Goal: Task Accomplishment & Management: Use online tool/utility

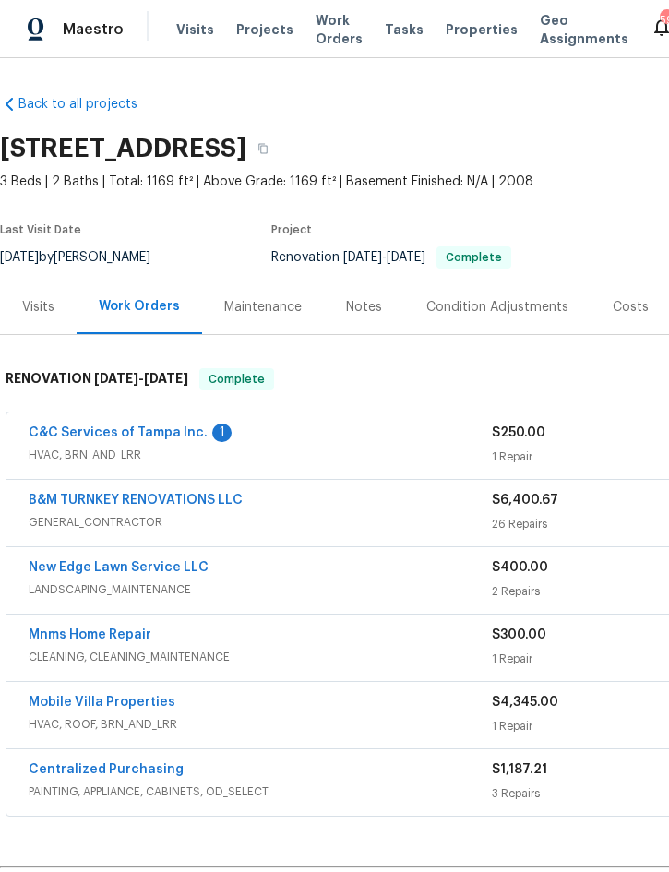
click at [262, 31] on span "Projects" at bounding box center [264, 29] width 57 height 18
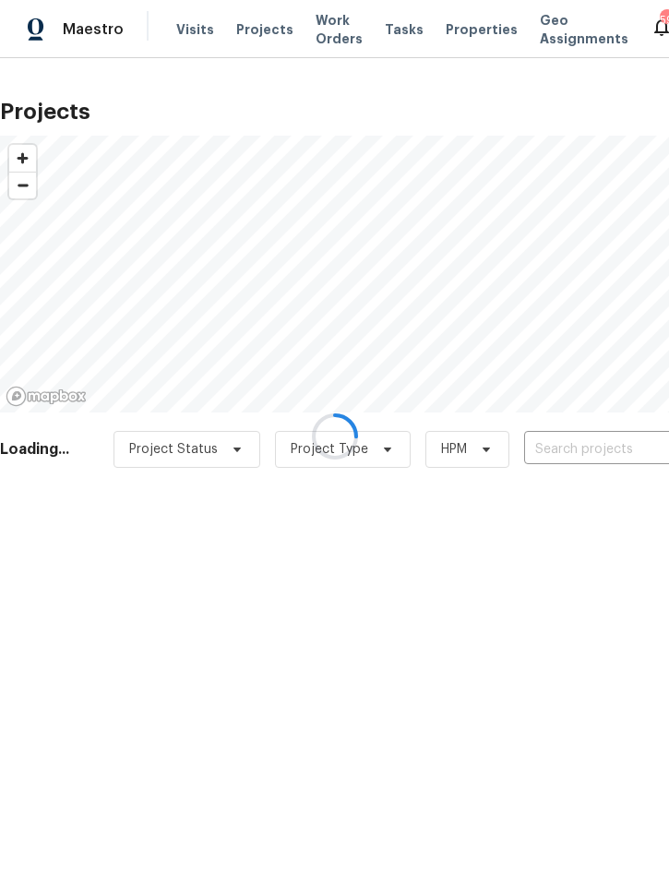
click at [588, 451] on div at bounding box center [334, 436] width 669 height 872
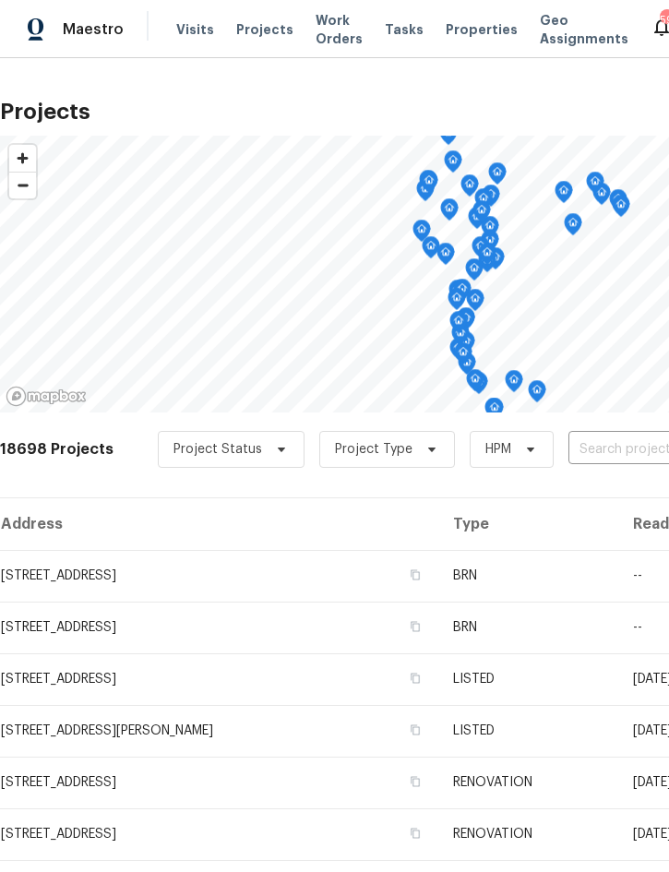
click at [623, 446] on input "text" at bounding box center [674, 450] width 211 height 29
type input "6585 crews"
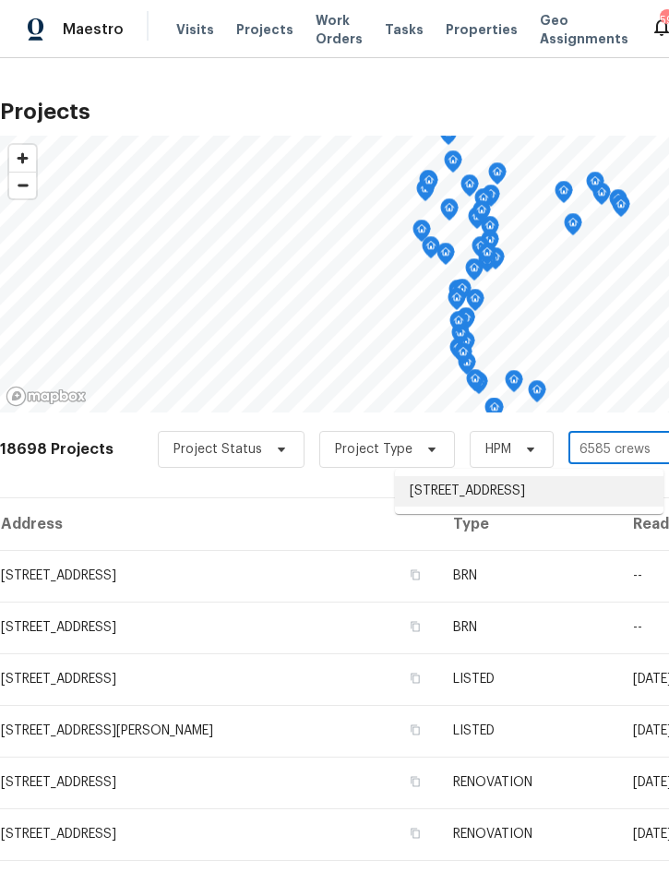
click at [522, 498] on li "6585 Crews Vue Loop, Lakeland, FL 33813" at bounding box center [529, 491] width 269 height 30
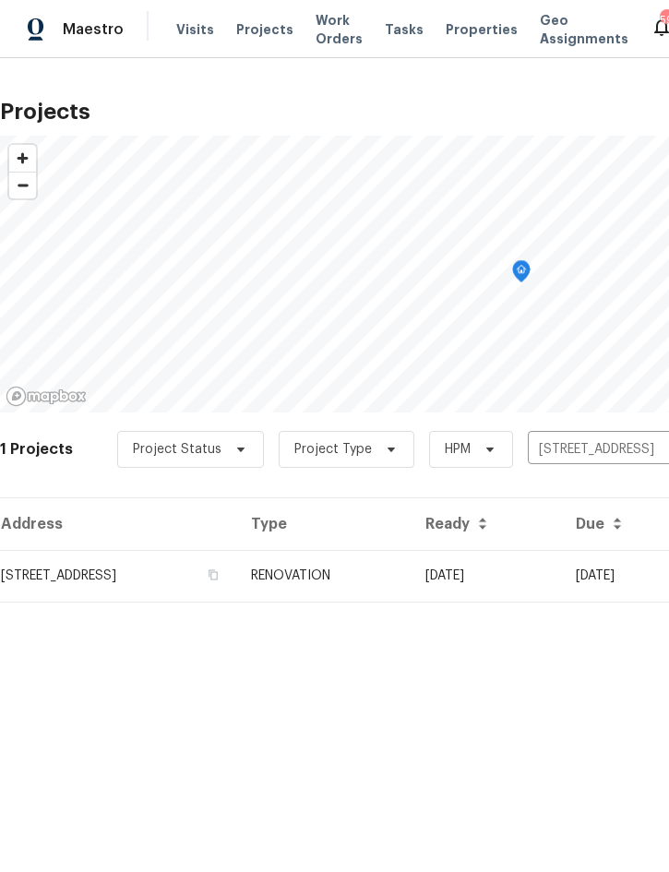
click at [411, 572] on td "RENOVATION" at bounding box center [323, 576] width 174 height 52
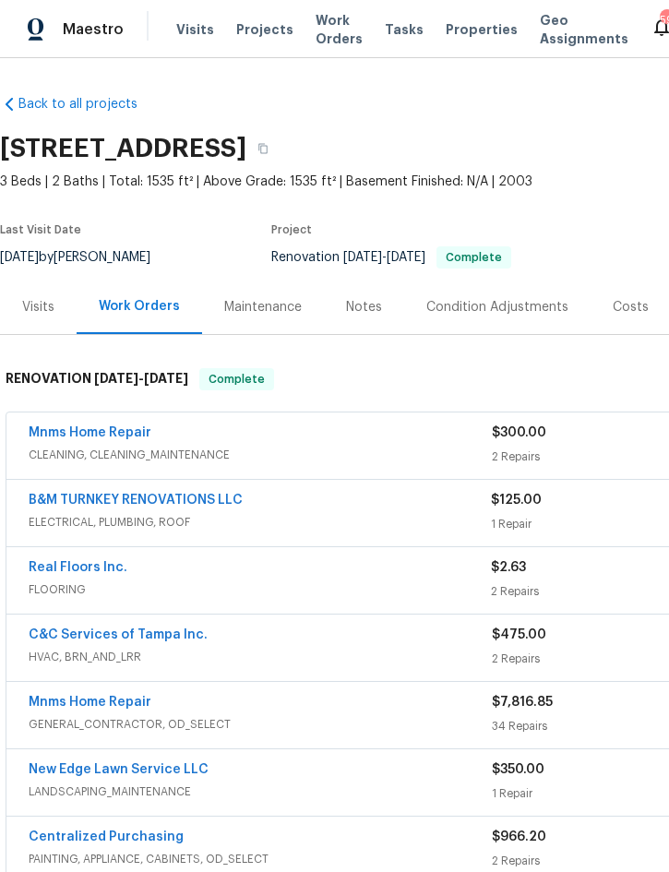
click at [368, 434] on div "Mnms Home Repair" at bounding box center [260, 435] width 463 height 22
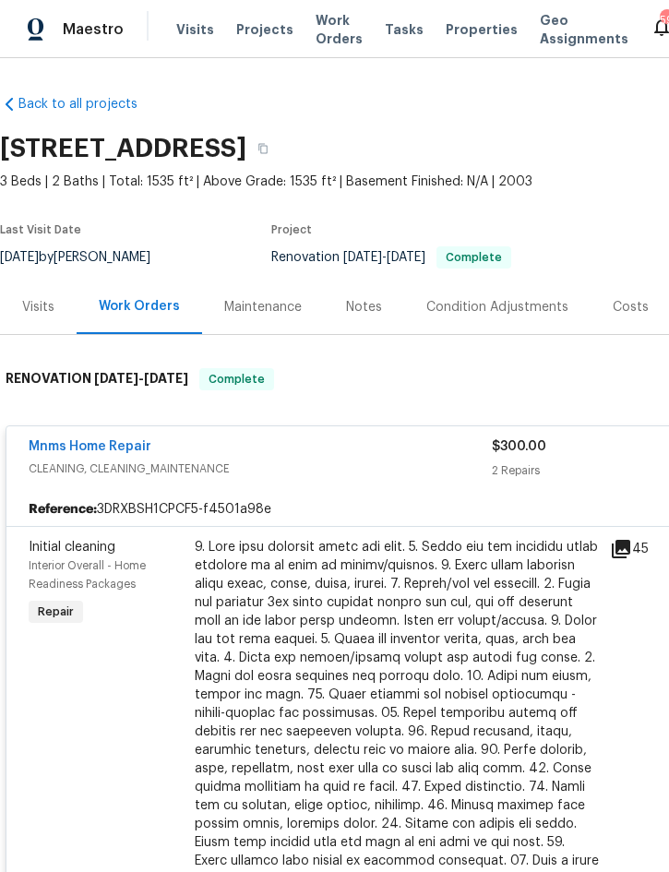
click at [365, 647] on div at bounding box center [397, 732] width 404 height 388
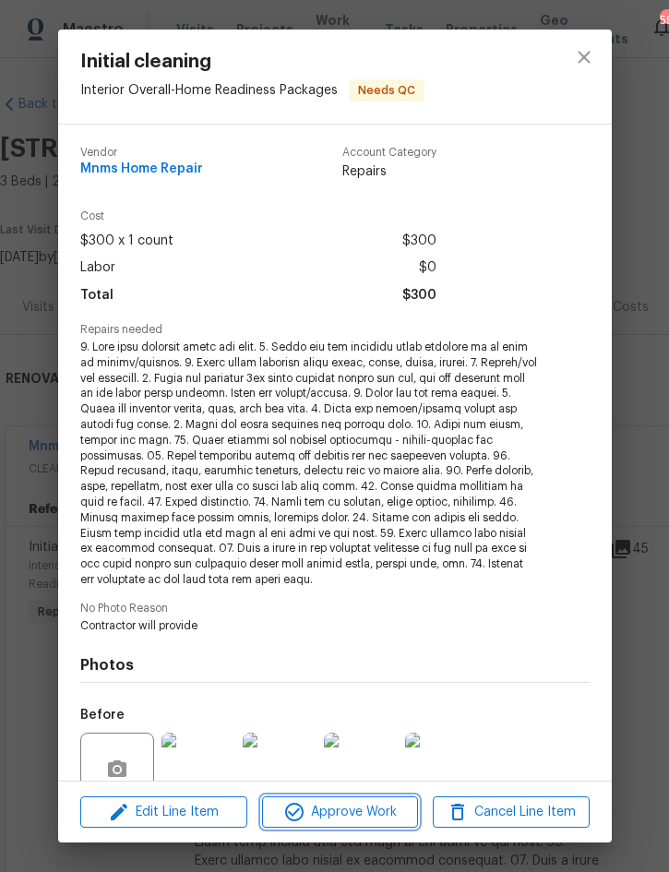
click at [341, 808] on span "Approve Work" at bounding box center [340, 812] width 145 height 23
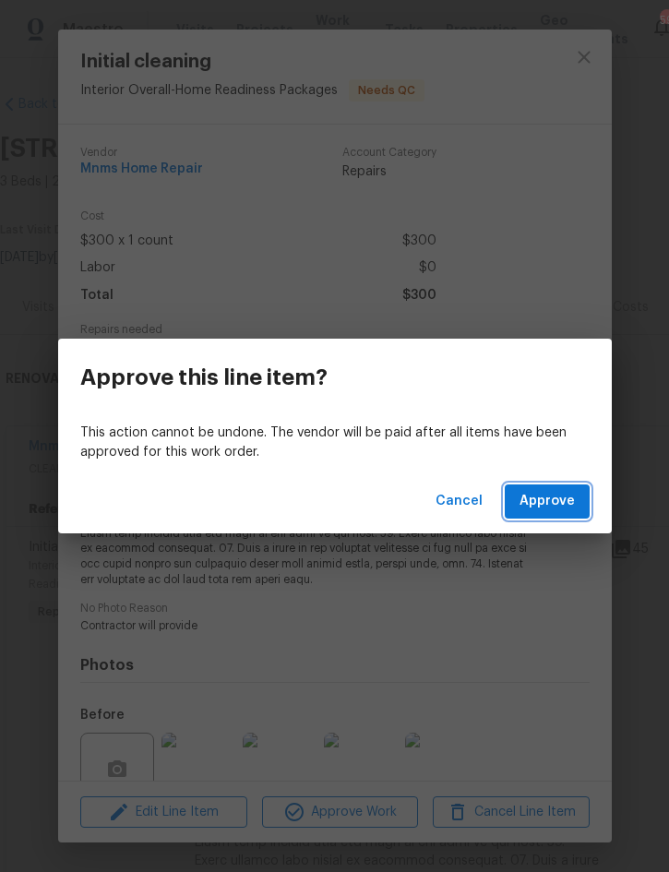
click at [545, 504] on span "Approve" at bounding box center [547, 501] width 55 height 23
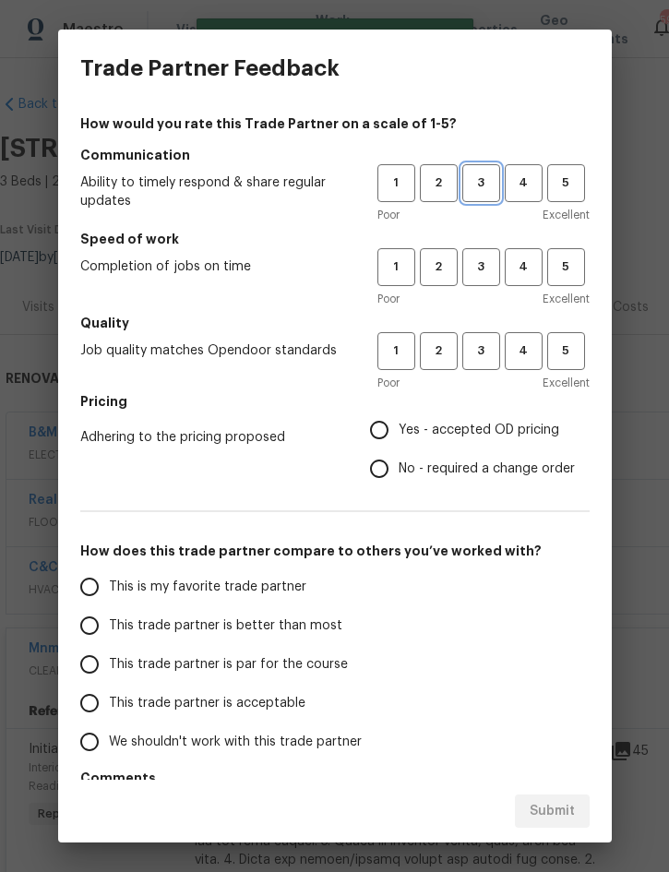
click at [476, 186] on span "3" at bounding box center [481, 183] width 34 height 21
click at [476, 270] on span "3" at bounding box center [481, 267] width 34 height 21
click at [481, 357] on span "3" at bounding box center [481, 351] width 34 height 21
click at [471, 434] on span "Yes - accepted OD pricing" at bounding box center [479, 430] width 161 height 19
click at [399, 434] on input "Yes - accepted OD pricing" at bounding box center [379, 430] width 39 height 39
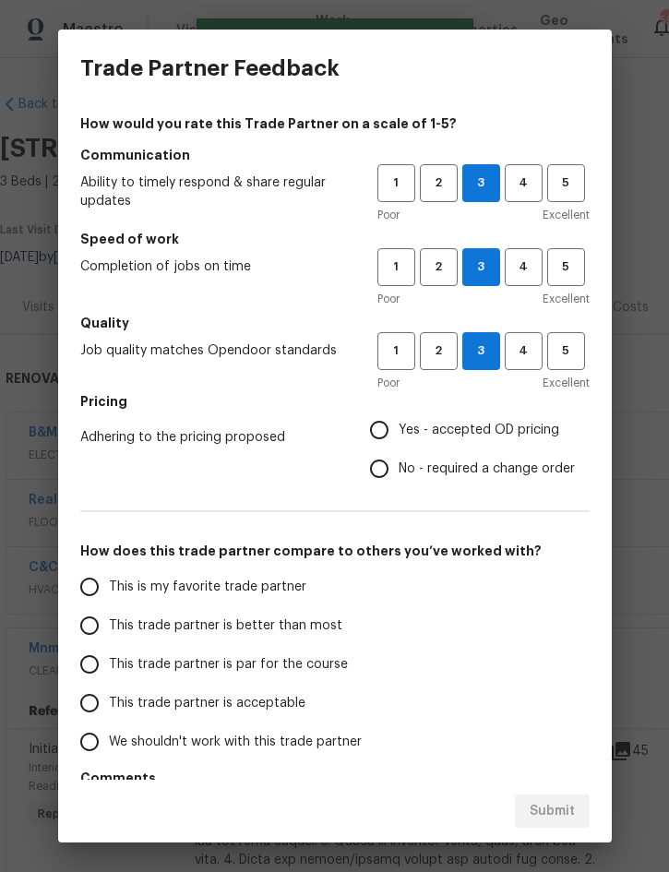
radio input "true"
click at [289, 637] on label "This trade partner is better than most" at bounding box center [216, 625] width 292 height 39
click at [109, 637] on input "This trade partner is better than most" at bounding box center [89, 625] width 39 height 39
click at [557, 816] on span "Submit" at bounding box center [552, 811] width 45 height 23
radio input "true"
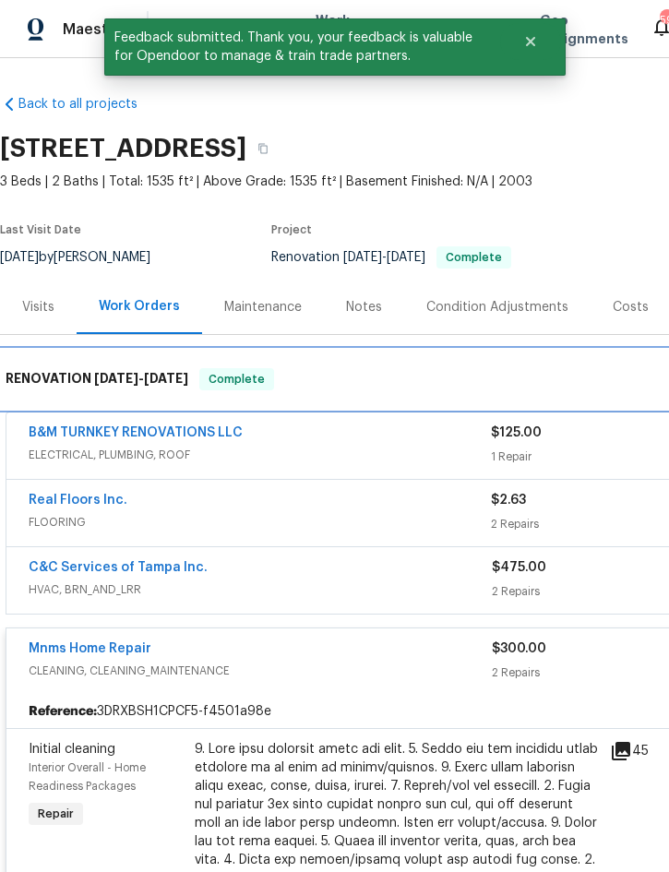
click at [191, 407] on div "RENOVATION 8/22/25 - 9/3/25 Complete" at bounding box center [521, 379] width 1043 height 59
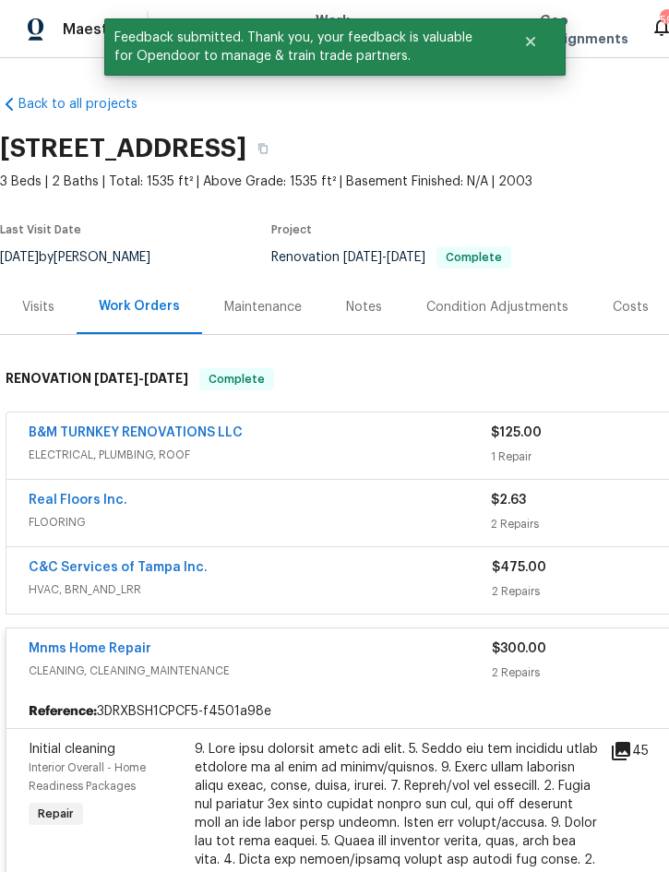
click at [196, 436] on link "B&M TURNKEY RENOVATIONS LLC" at bounding box center [136, 432] width 214 height 13
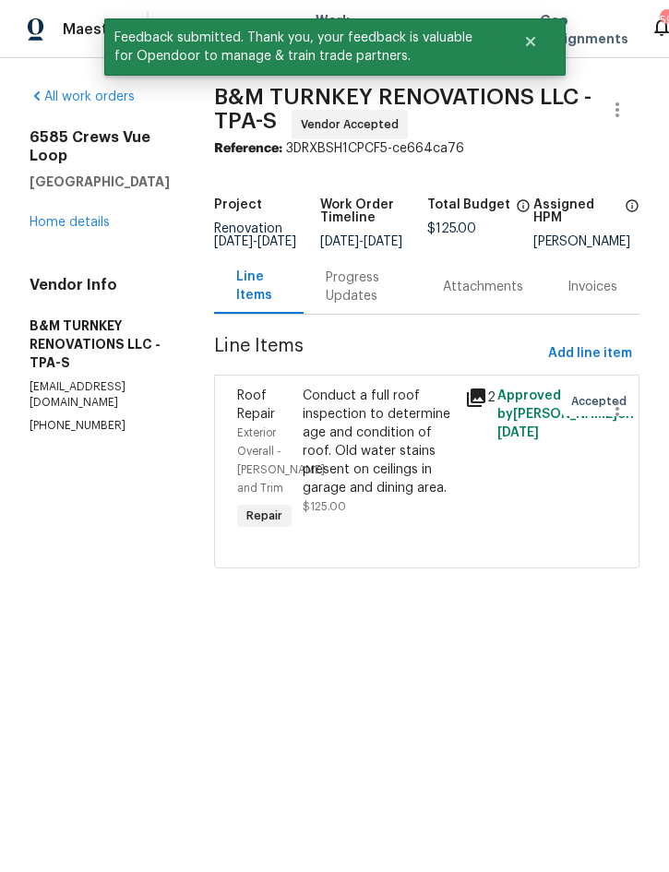
click at [426, 479] on div "Conduct a full roof inspection to determine age and condition of roof. Old wate…" at bounding box center [378, 442] width 151 height 111
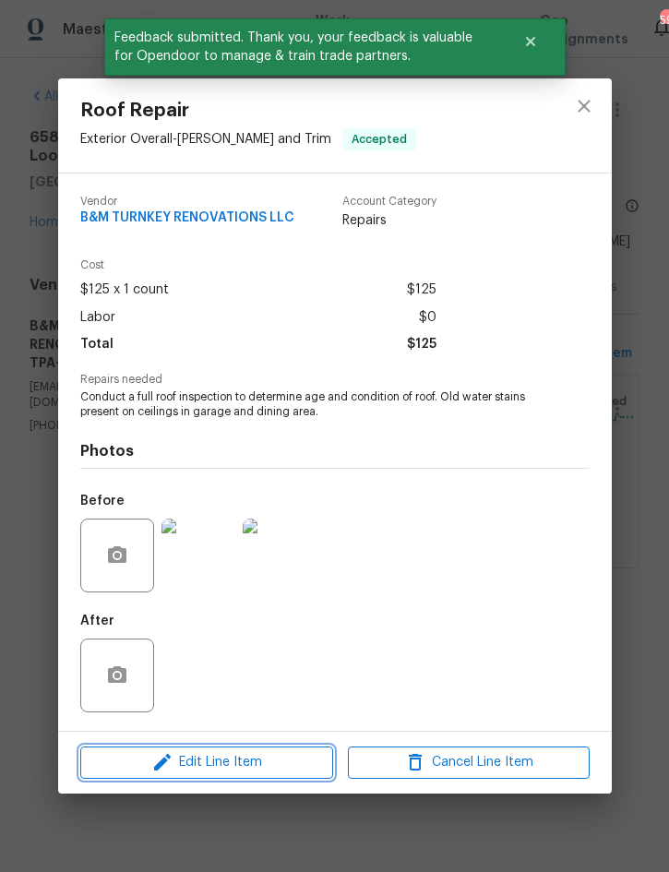
click at [223, 760] on span "Edit Line Item" at bounding box center [207, 762] width 242 height 23
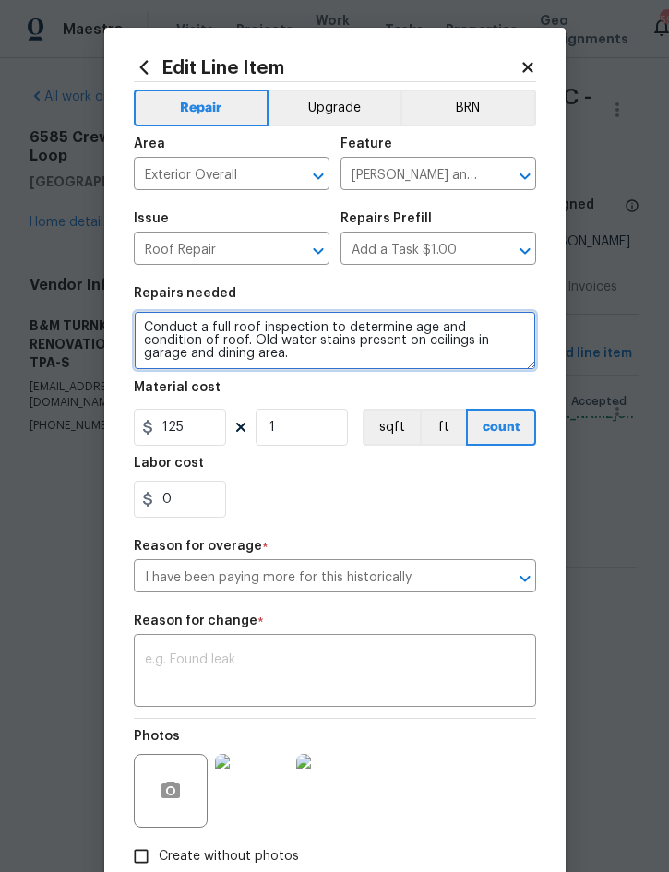
click at [246, 364] on textarea "Conduct a full roof inspection to determine age and condition of roof. Old wate…" at bounding box center [335, 340] width 402 height 59
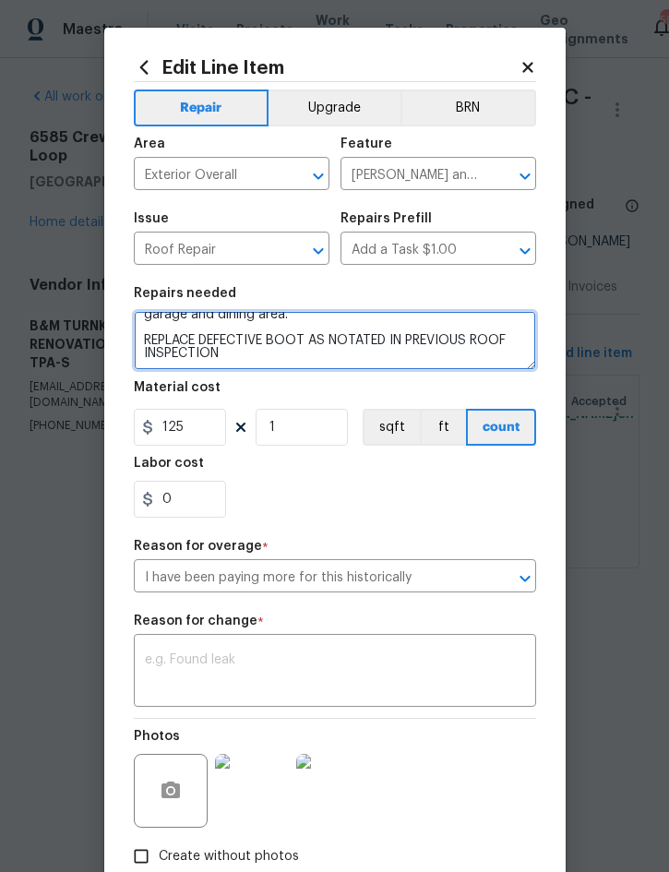
scroll to position [30, 0]
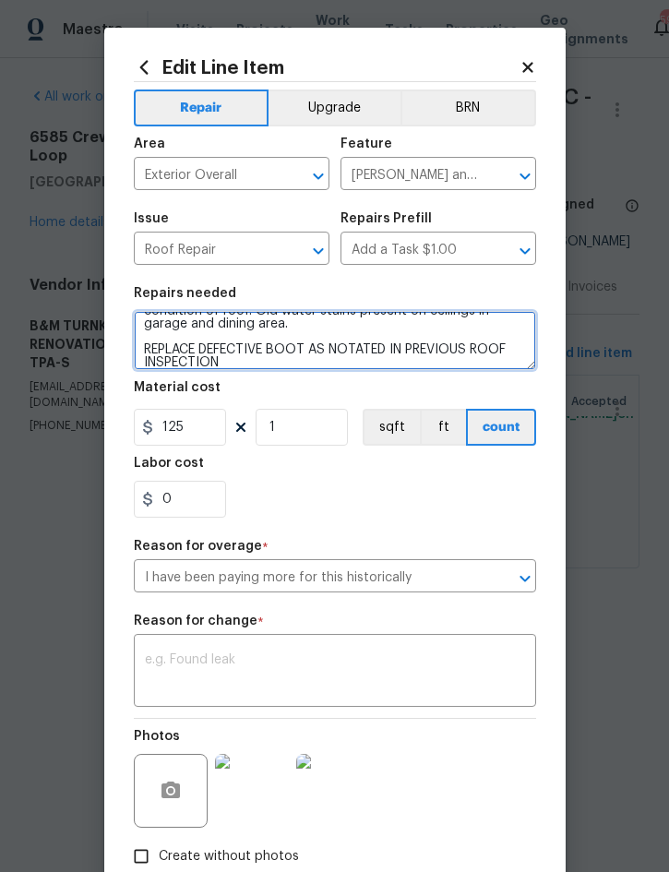
type textarea "Conduct a full roof inspection to determine age and condition of roof. Old wate…"
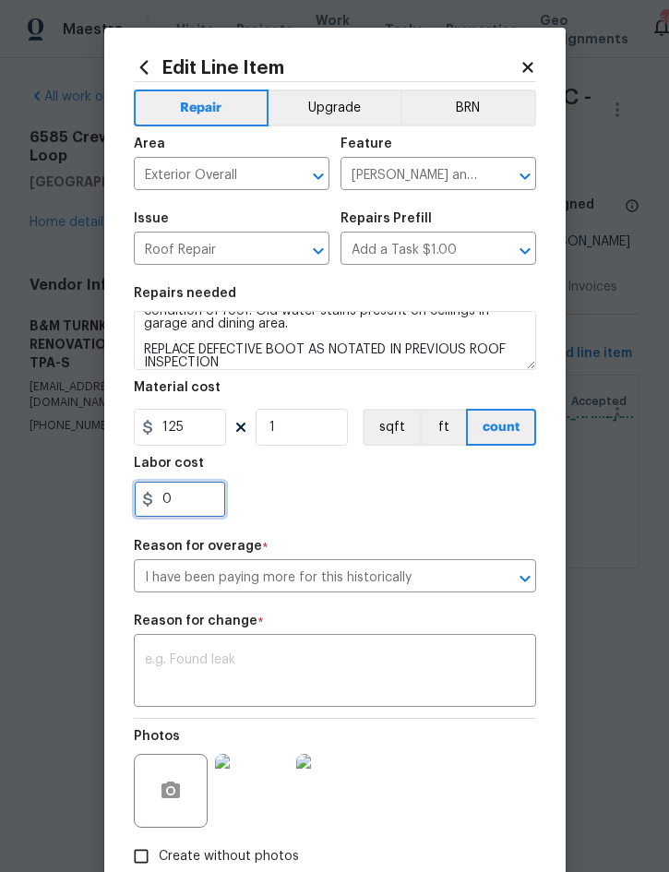
click at [204, 513] on input "0" at bounding box center [180, 499] width 92 height 37
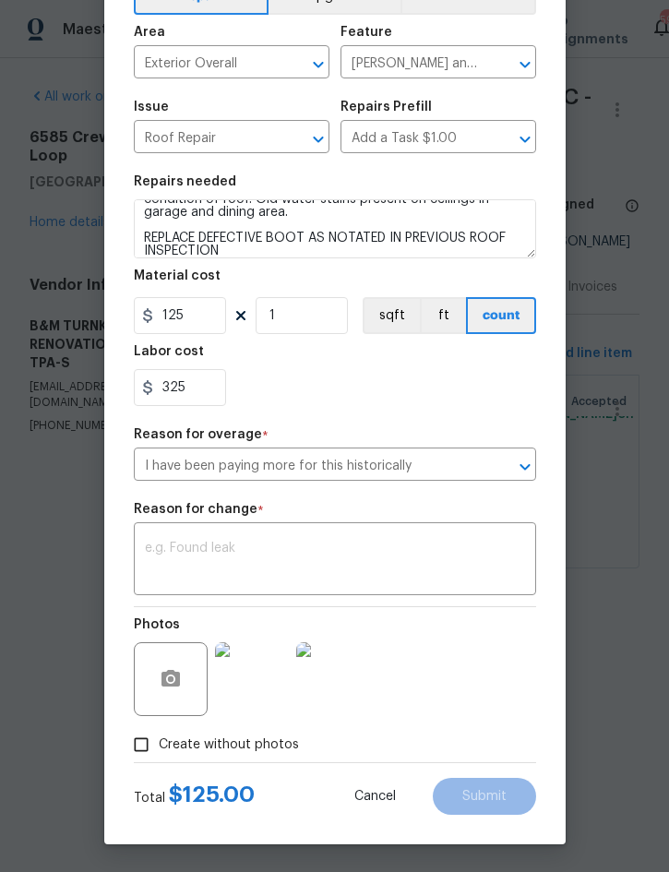
scroll to position [117, 0]
type input "325"
click at [393, 555] on textarea at bounding box center [335, 561] width 380 height 39
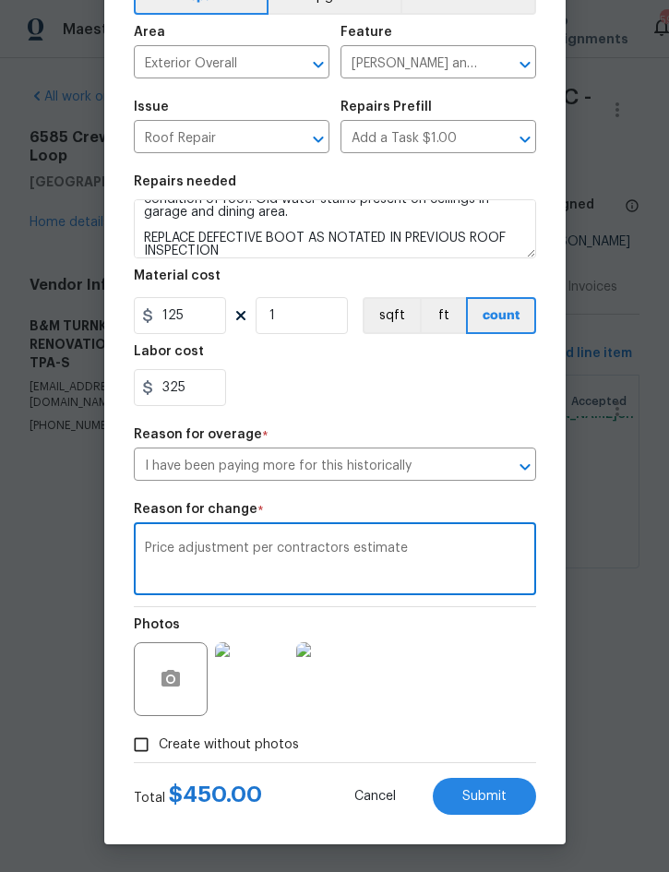
type textarea "Price adjustment per contractors estimate"
click at [485, 782] on button "Submit" at bounding box center [484, 796] width 103 height 37
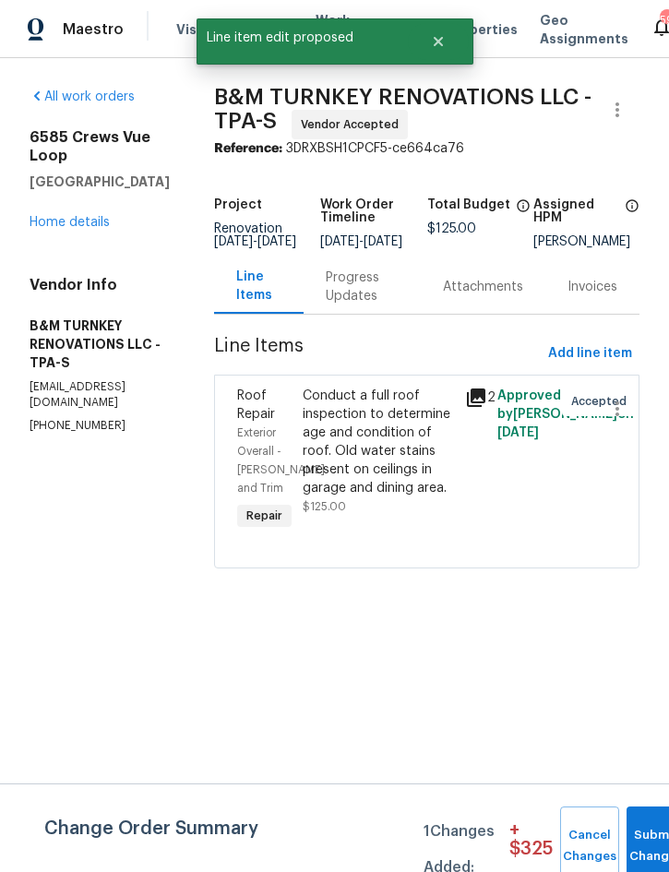
scroll to position [0, 0]
click at [648, 829] on button "Submit Changes" at bounding box center [656, 846] width 59 height 79
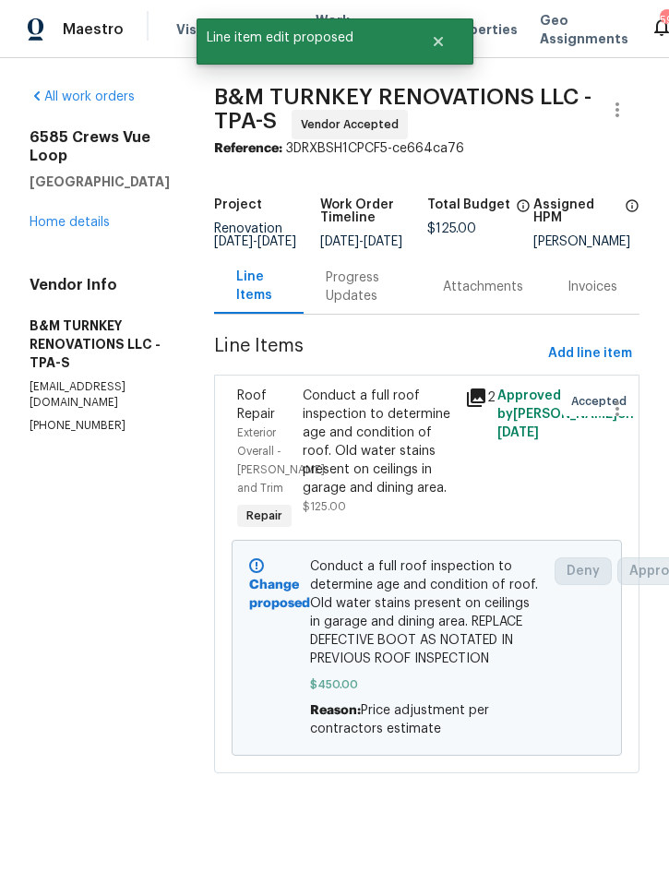
click at [75, 216] on link "Home details" at bounding box center [70, 222] width 80 height 13
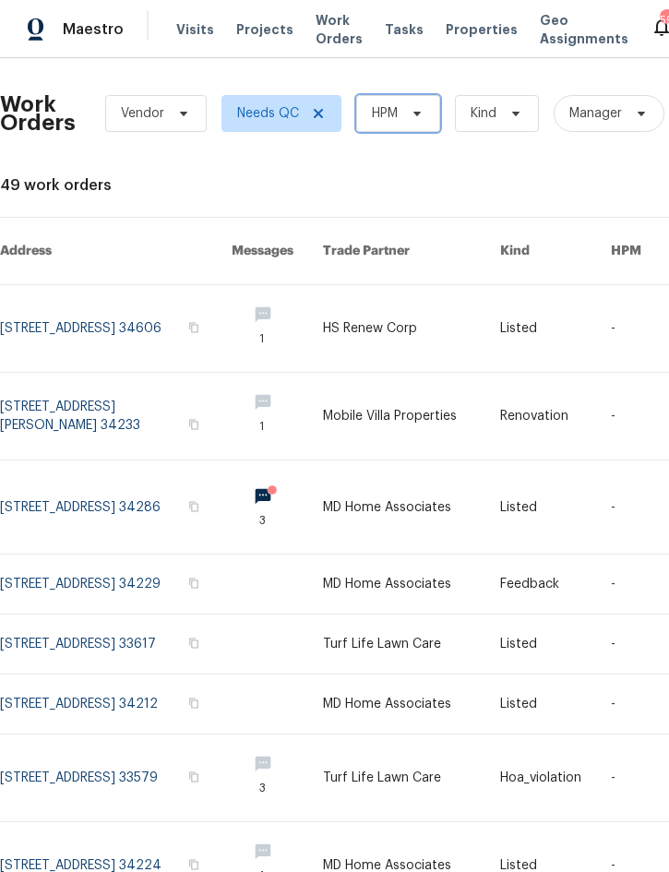
click at [410, 112] on icon at bounding box center [417, 113] width 15 height 15
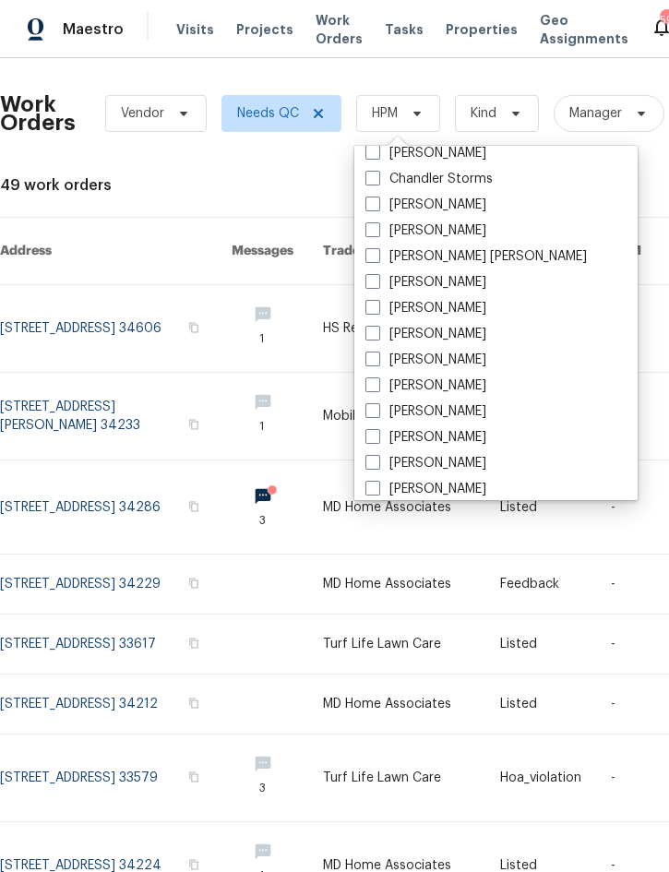
scroll to position [193, 0]
click at [460, 367] on label "[PERSON_NAME]" at bounding box center [425, 361] width 121 height 18
click at [377, 364] on input "[PERSON_NAME]" at bounding box center [371, 358] width 12 height 12
checkbox input "true"
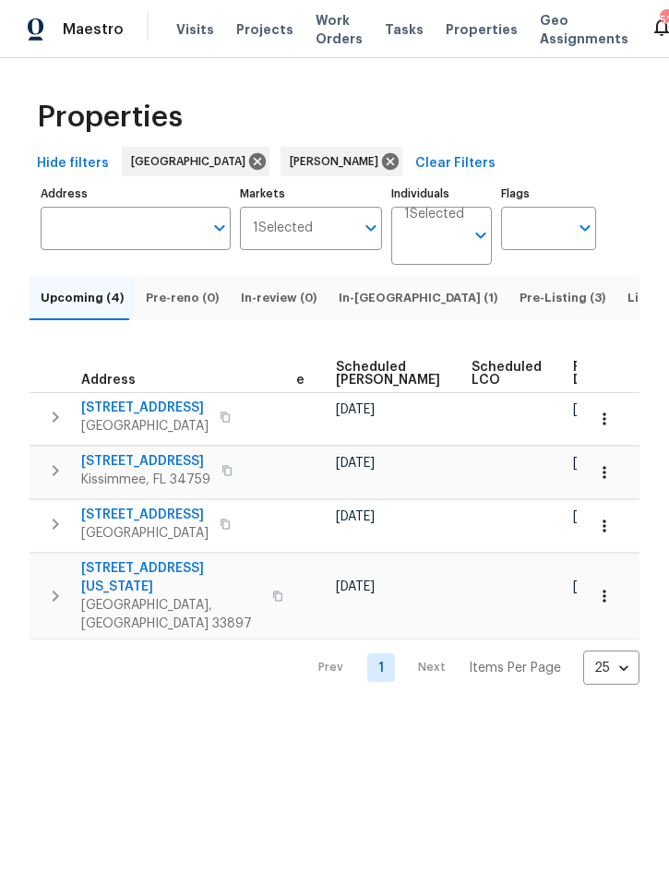
scroll to position [0, 563]
click at [610, 428] on icon "button" at bounding box center [604, 419] width 18 height 18
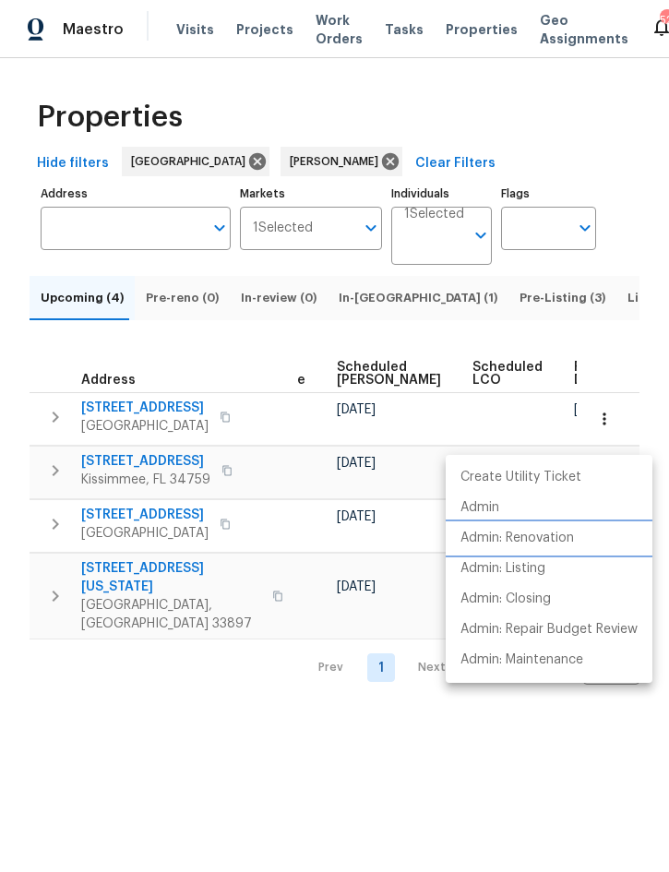
click at [555, 533] on p "Admin: Renovation" at bounding box center [518, 538] width 114 height 19
click at [244, 712] on div at bounding box center [334, 436] width 669 height 872
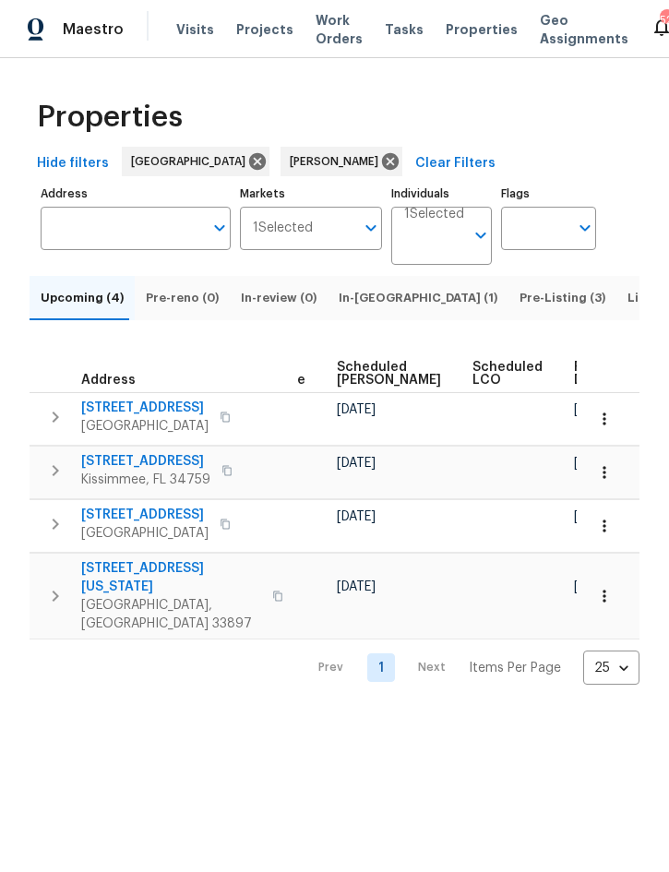
click at [606, 535] on icon "button" at bounding box center [604, 526] width 18 height 18
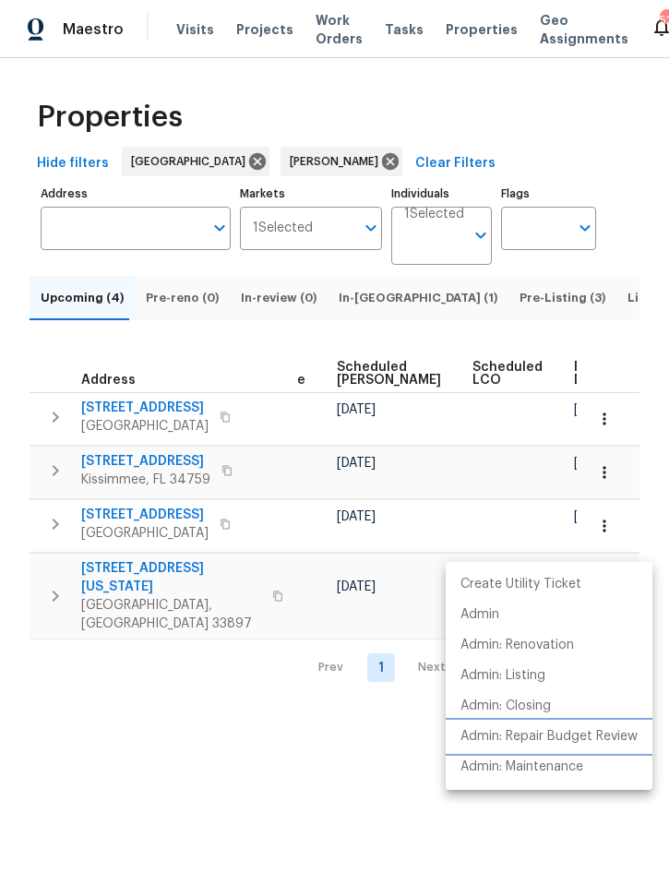
click at [565, 739] on p "Admin: Repair Budget Review" at bounding box center [549, 736] width 177 height 19
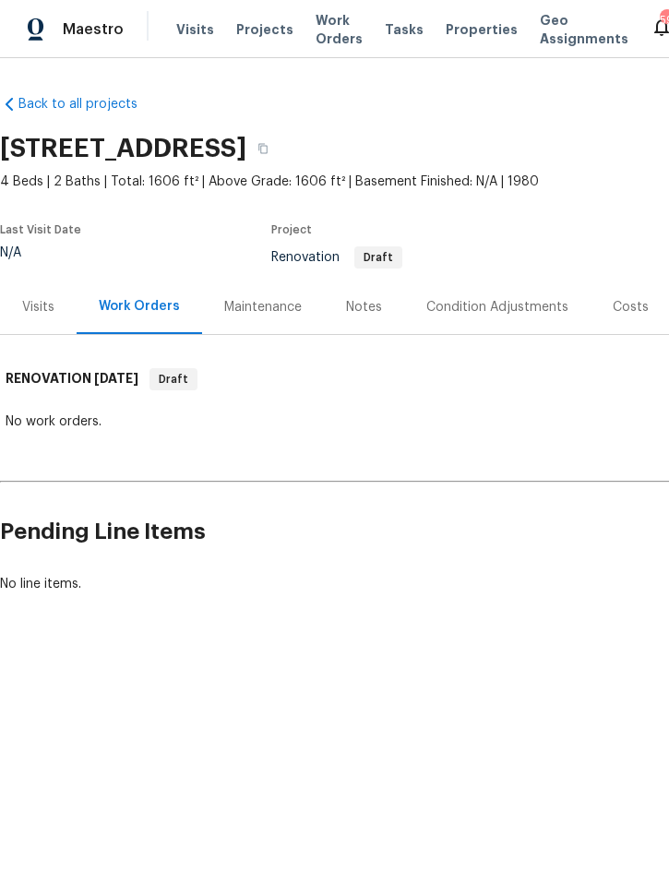
click at [499, 312] on div "Condition Adjustments" at bounding box center [497, 307] width 142 height 18
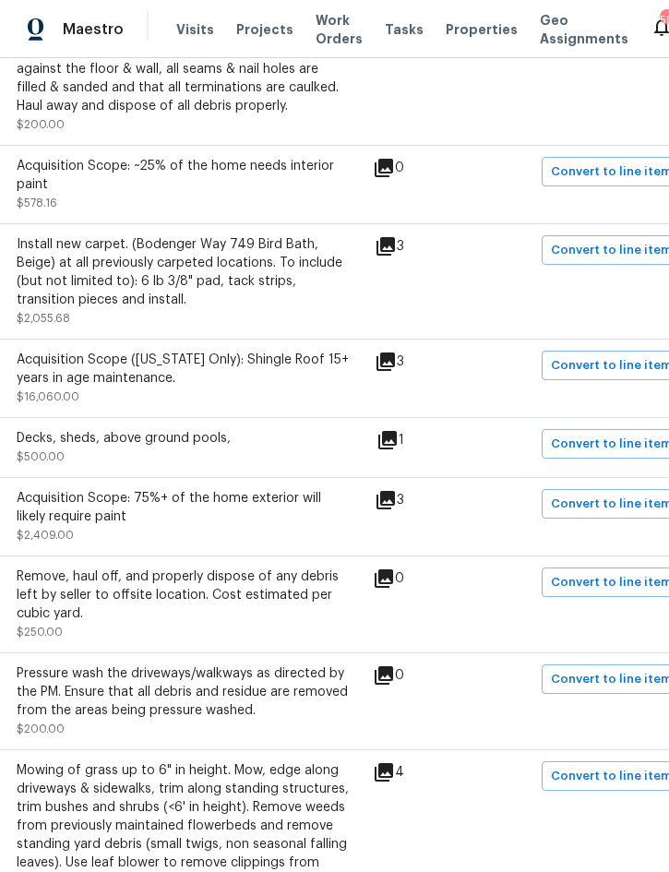
scroll to position [817, 362]
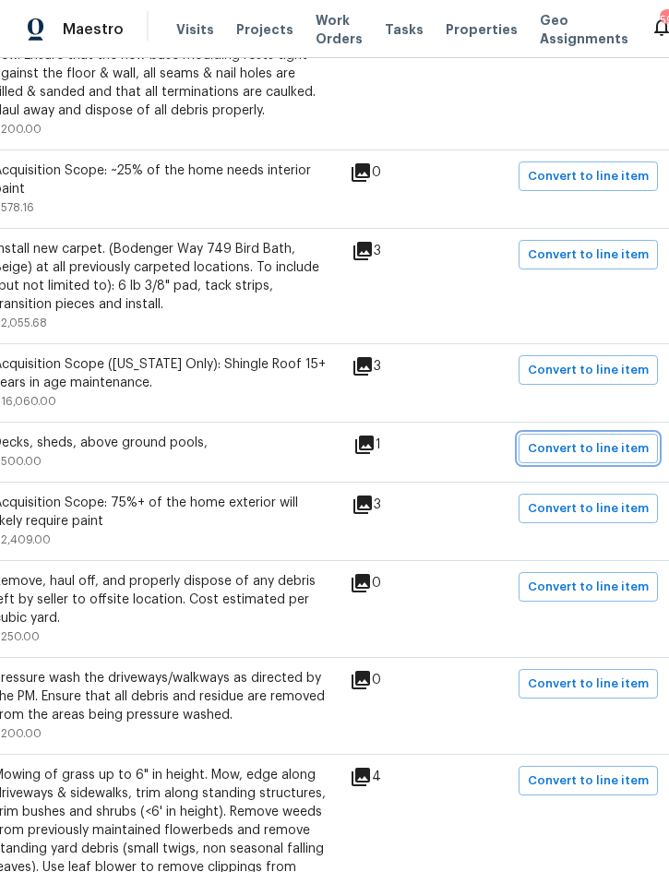
click at [600, 438] on span "Convert to line item" at bounding box center [588, 448] width 121 height 21
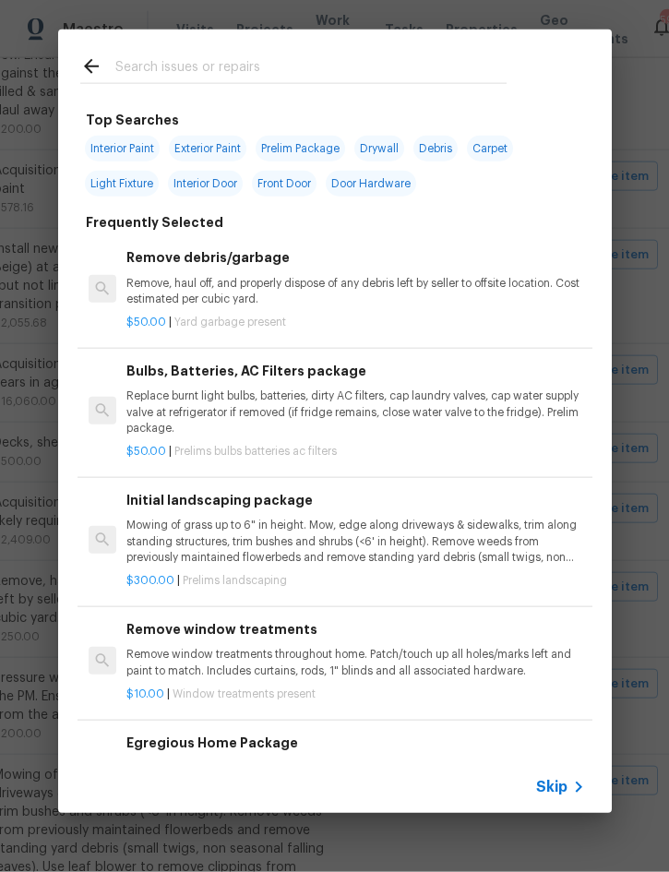
scroll to position [51, 0]
click at [561, 788] on span "Skip" at bounding box center [551, 787] width 31 height 18
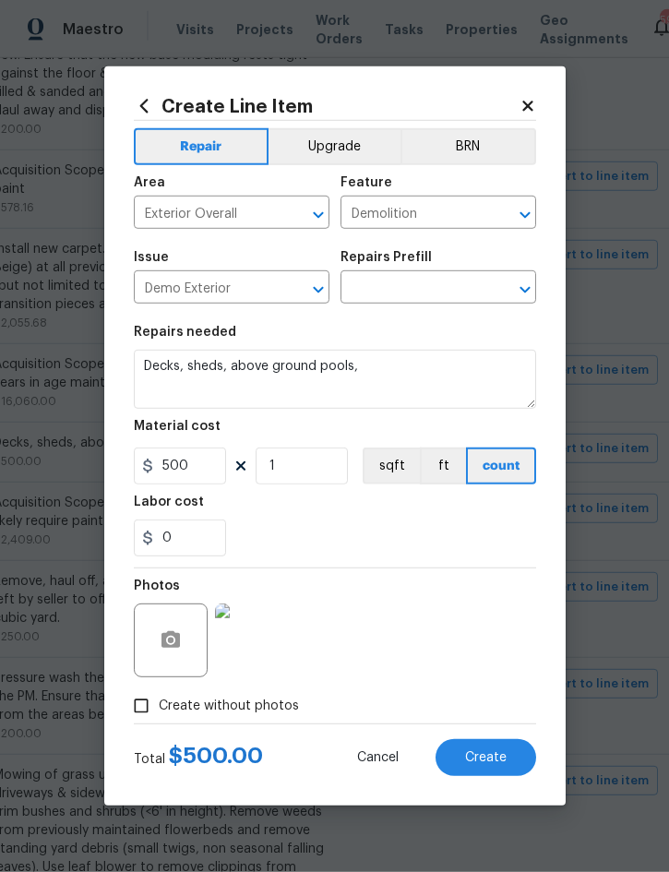
click at [533, 103] on icon at bounding box center [528, 106] width 17 height 17
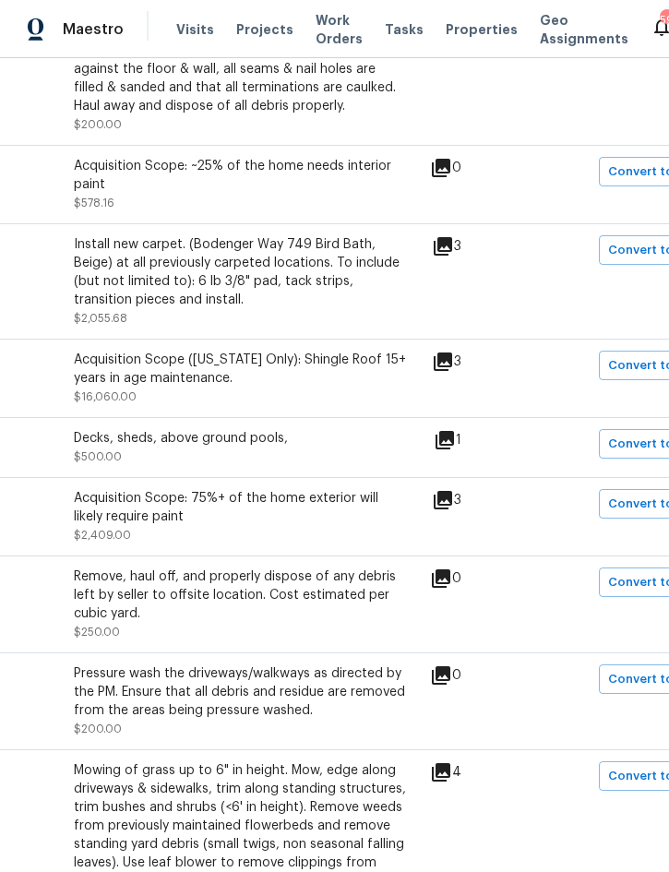
scroll to position [821, 287]
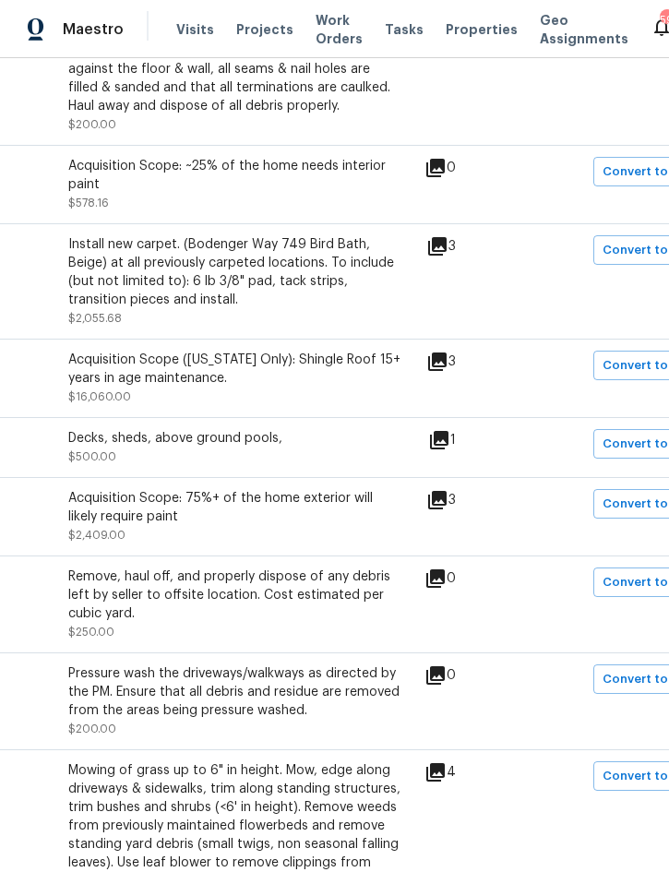
click at [450, 429] on icon at bounding box center [439, 440] width 22 height 22
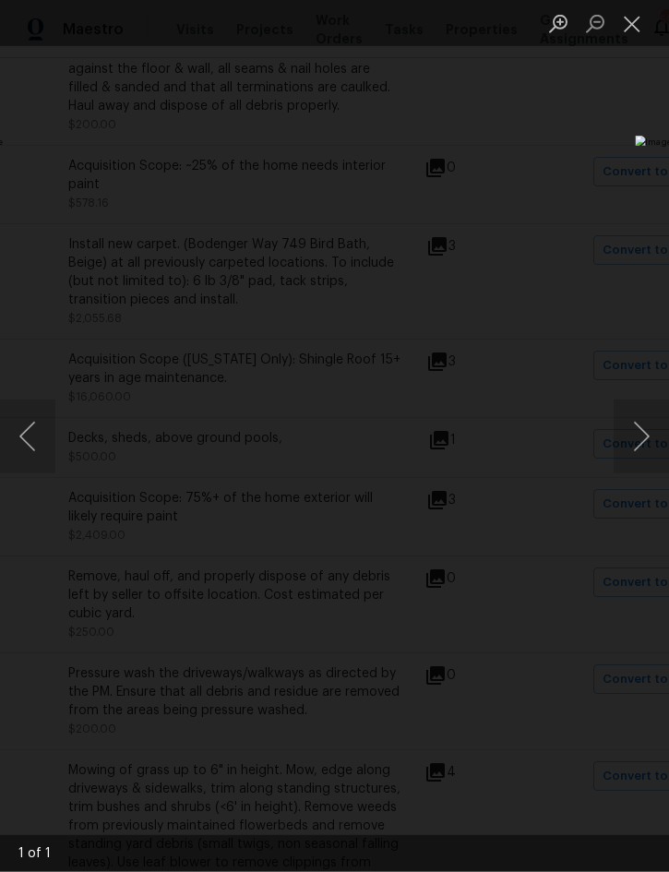
click at [642, 24] on button "Close lightbox" at bounding box center [632, 23] width 37 height 32
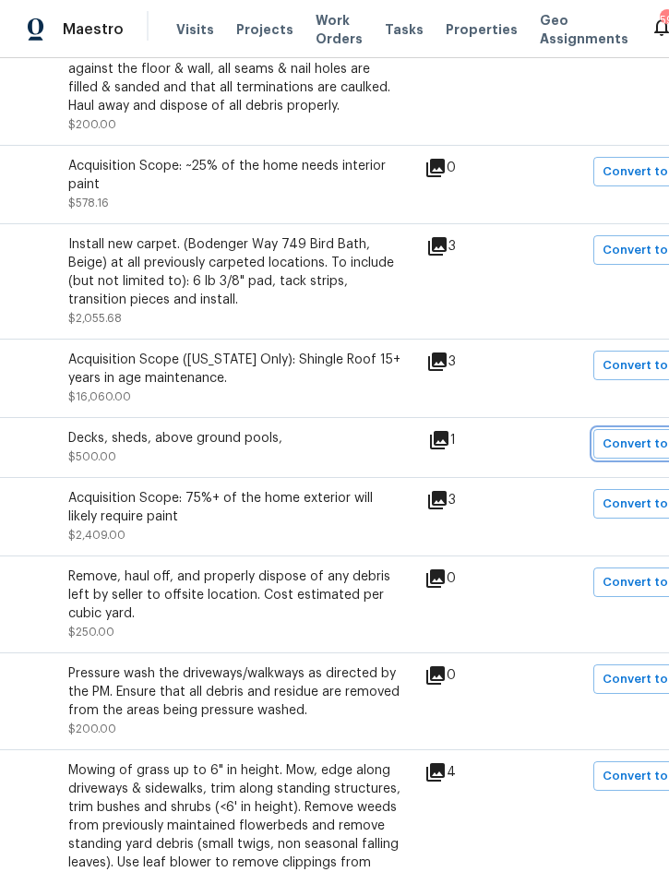
click at [642, 434] on span "Convert to line item" at bounding box center [663, 444] width 121 height 21
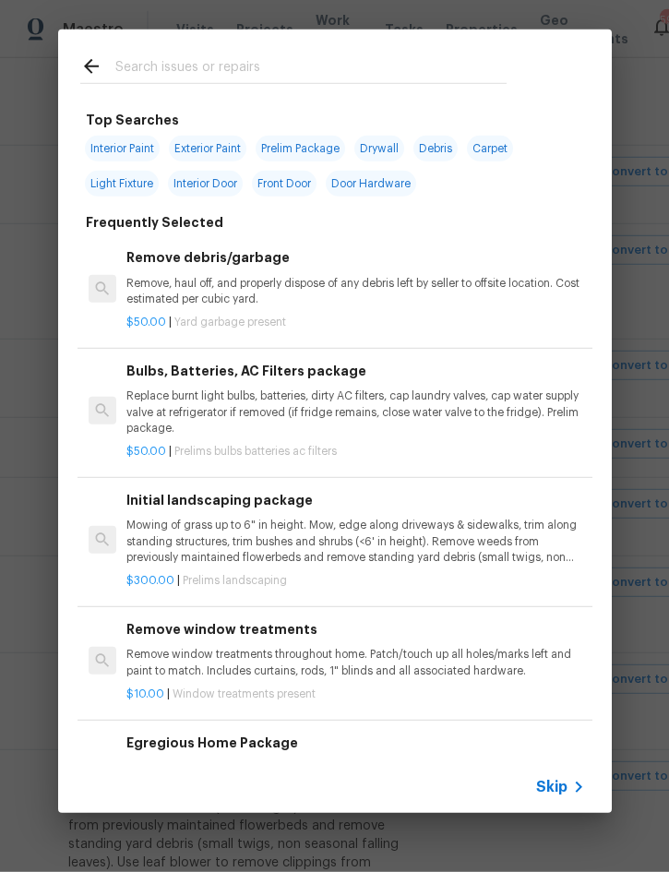
click at [549, 785] on span "Skip" at bounding box center [551, 787] width 31 height 18
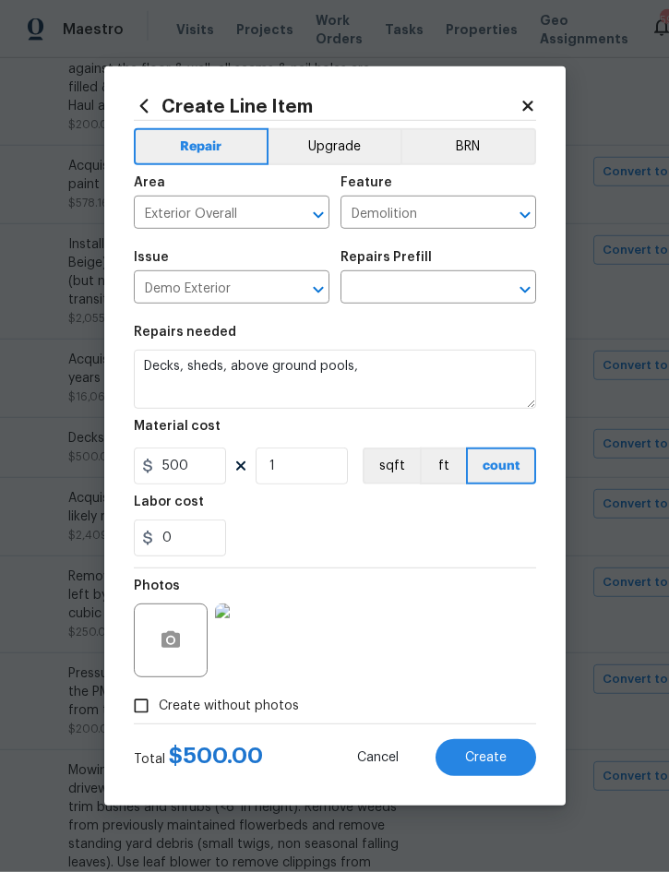
click at [455, 283] on input "text" at bounding box center [413, 289] width 144 height 29
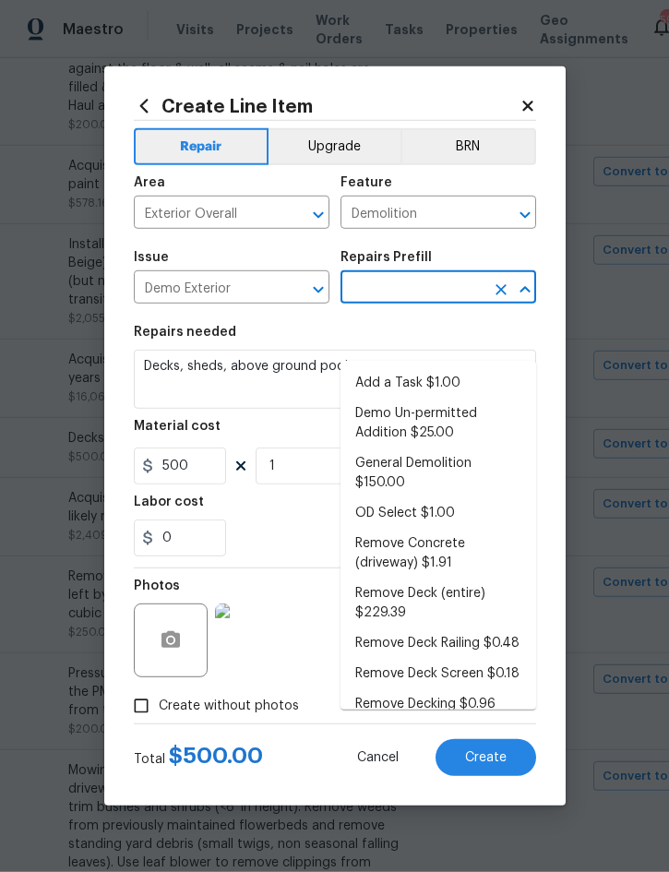
scroll to position [51, 0]
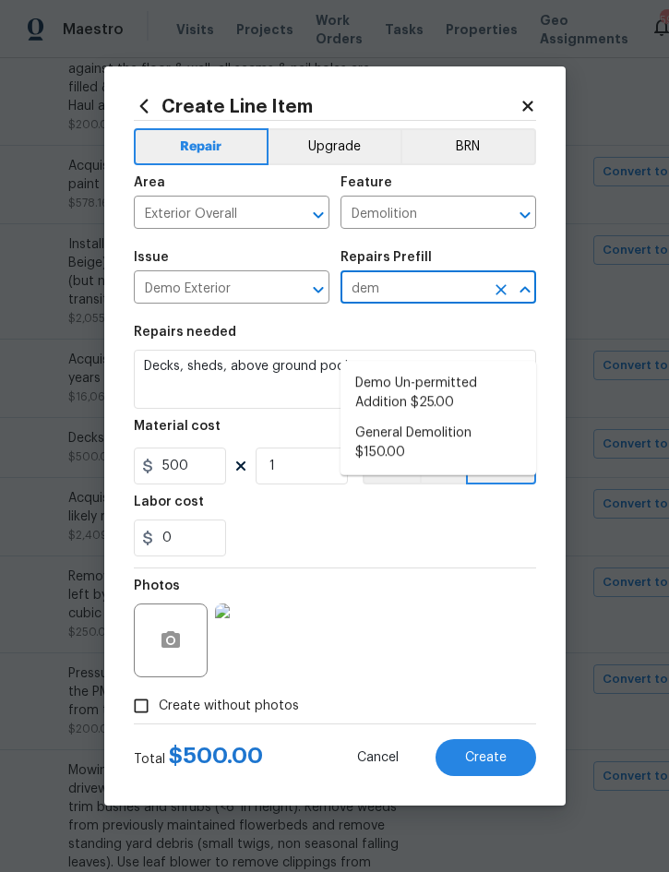
click at [412, 418] on li "General Demolition $150.00" at bounding box center [439, 443] width 196 height 50
type input "General Demolition $150.00"
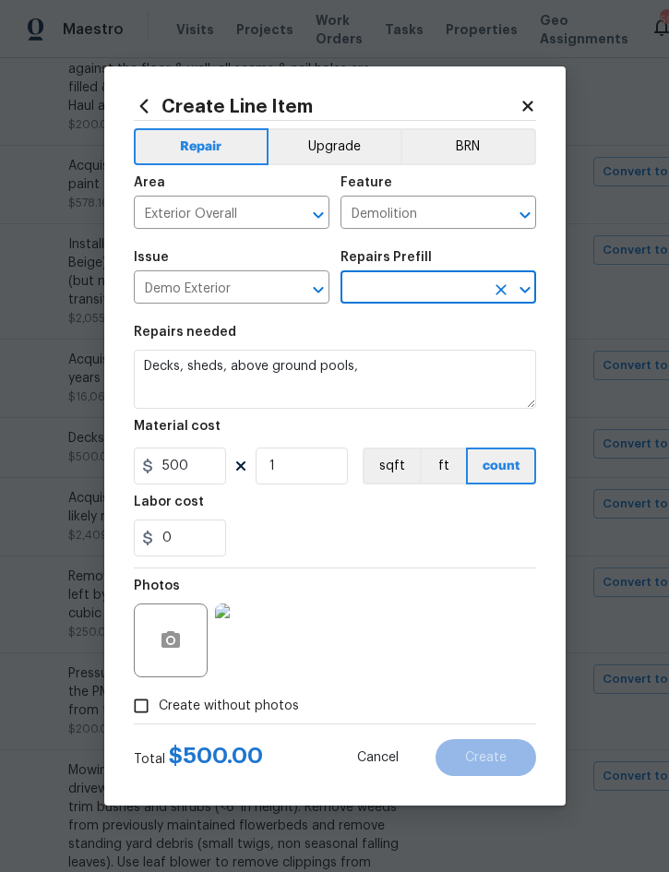
type input "General Demolition $150.00"
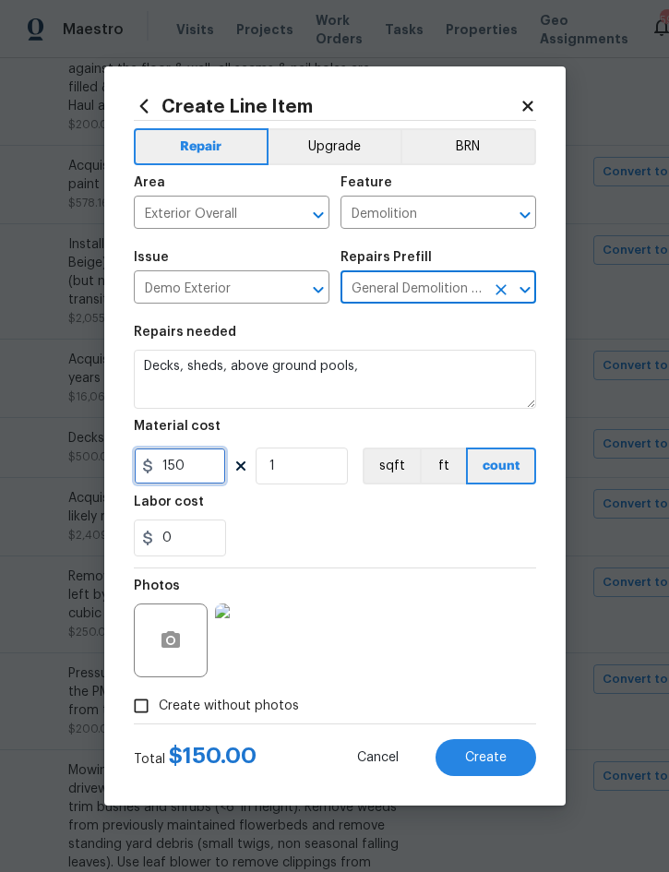
click at [201, 468] on input "150" at bounding box center [180, 466] width 92 height 37
type input "400"
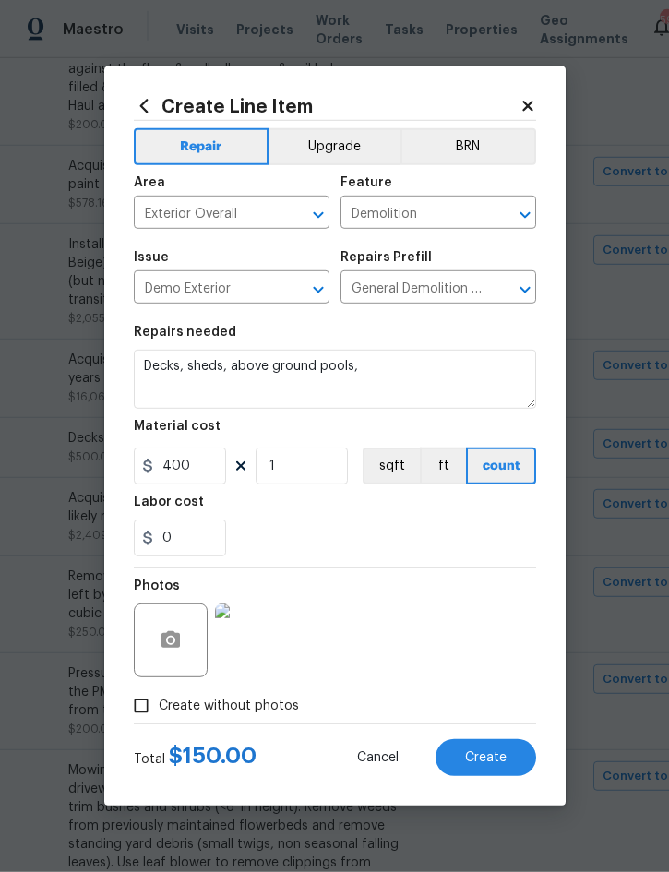
click at [445, 662] on div "Photos" at bounding box center [335, 629] width 402 height 120
click at [485, 770] on button "Create" at bounding box center [486, 757] width 101 height 37
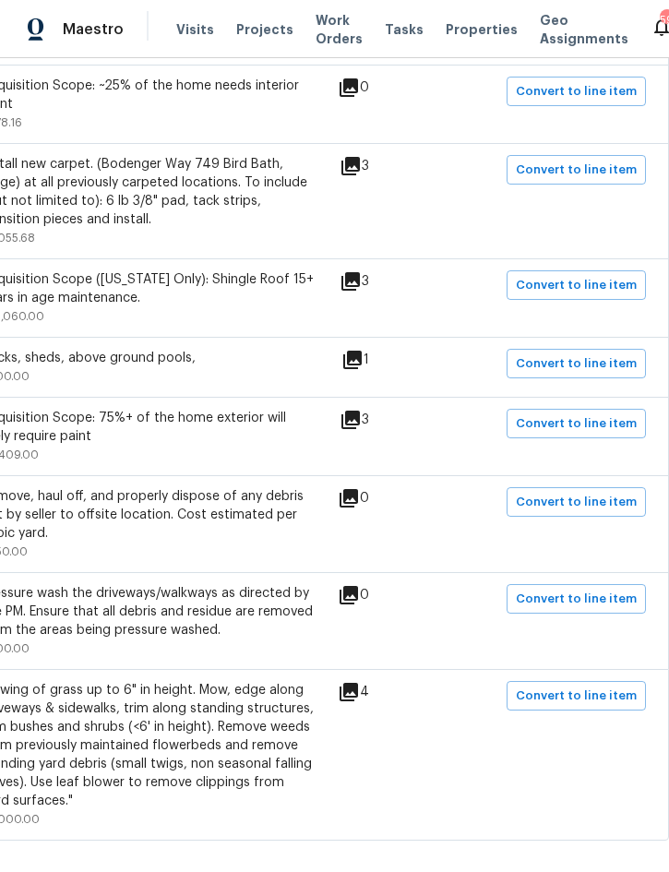
scroll to position [896, 374]
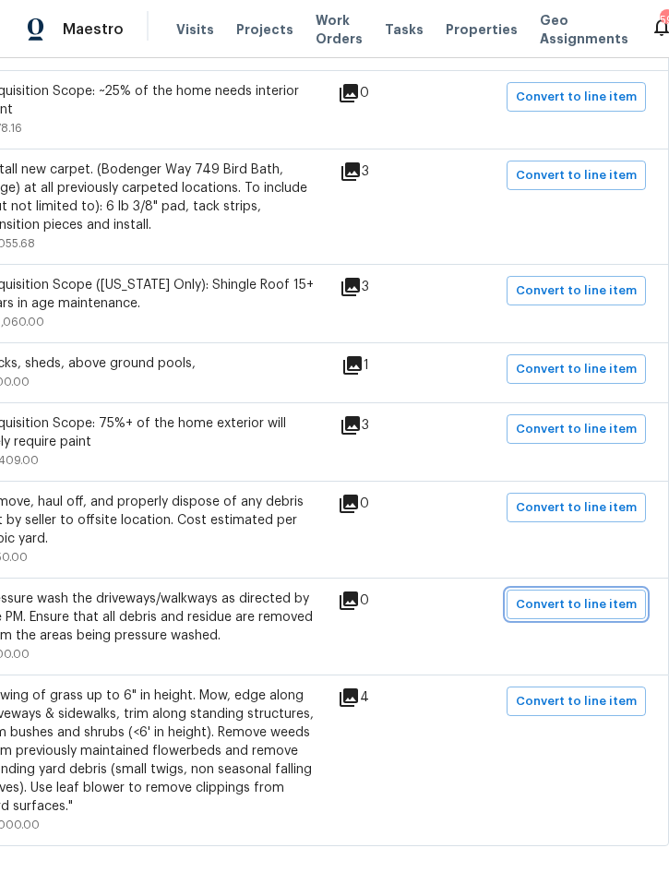
click at [551, 594] on span "Convert to line item" at bounding box center [576, 604] width 121 height 21
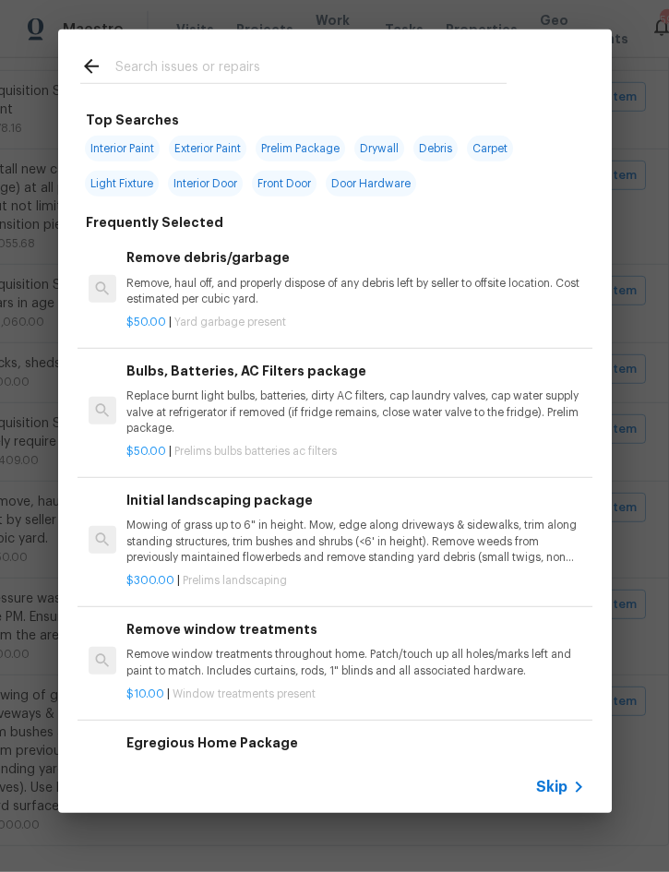
click at [563, 795] on span "Skip" at bounding box center [551, 787] width 31 height 18
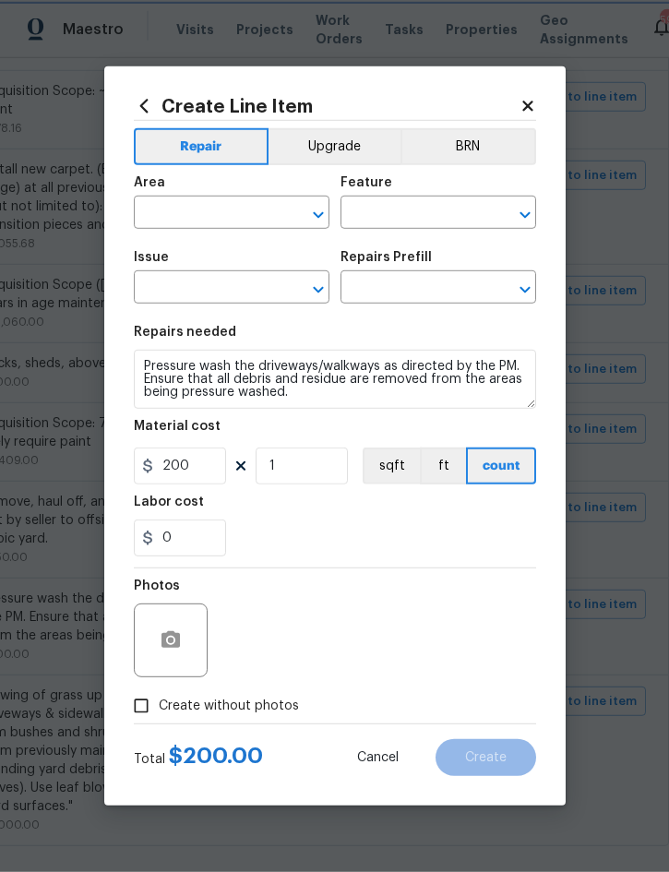
type input "Exterior Overall"
type input "Siding"
type input "Pressure Washing"
click at [448, 284] on input "text" at bounding box center [413, 289] width 144 height 29
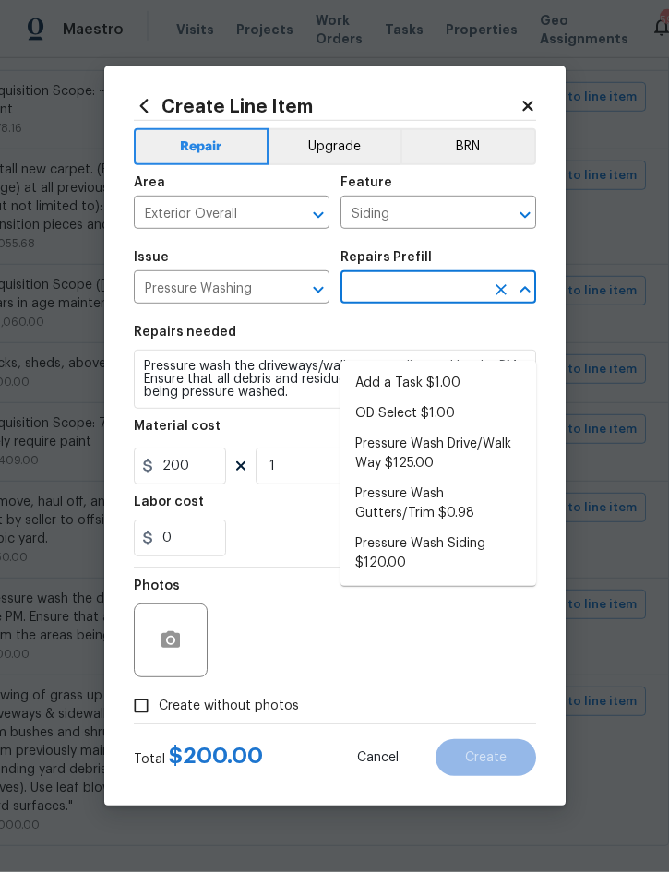
scroll to position [51, 0]
click at [436, 429] on li "Pressure Wash Drive/Walk Way $125.00" at bounding box center [439, 454] width 196 height 50
type input "Pressure Wash Drive/Walk Way $125.00"
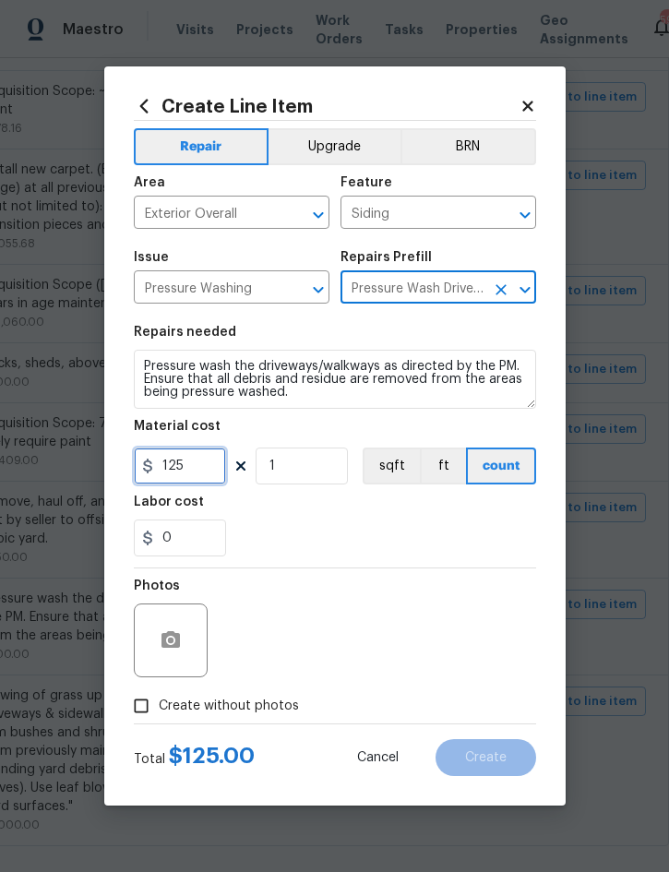
click at [174, 463] on input "125" at bounding box center [180, 466] width 92 height 37
click at [174, 462] on input "125" at bounding box center [180, 466] width 92 height 37
type input "275"
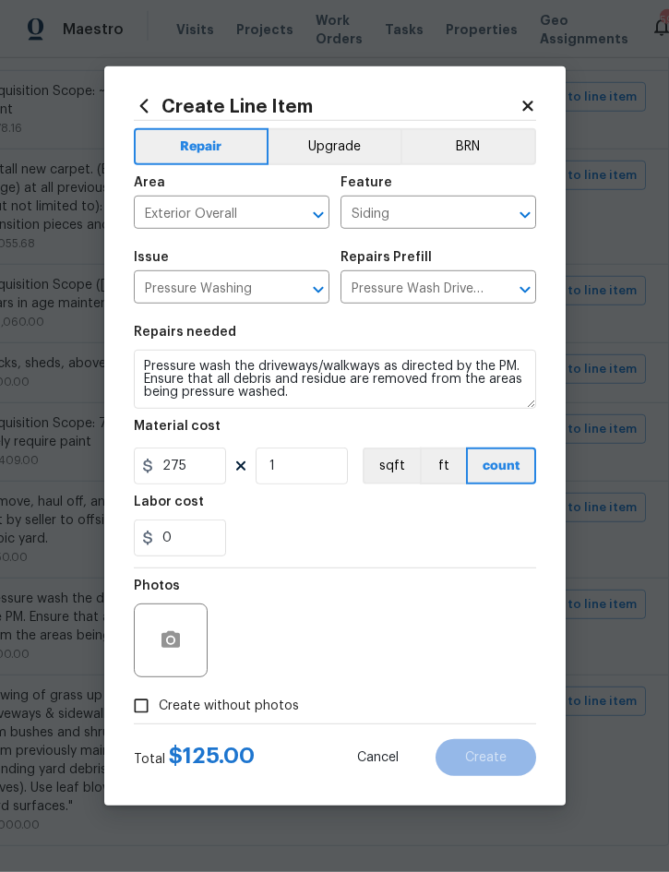
click at [261, 712] on span "Create without photos" at bounding box center [229, 706] width 140 height 19
click at [159, 712] on input "Create without photos" at bounding box center [141, 705] width 35 height 35
checkbox input "true"
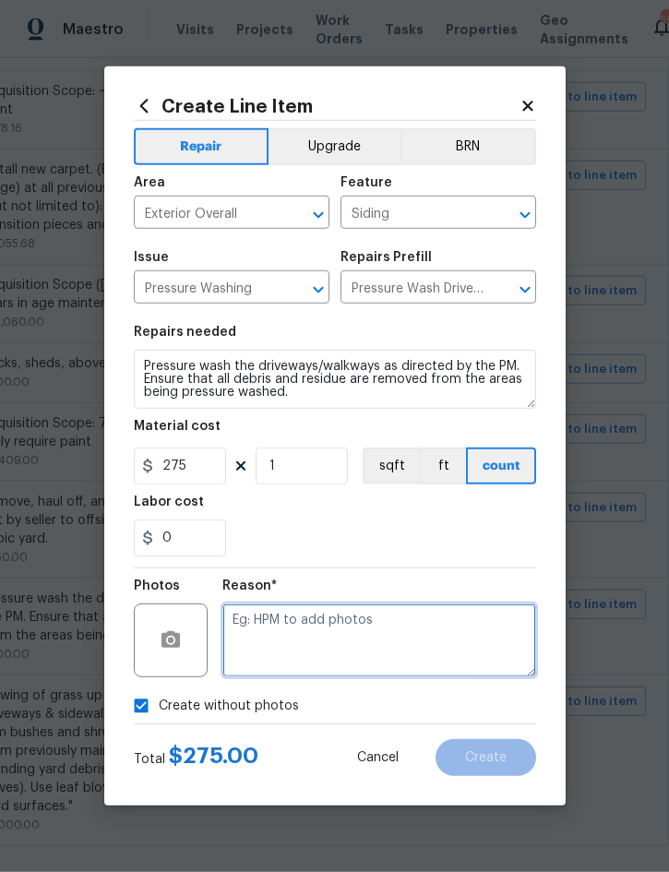
click at [383, 644] on textarea at bounding box center [379, 641] width 314 height 74
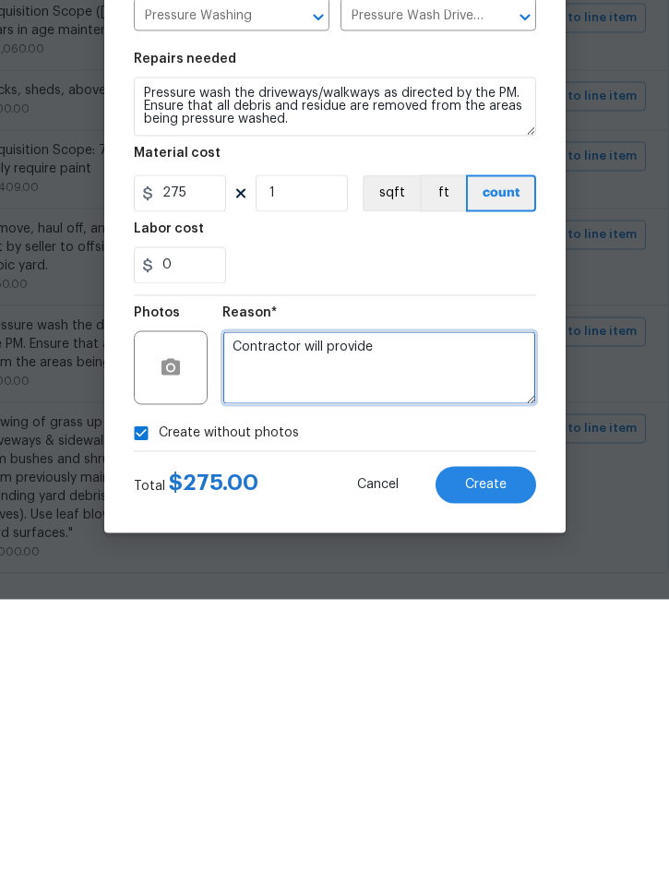
type textarea "Contractor will provide"
click at [488, 751] on span "Create" at bounding box center [486, 758] width 42 height 14
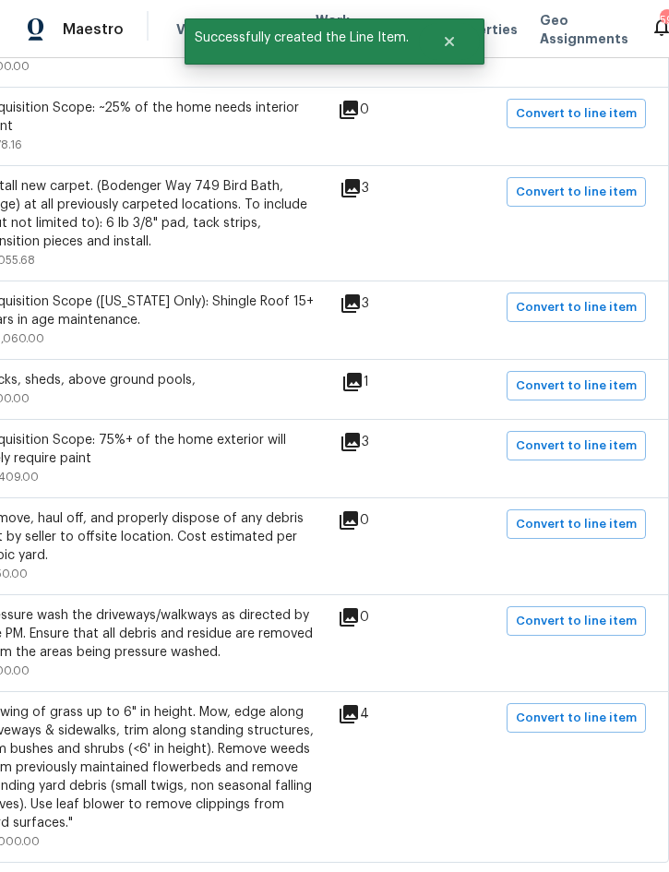
scroll to position [880, 374]
click at [355, 705] on icon at bounding box center [349, 714] width 18 height 18
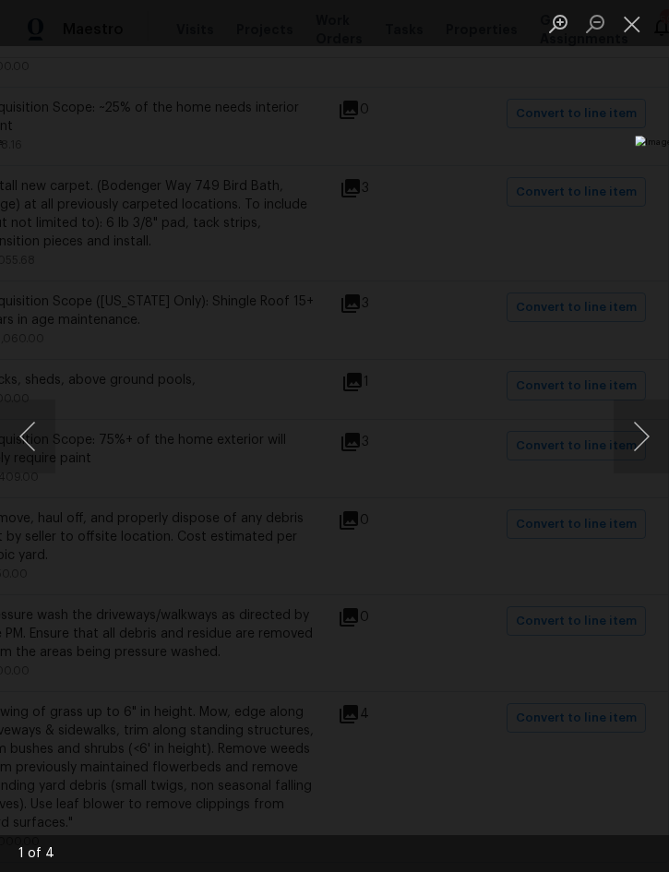
click at [628, 437] on button "Next image" at bounding box center [641, 437] width 55 height 74
click at [617, 442] on button "Next image" at bounding box center [641, 437] width 55 height 74
click at [620, 439] on button "Next image" at bounding box center [641, 437] width 55 height 74
click at [641, 30] on button "Close lightbox" at bounding box center [632, 23] width 37 height 32
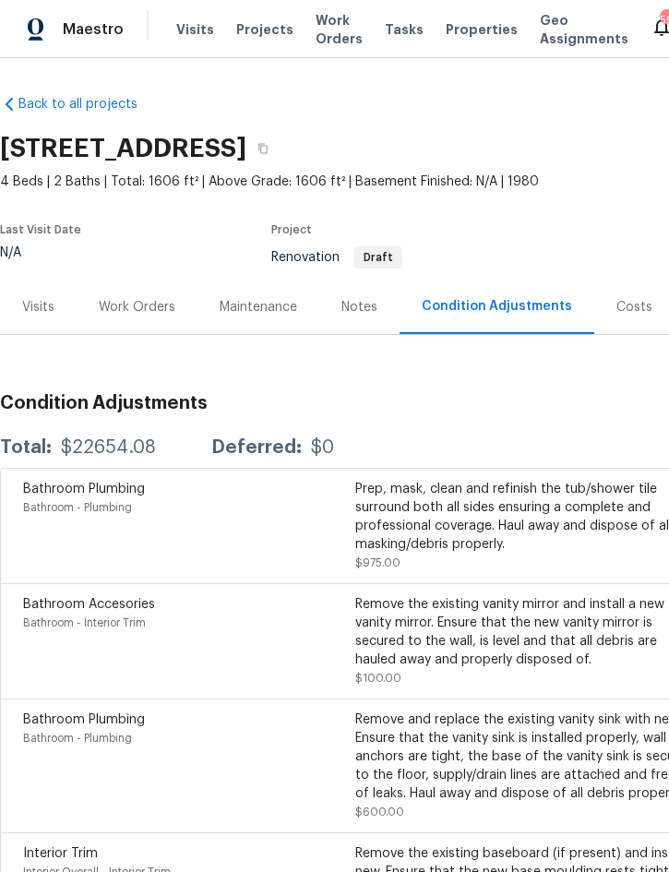
scroll to position [0, 0]
click at [141, 280] on div "Work Orders" at bounding box center [137, 307] width 121 height 54
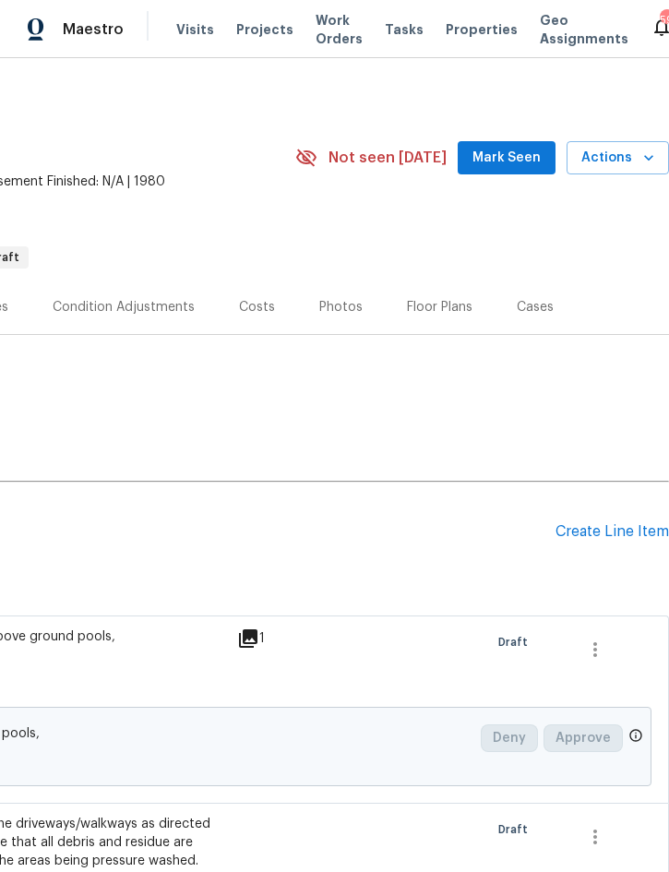
scroll to position [0, 374]
click at [603, 533] on div "Create Line Item" at bounding box center [613, 532] width 114 height 18
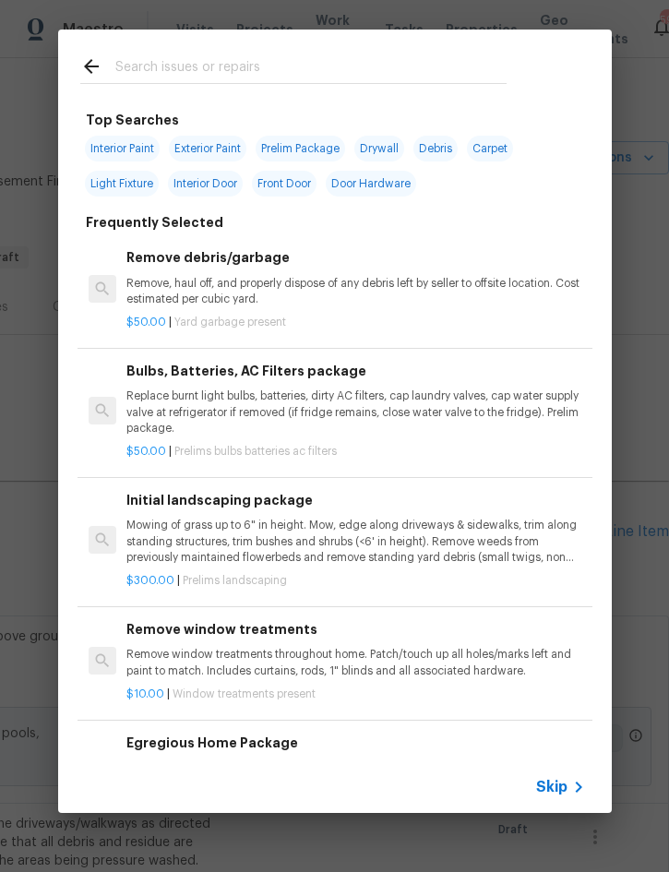
click at [281, 73] on input "text" at bounding box center [310, 69] width 391 height 28
type input "Clean"
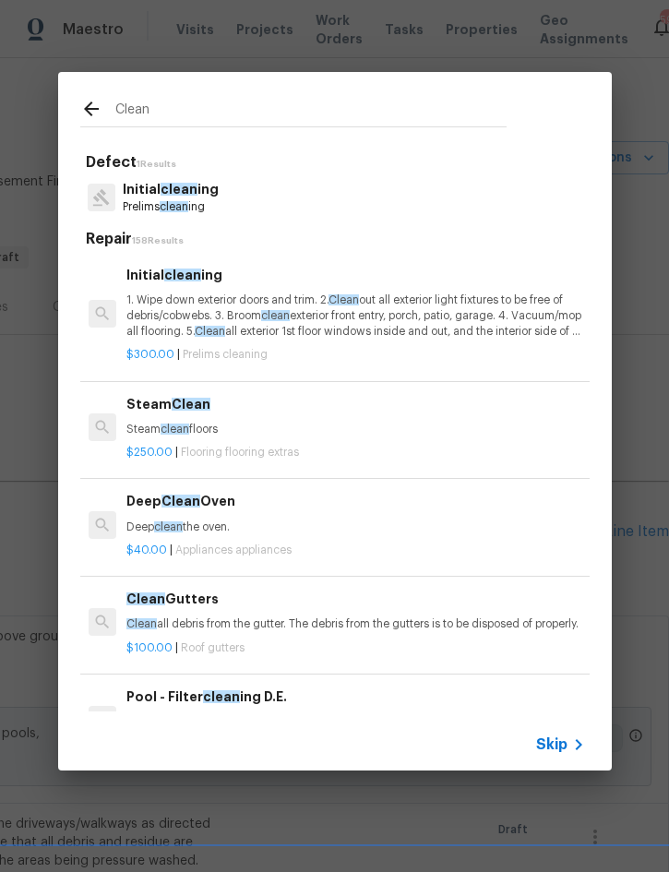
click at [308, 310] on p "1. Wipe down exterior doors and trim. 2. Clean out all exterior light fixtures …" at bounding box center [355, 316] width 458 height 47
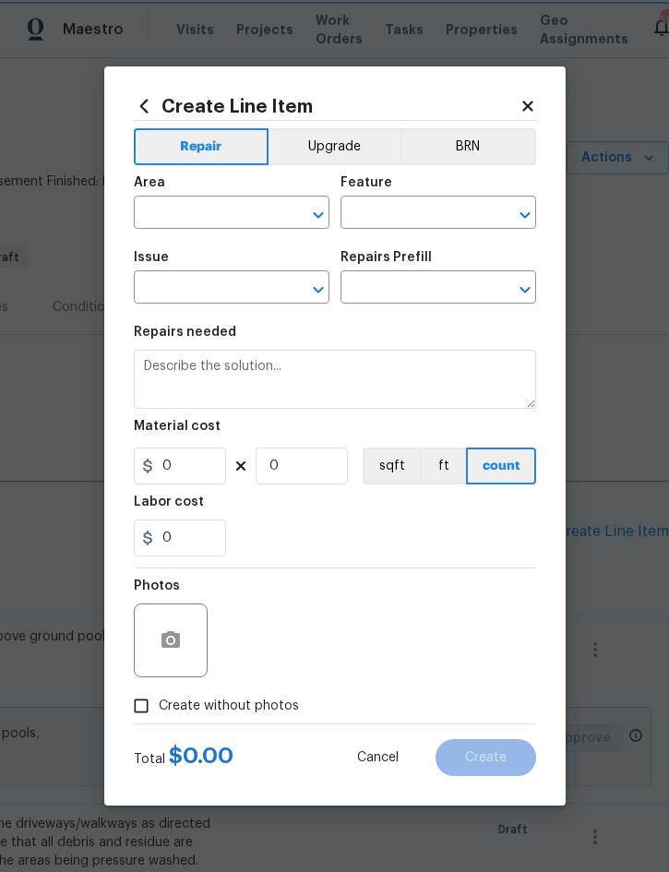
type input "Home Readiness Packages"
type input "Initial cleaning"
type input "Initial cleaning $300.00"
type textarea "1. Wipe down exterior doors and trim. 2. Clean out all exterior light fixtures …"
type input "300"
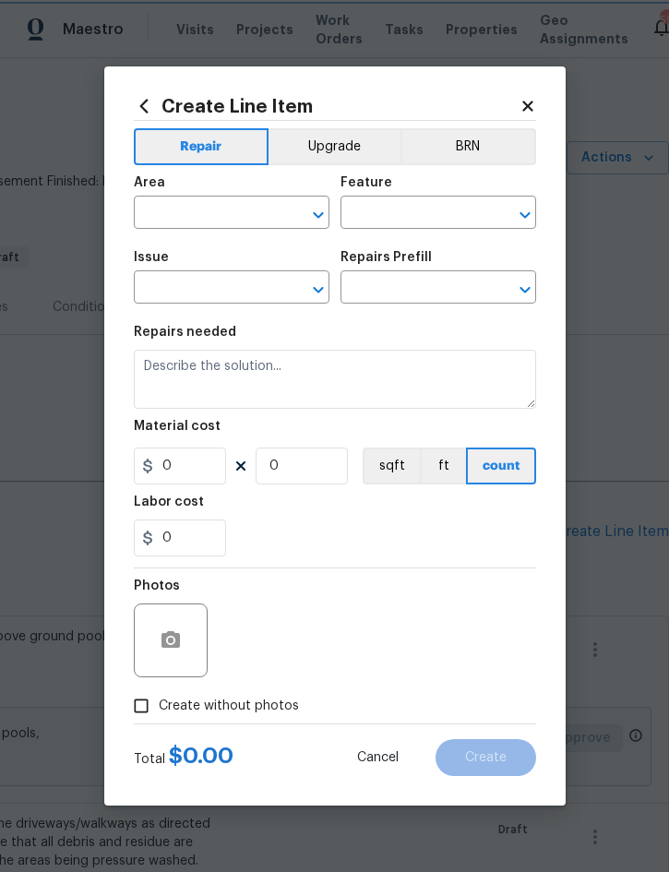
type input "1"
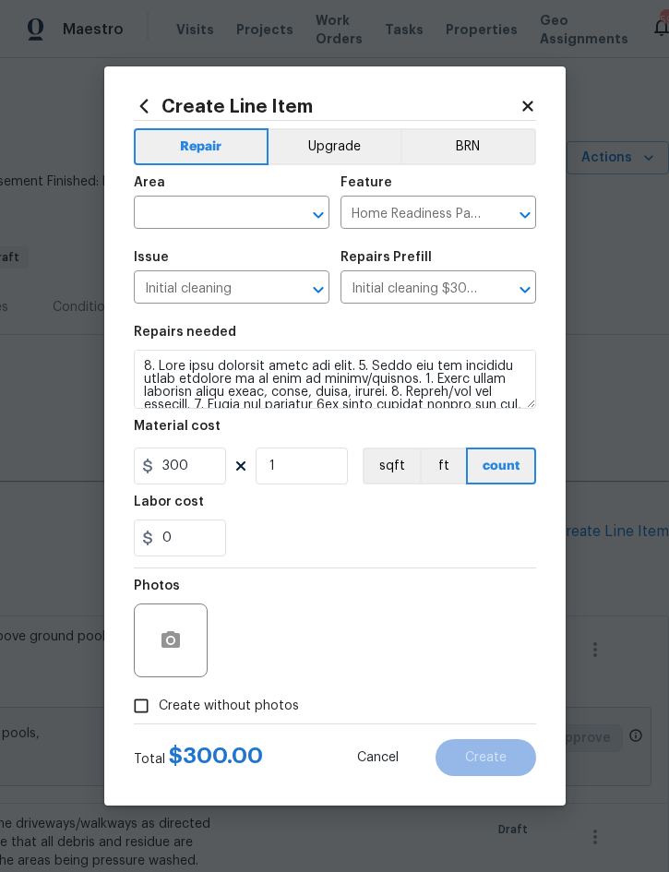
click at [236, 219] on input "text" at bounding box center [206, 214] width 144 height 29
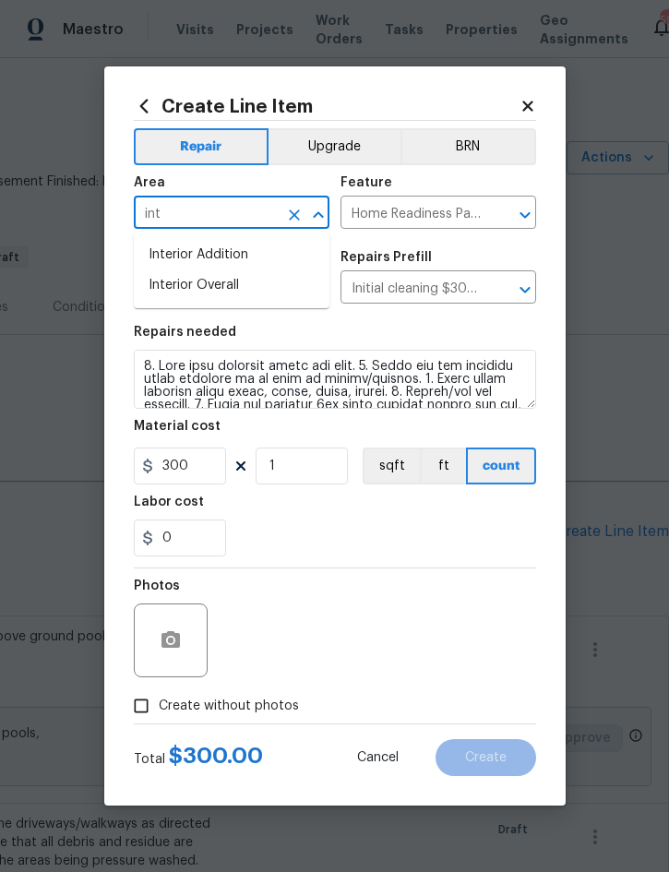
click at [226, 285] on li "Interior Overall" at bounding box center [232, 285] width 196 height 30
type input "Interior Overall"
click at [251, 700] on span "Create without photos" at bounding box center [229, 706] width 140 height 19
click at [159, 700] on input "Create without photos" at bounding box center [141, 705] width 35 height 35
checkbox input "true"
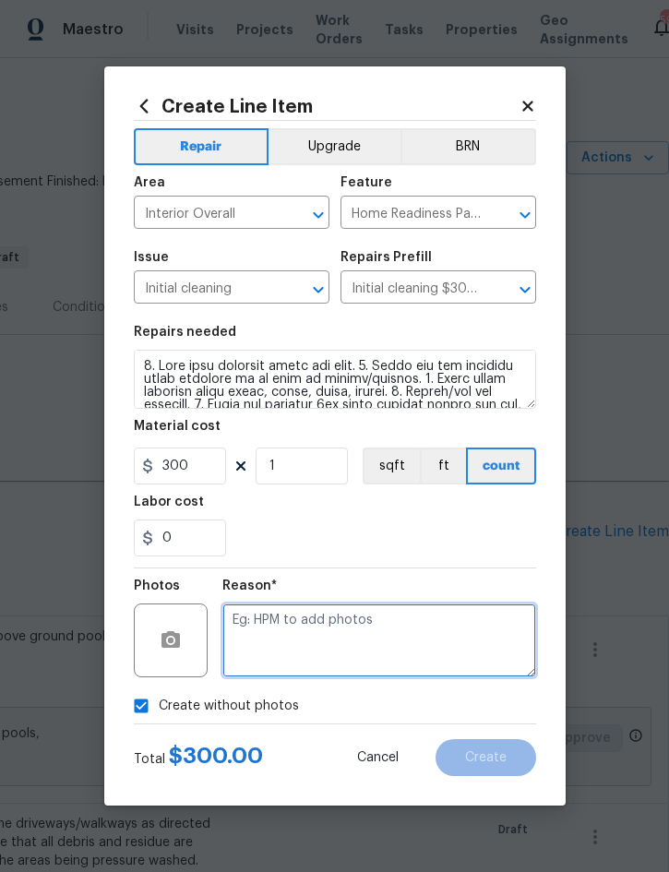
click at [376, 635] on textarea at bounding box center [379, 641] width 314 height 74
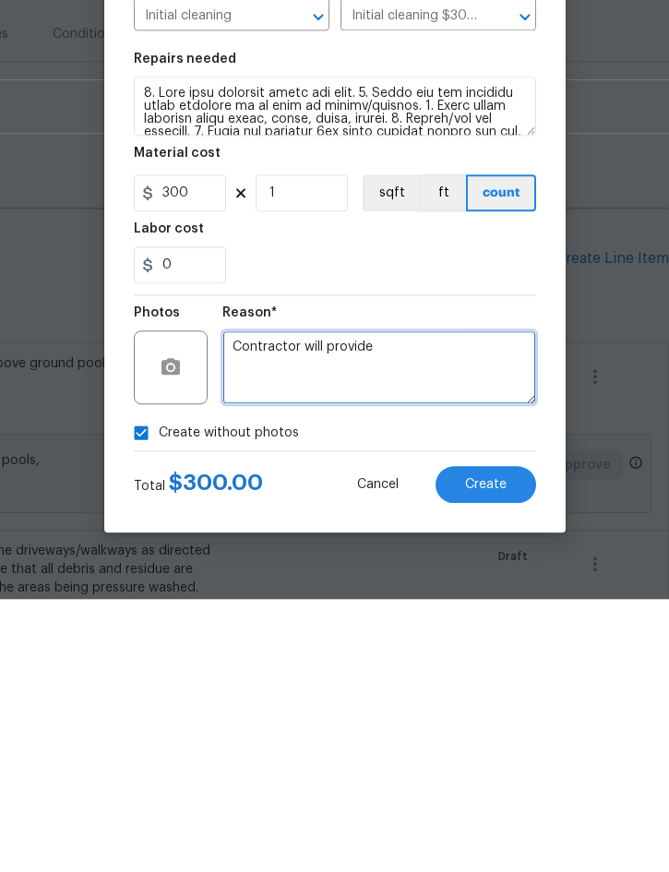
type textarea "Contractor will provide"
click at [500, 751] on span "Create" at bounding box center [486, 758] width 42 height 14
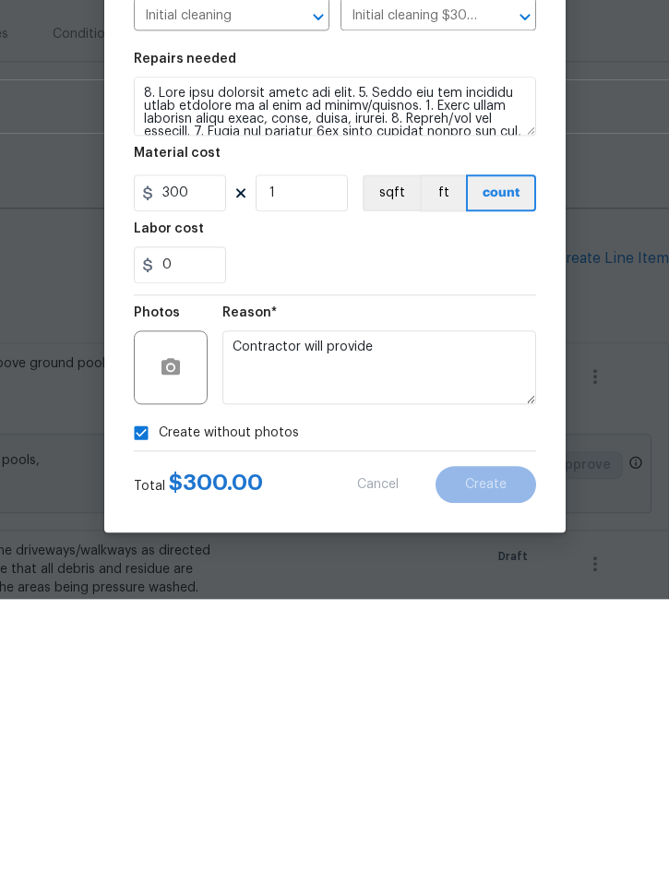
scroll to position [52, 0]
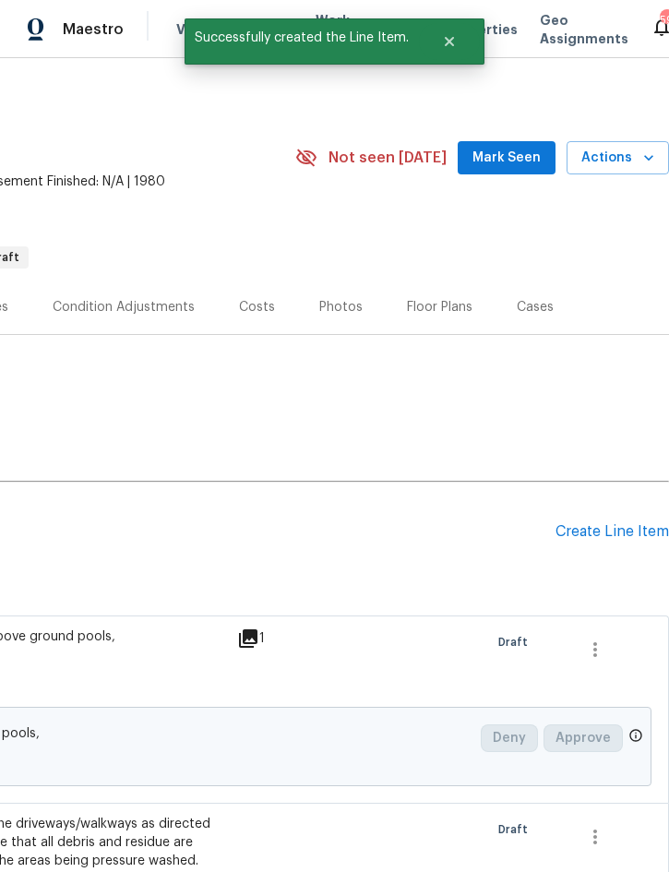
click at [592, 523] on div "Create Line Item" at bounding box center [613, 532] width 114 height 18
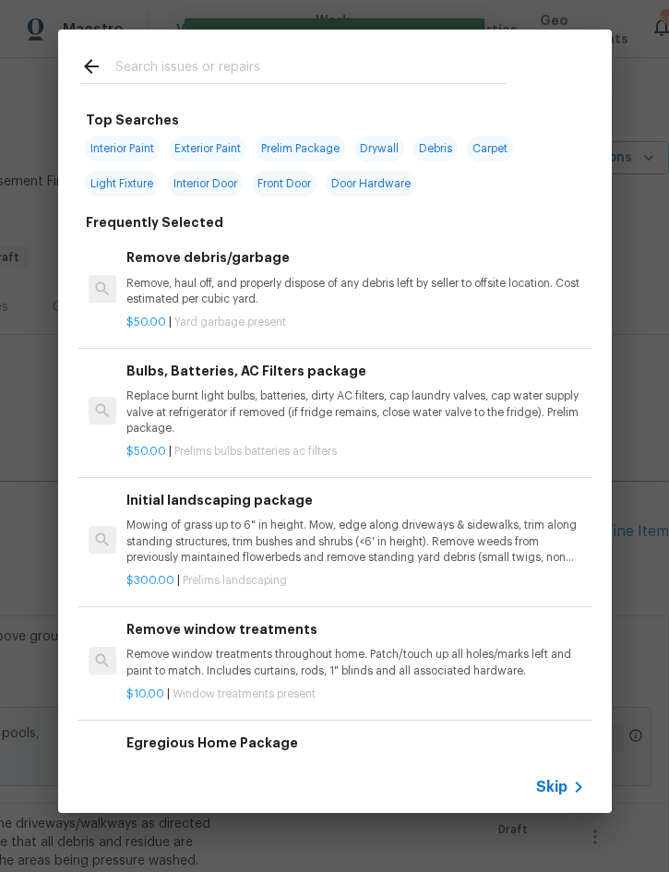
click at [273, 48] on div at bounding box center [293, 66] width 471 height 73
click at [332, 65] on input "text" at bounding box center [310, 69] width 391 height 28
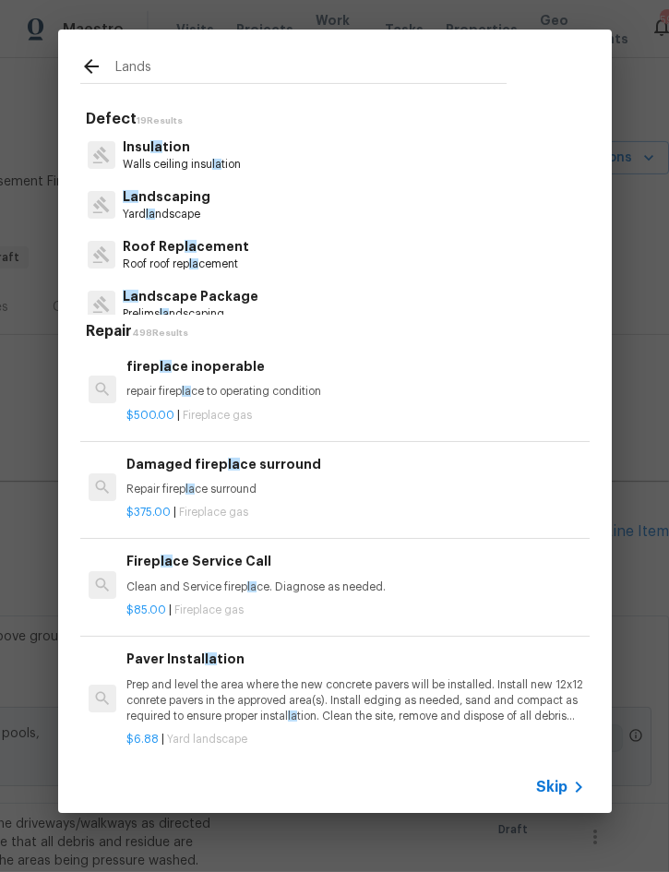
type input "Landsc"
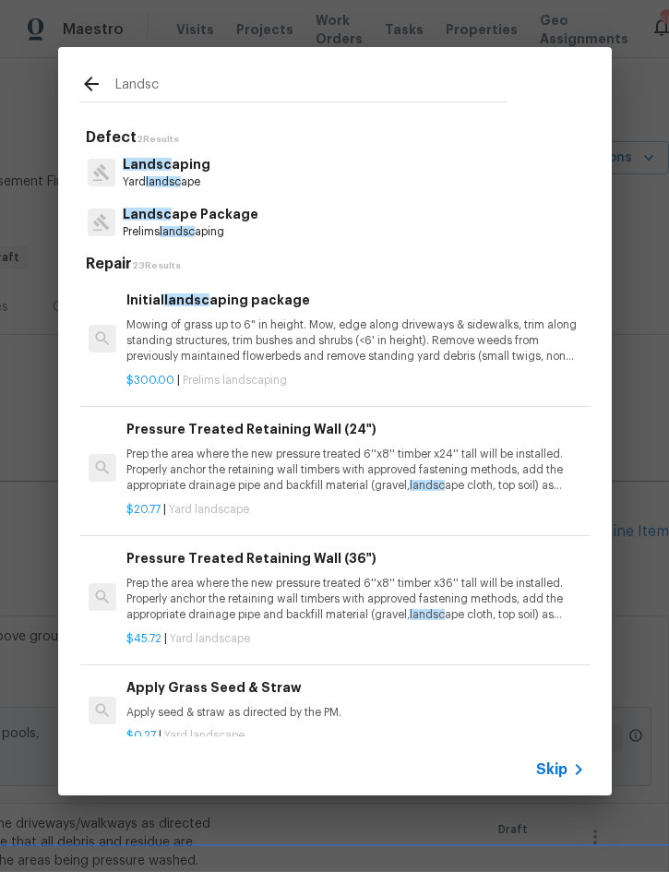
click at [313, 317] on p "Mowing of grass up to 6" in height. Mow, edge along driveways & sidewalks, trim…" at bounding box center [355, 340] width 458 height 47
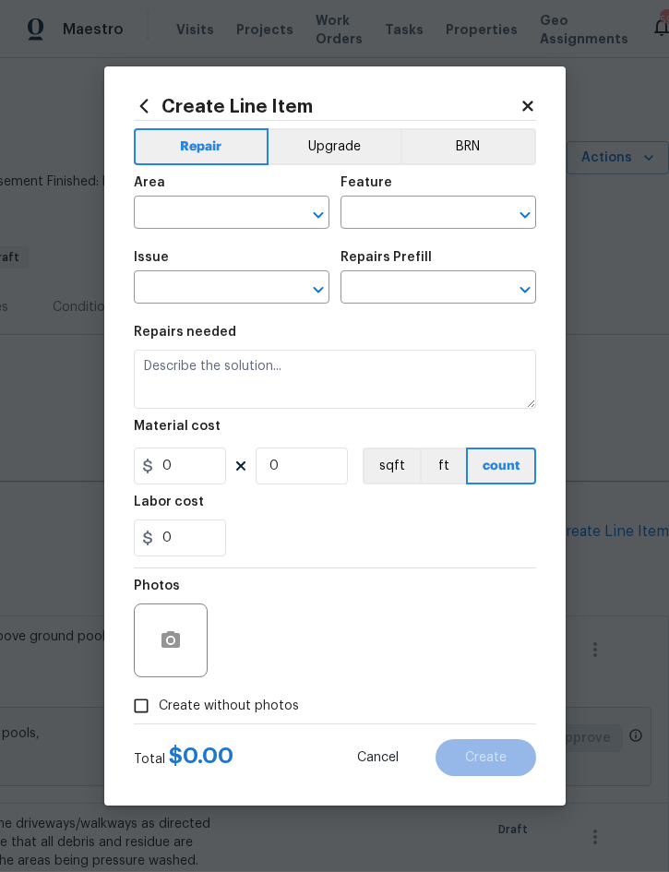
type input "Home Readiness Packages"
type input "Landscape Package"
type input "Initial landscaping package $300.00"
type textarea "Mowing of grass up to 6" in height. Mow, edge along driveways & sidewalks, trim…"
type input "300"
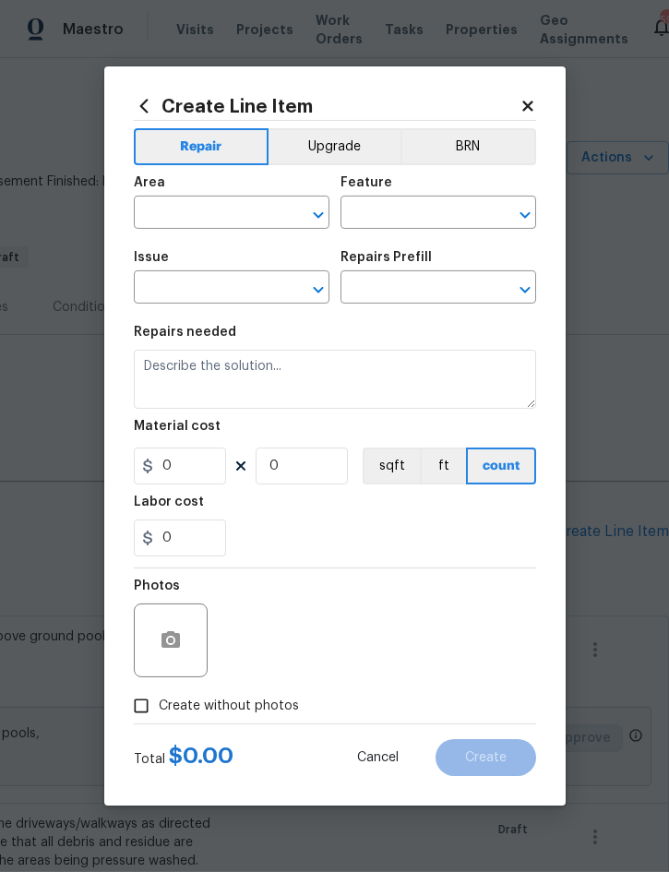
type input "1"
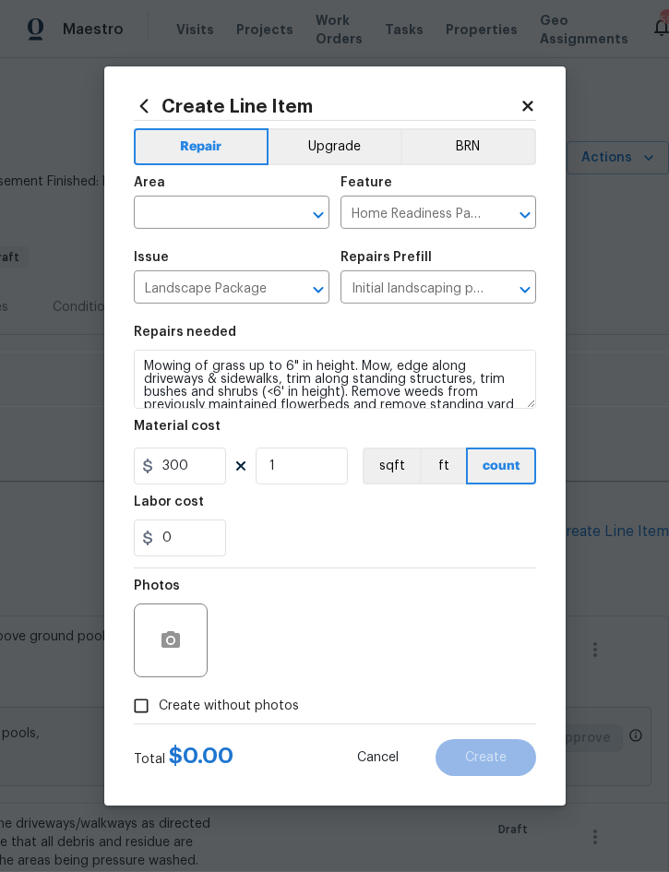
scroll to position [52, 0]
click at [224, 209] on input "text" at bounding box center [206, 214] width 144 height 29
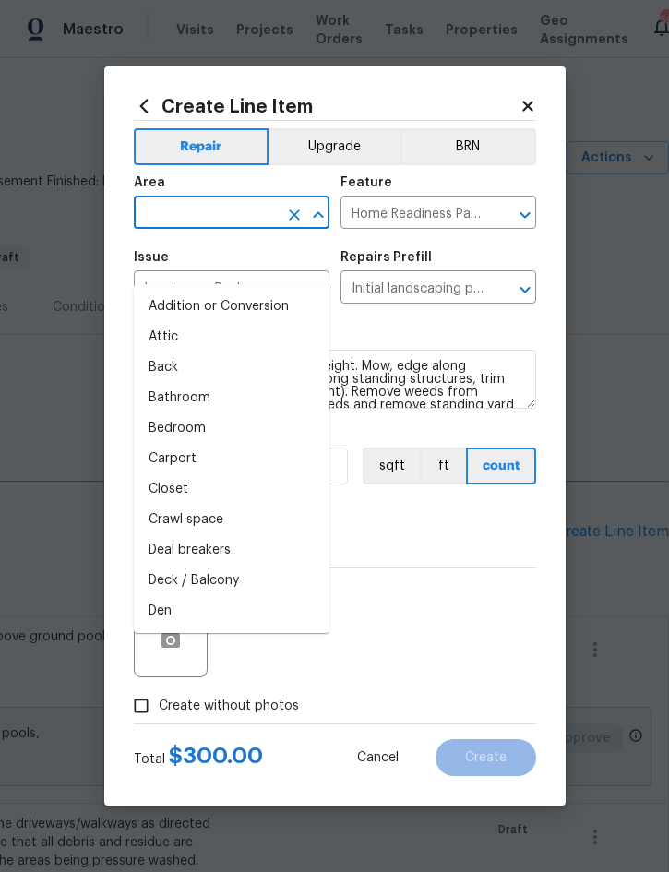
scroll to position [51, 0]
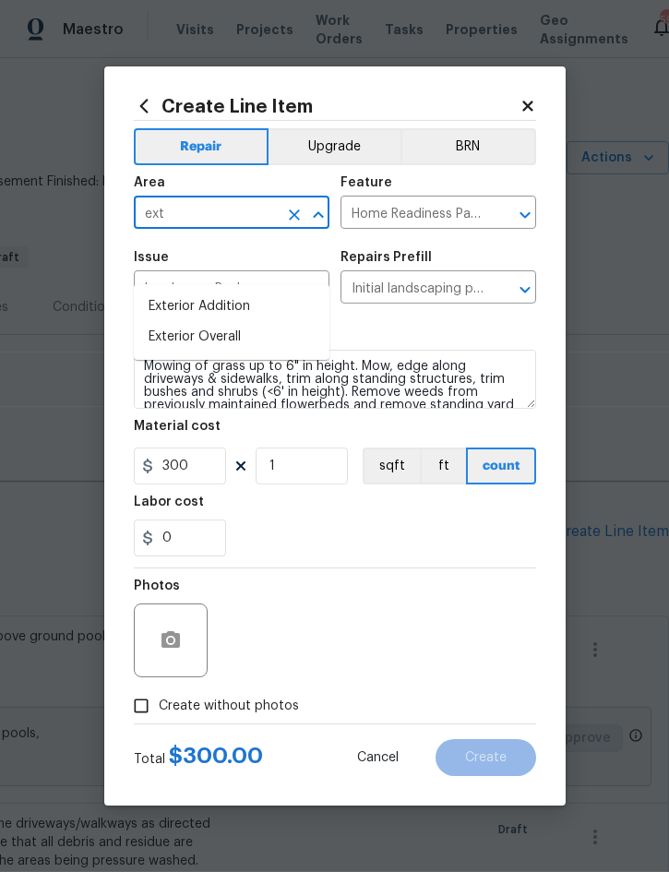
click at [243, 322] on li "Exterior Overall" at bounding box center [232, 337] width 196 height 30
type input "Exterior Overall"
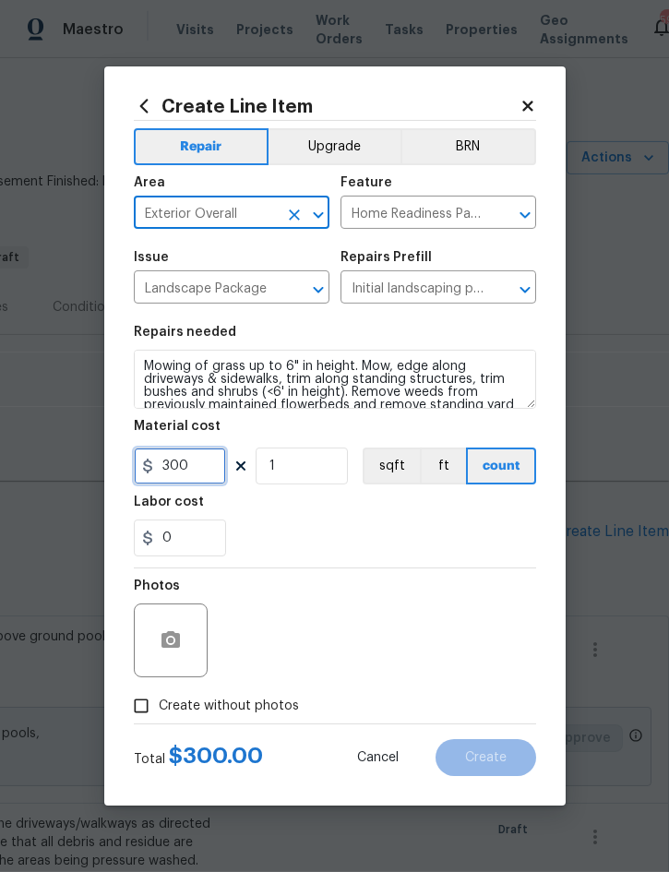
click at [181, 461] on input "300" at bounding box center [180, 466] width 92 height 37
type input "275"
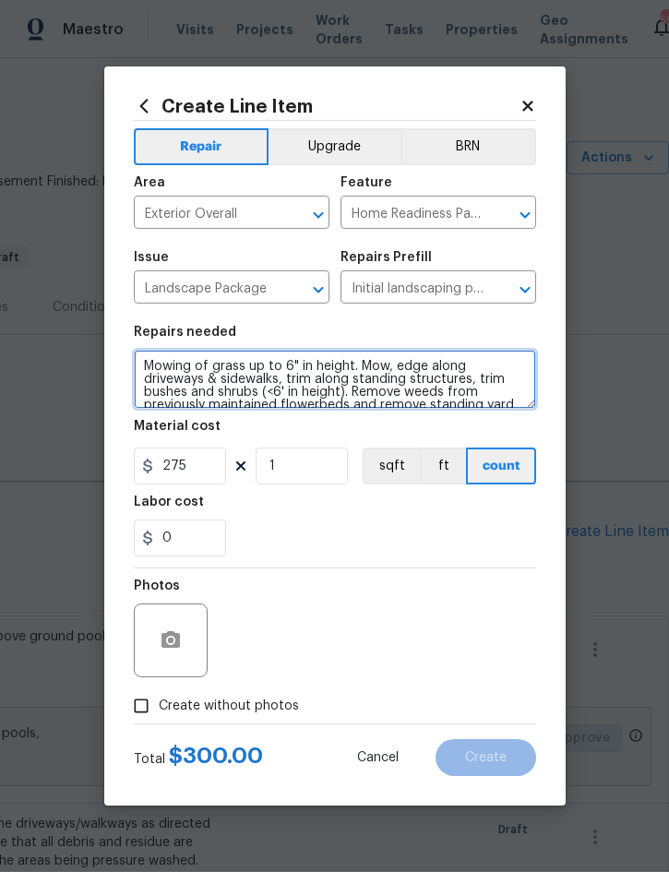
click at [509, 395] on textarea "Mowing of grass up to 6" in height. Mow, edge along driveways & sidewalks, trim…" at bounding box center [335, 379] width 402 height 59
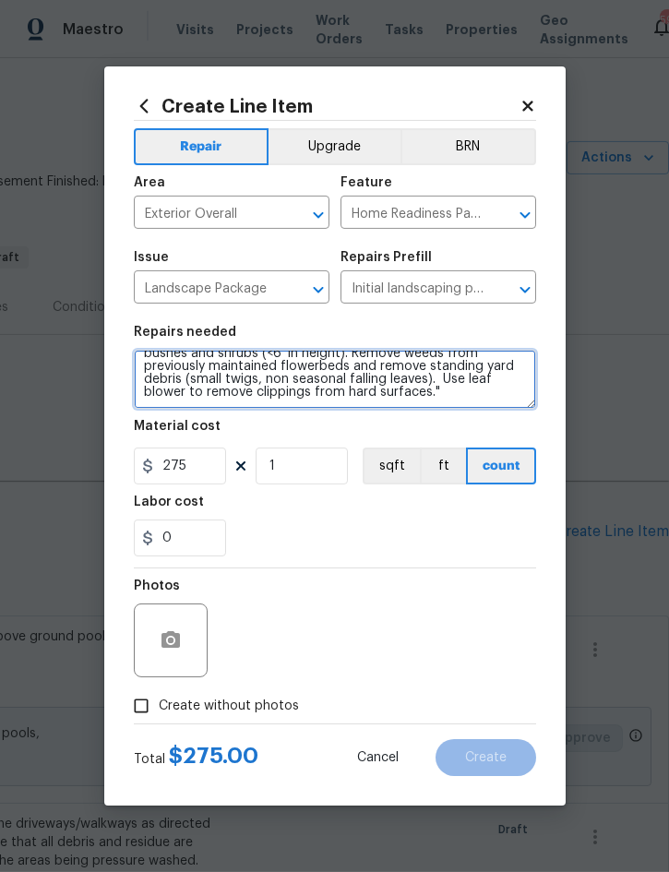
scroll to position [39, 0]
click at [402, 400] on textarea "Mowing of grass up to 6" in height. Mow, edge along driveways & sidewalks, trim…" at bounding box center [335, 379] width 402 height 59
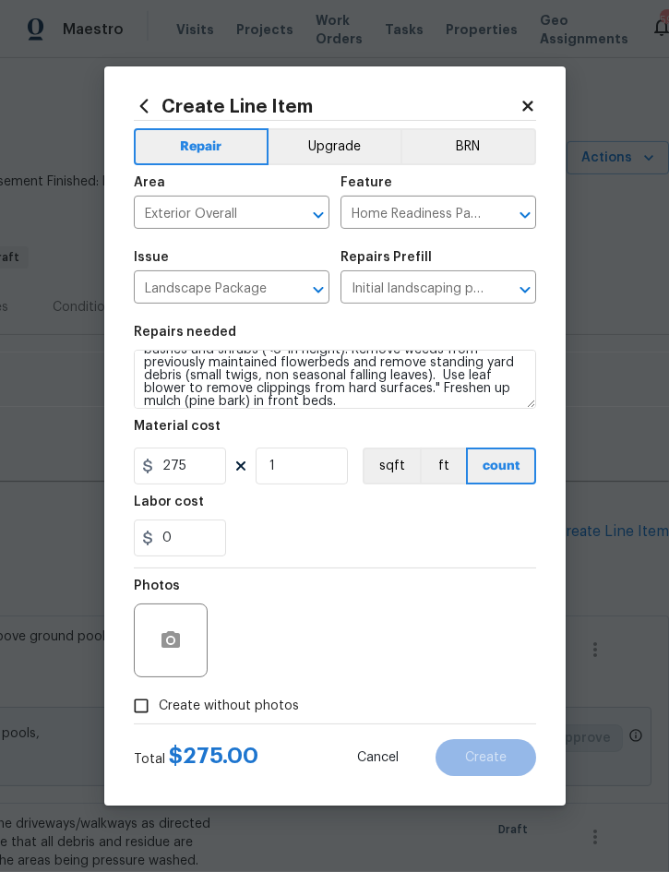
scroll to position [52, 0]
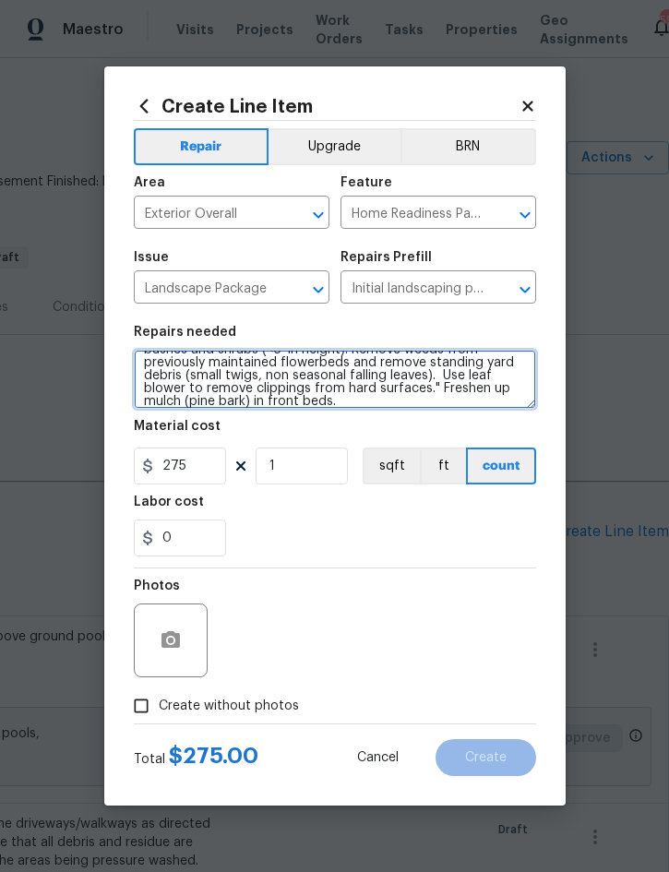
type textarea "Mowing of grass up to 6" in height. Mow, edge along driveways & sidewalks, trim…"
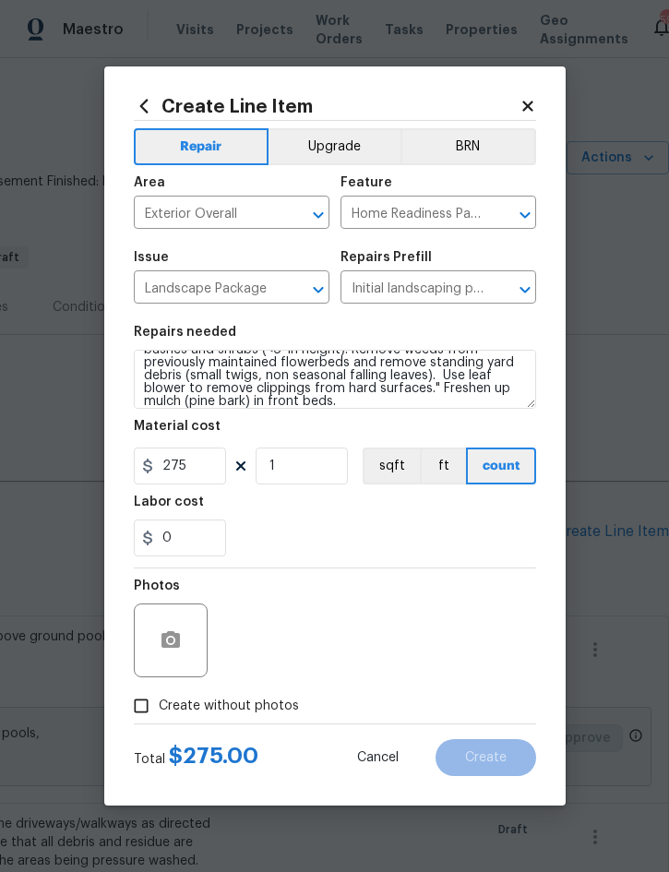
click at [252, 713] on span "Create without photos" at bounding box center [229, 706] width 140 height 19
click at [159, 713] on input "Create without photos" at bounding box center [141, 705] width 35 height 35
checkbox input "true"
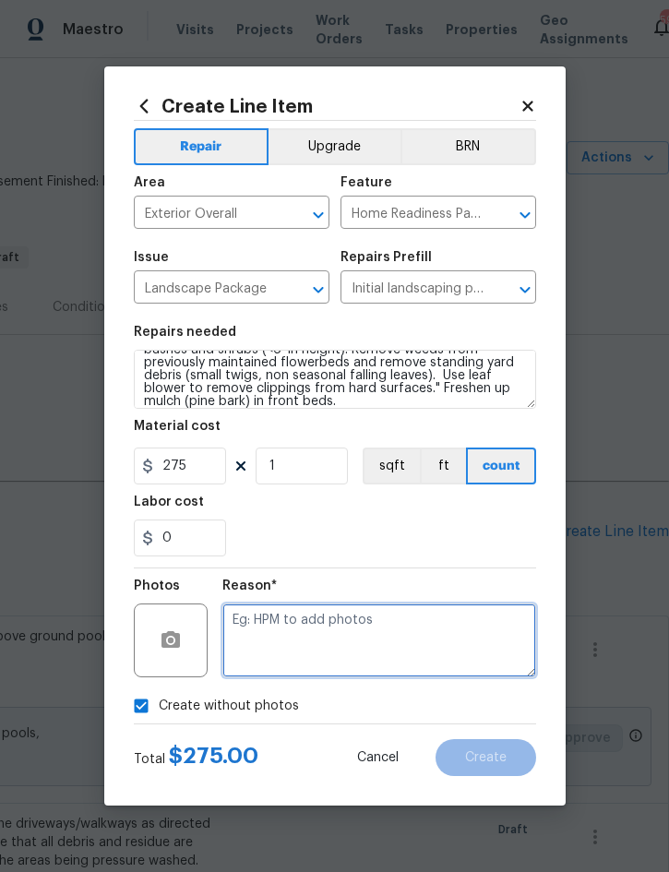
click at [392, 628] on textarea at bounding box center [379, 641] width 314 height 74
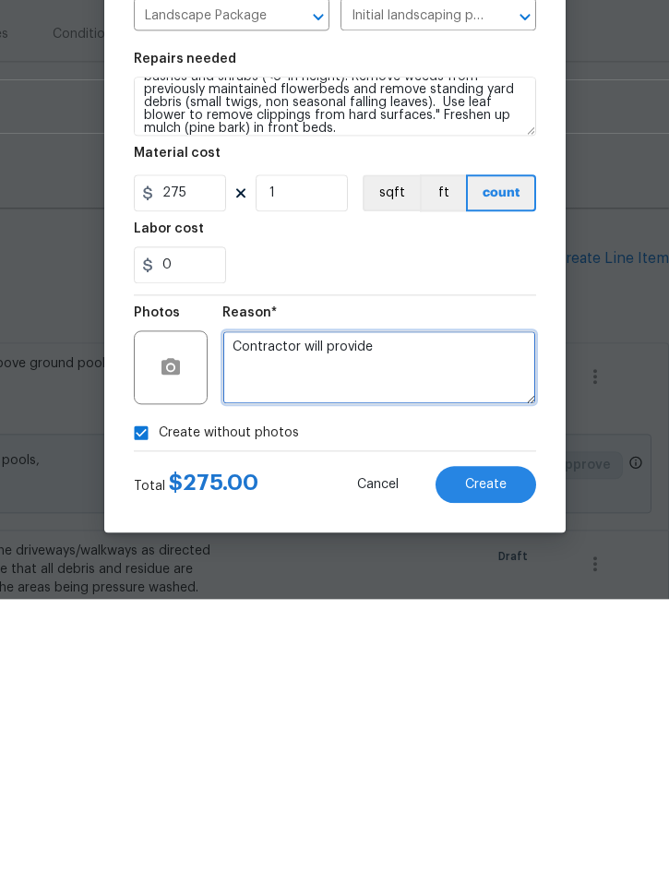
type textarea "Contractor will provide"
click at [500, 751] on span "Create" at bounding box center [486, 758] width 42 height 14
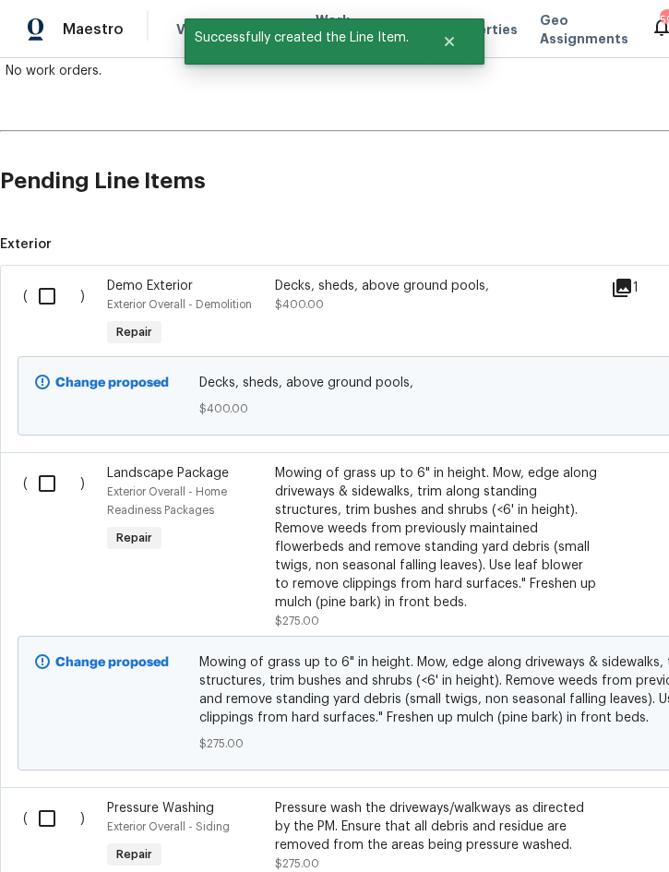
scroll to position [352, 0]
click at [47, 276] on input "checkbox" at bounding box center [54, 295] width 53 height 39
checkbox input "true"
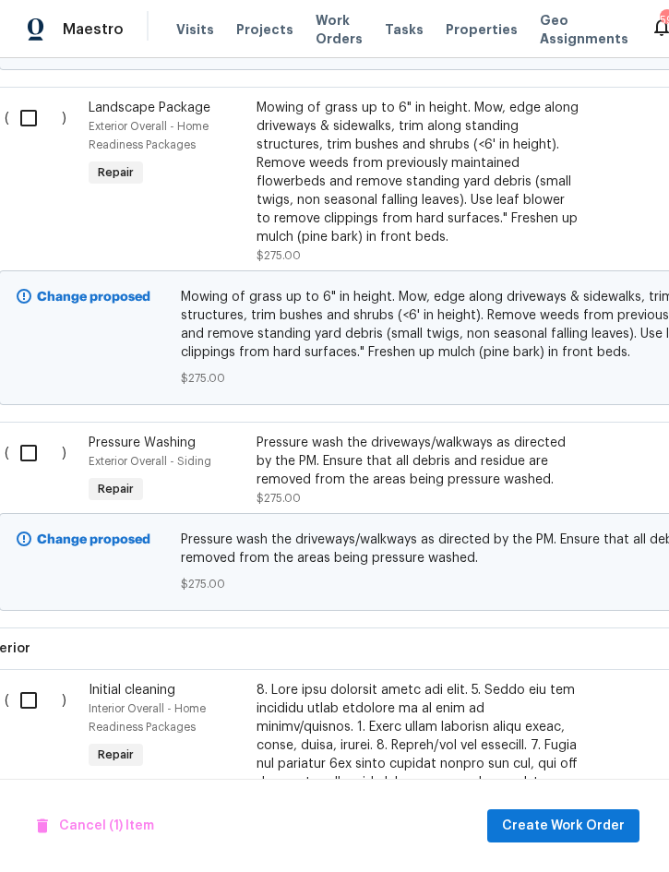
scroll to position [715, 20]
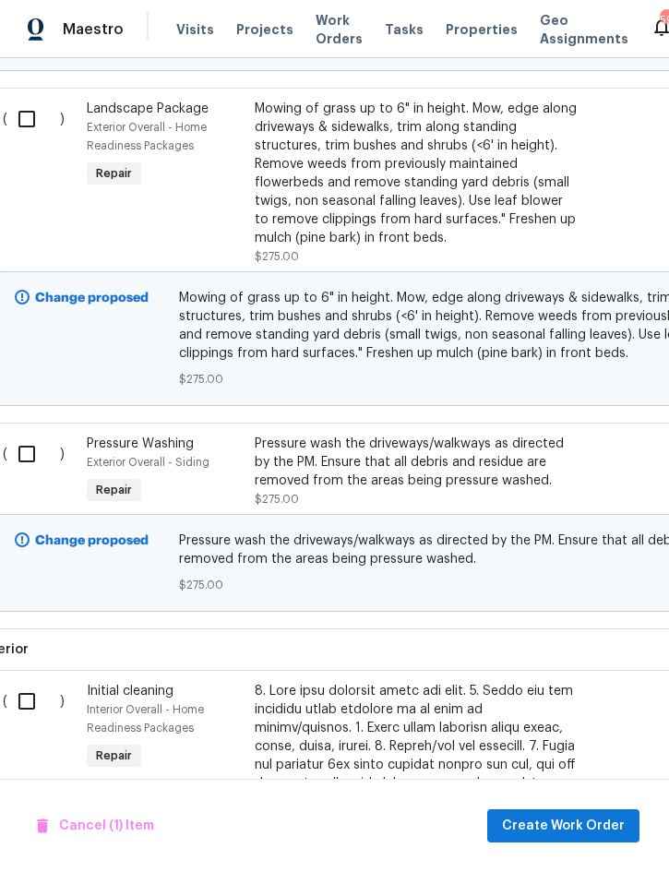
click at [36, 435] on input "checkbox" at bounding box center [33, 454] width 53 height 39
checkbox input "true"
click at [586, 829] on span "Create Work Order" at bounding box center [563, 826] width 123 height 23
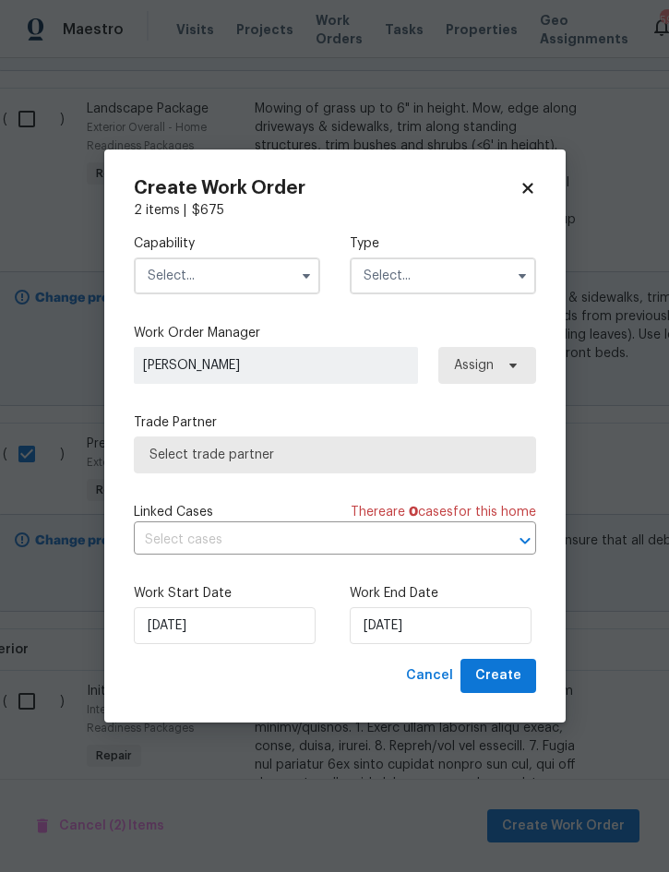
click at [228, 277] on input "text" at bounding box center [227, 275] width 186 height 37
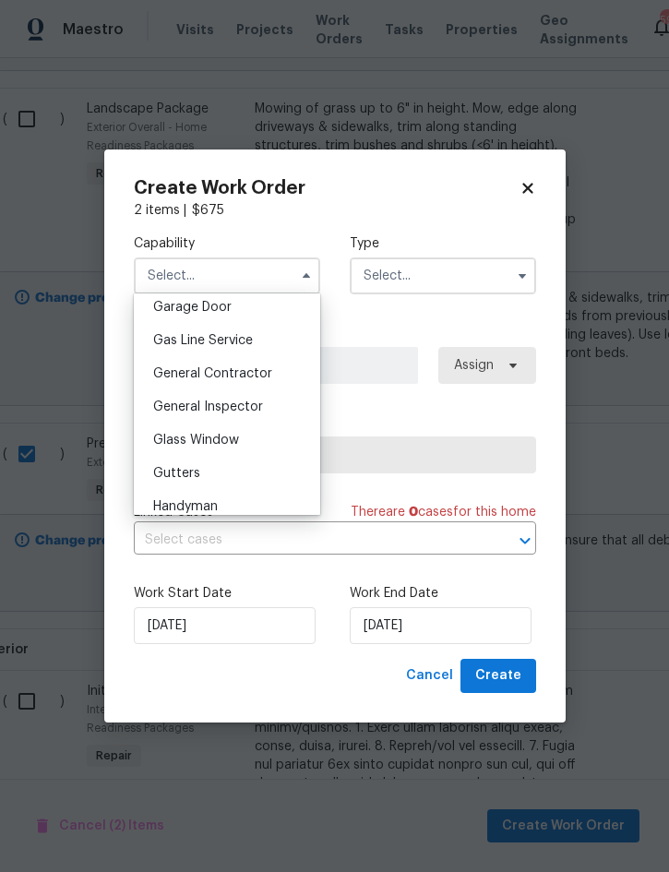
scroll to position [822, 0]
click at [264, 372] on span "General Contractor" at bounding box center [212, 374] width 119 height 13
type input "General Contractor"
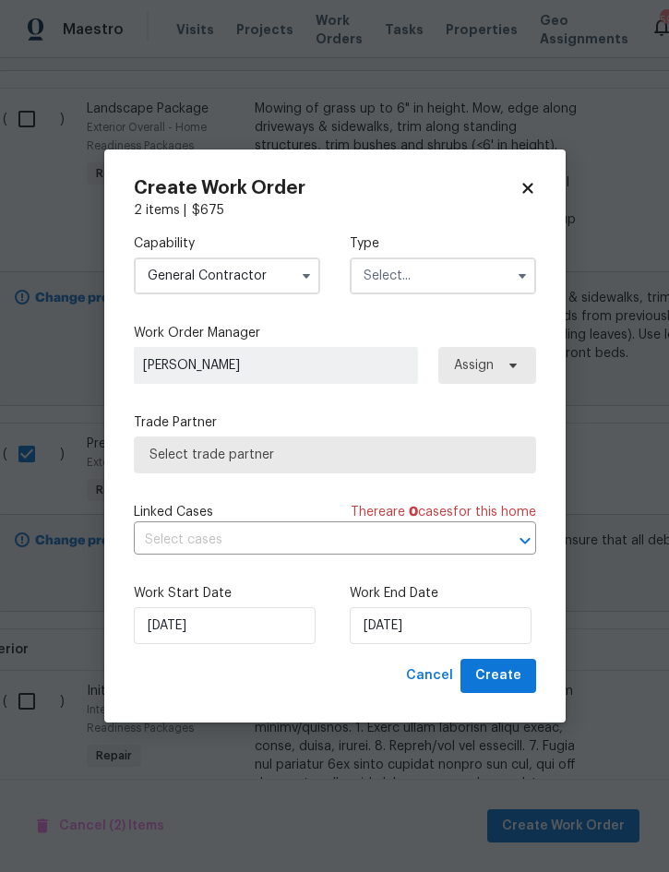
click at [422, 274] on input "text" at bounding box center [443, 275] width 186 height 37
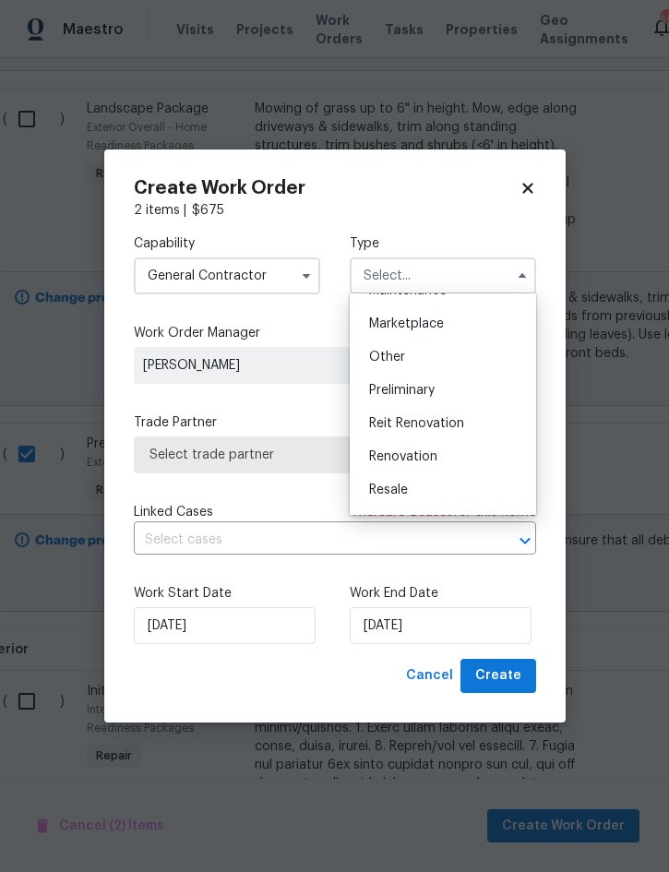
scroll to position [384, 0]
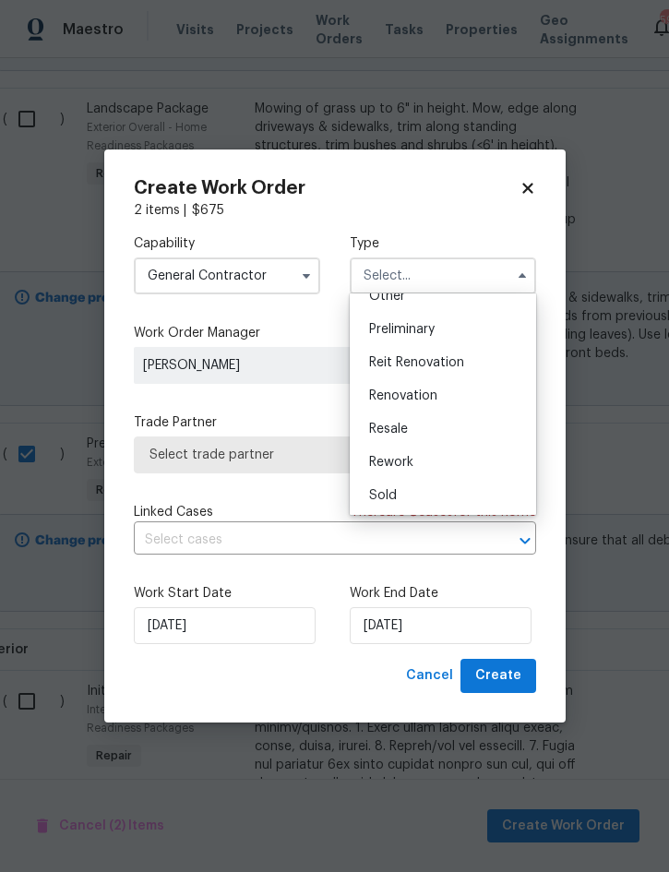
click at [437, 399] on span "Renovation" at bounding box center [403, 395] width 68 height 13
type input "Renovation"
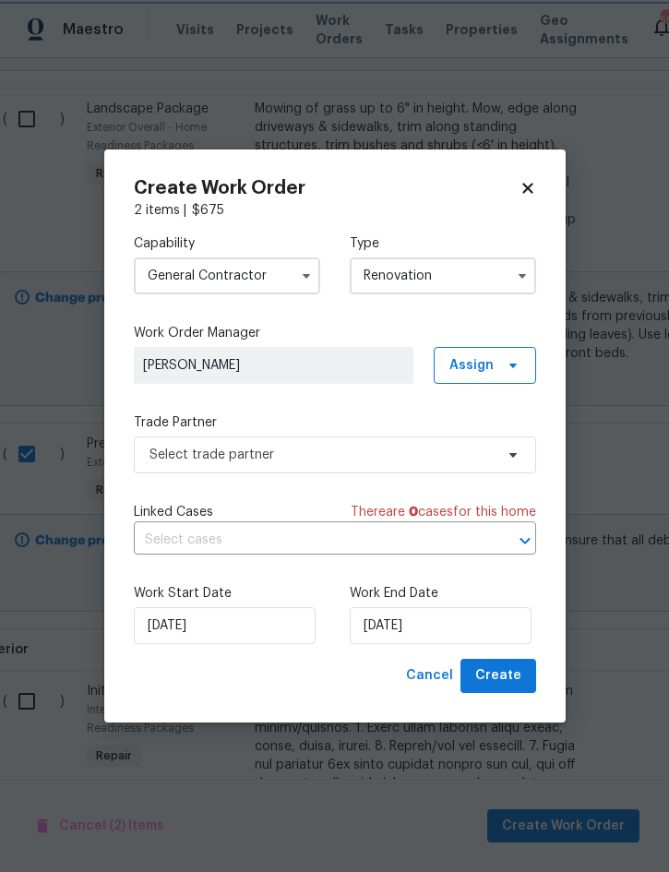
scroll to position [0, 0]
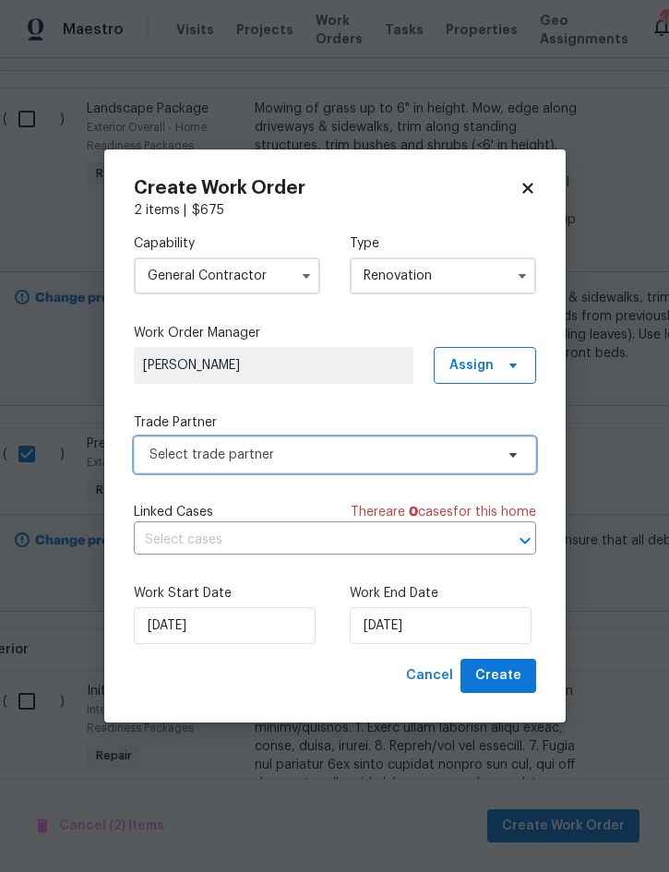
click at [361, 459] on span "Select trade partner" at bounding box center [322, 455] width 344 height 18
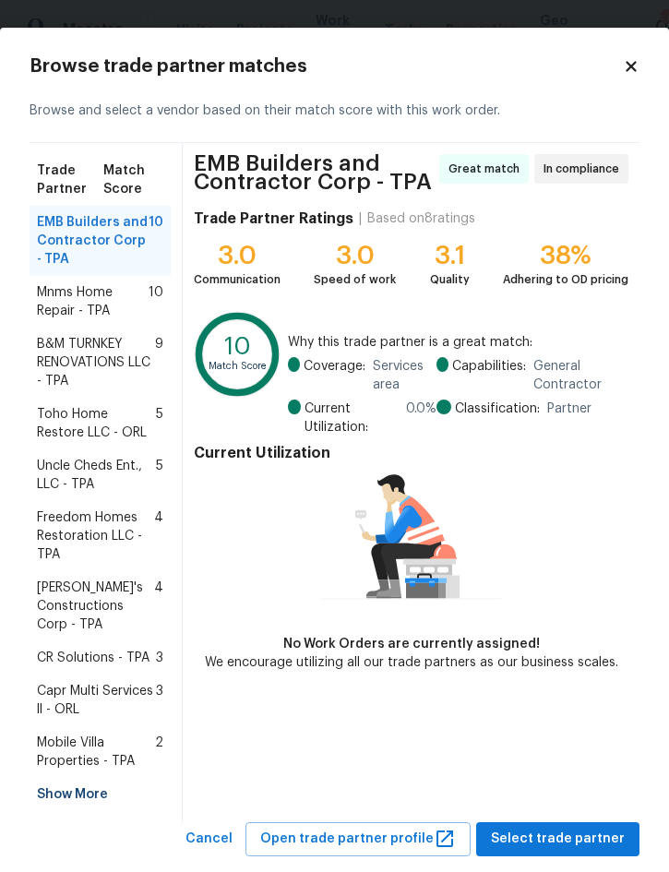
click at [74, 305] on span "Mnms Home Repair - TPA" at bounding box center [93, 301] width 112 height 37
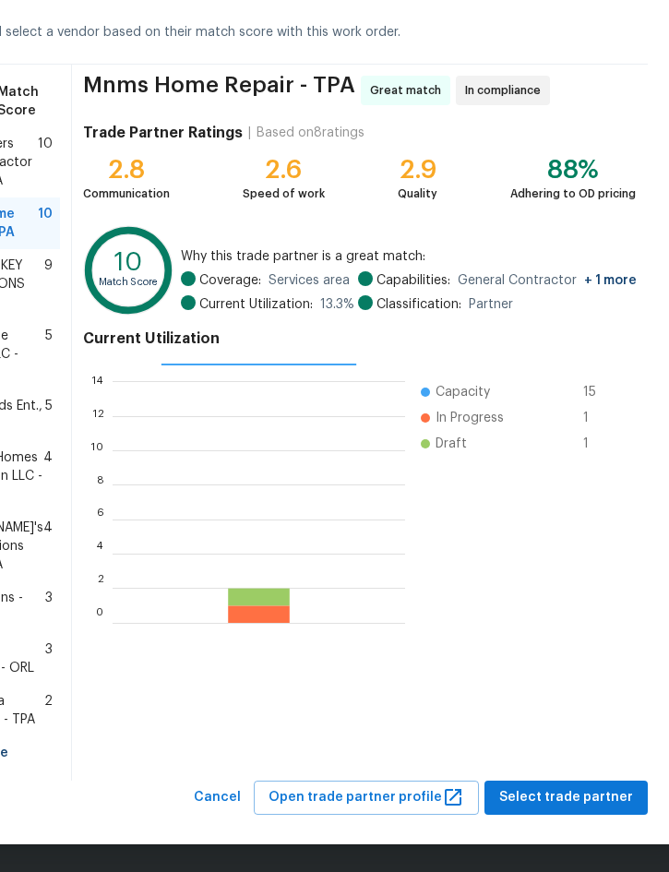
scroll to position [151, 45]
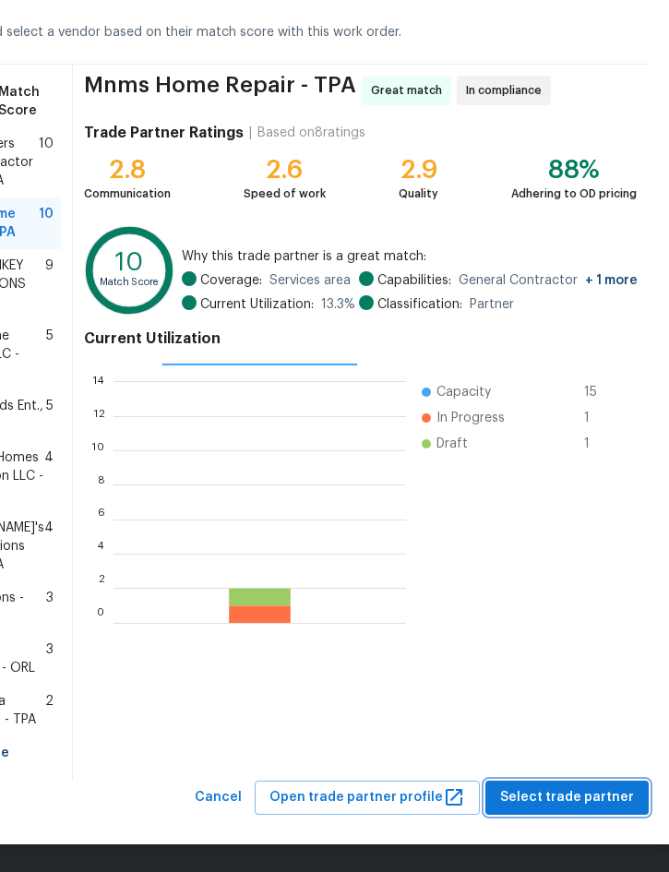
click at [581, 791] on span "Select trade partner" at bounding box center [567, 797] width 134 height 23
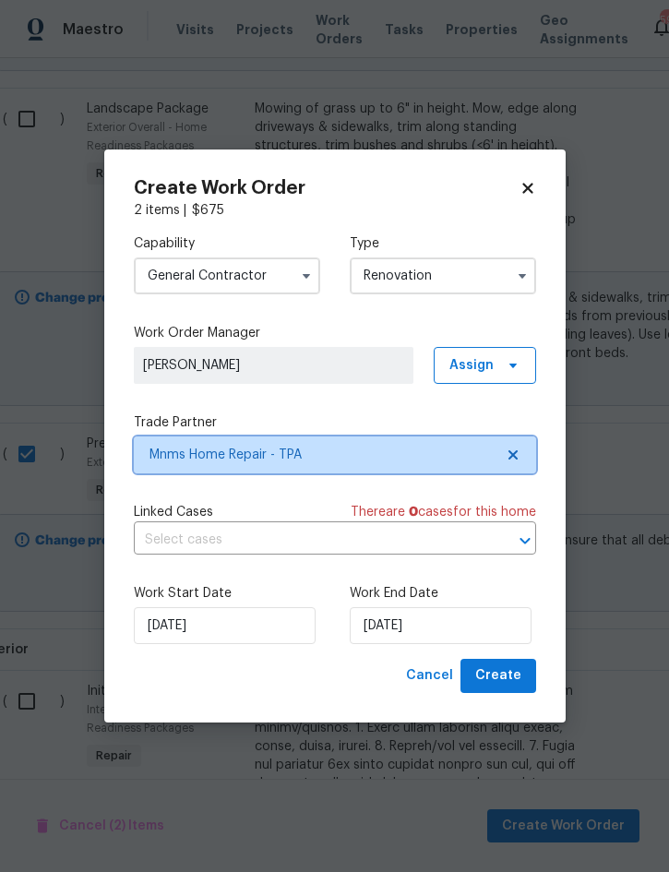
scroll to position [0, 0]
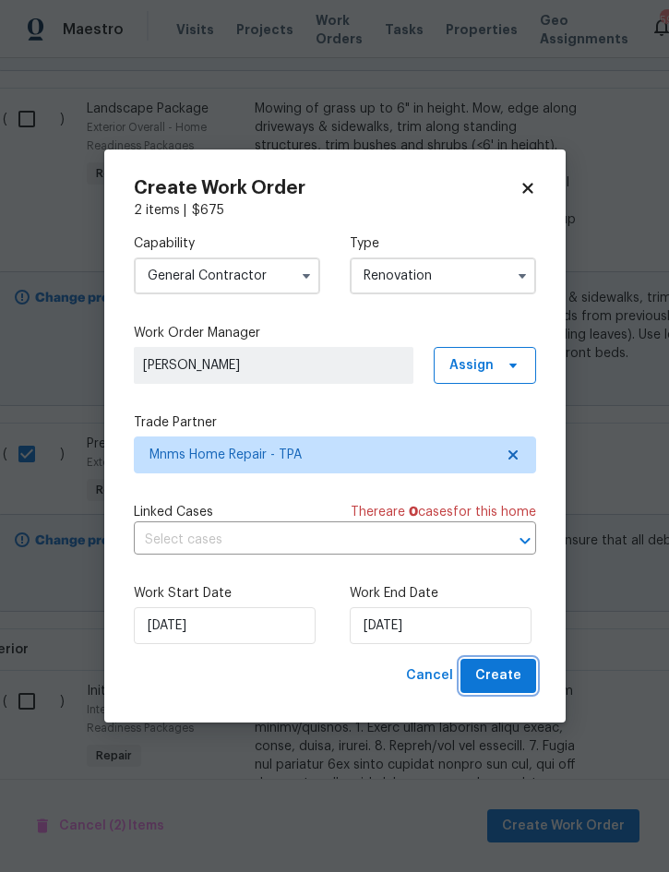
click at [510, 665] on button "Create" at bounding box center [499, 676] width 76 height 34
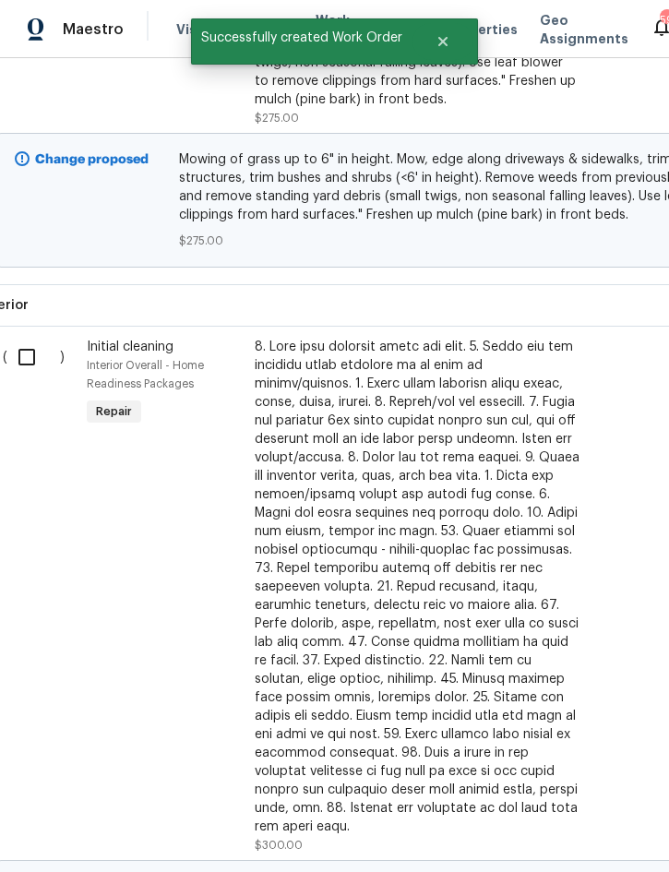
click at [14, 338] on input "checkbox" at bounding box center [33, 357] width 53 height 39
checkbox input "true"
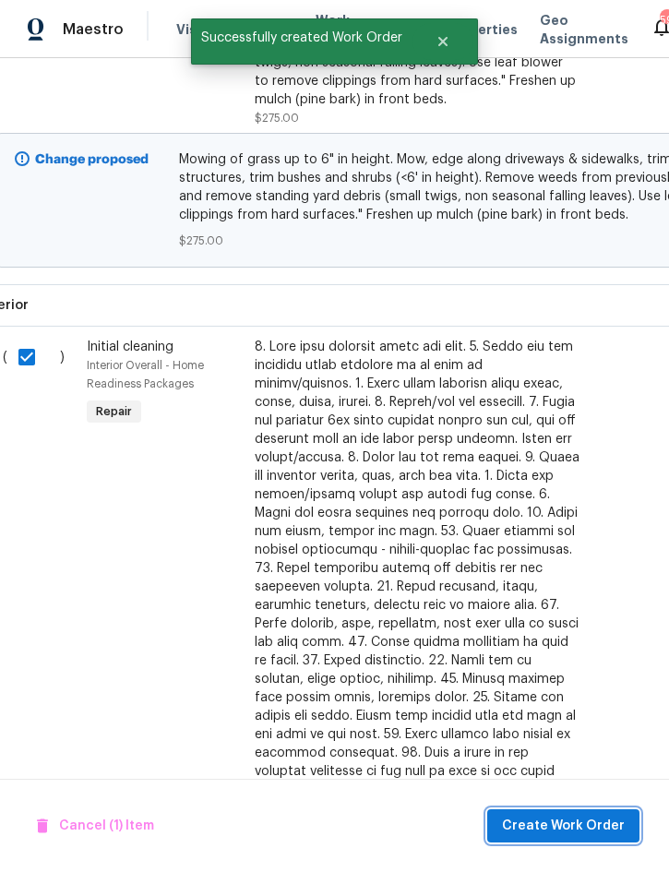
click at [572, 823] on span "Create Work Order" at bounding box center [563, 826] width 123 height 23
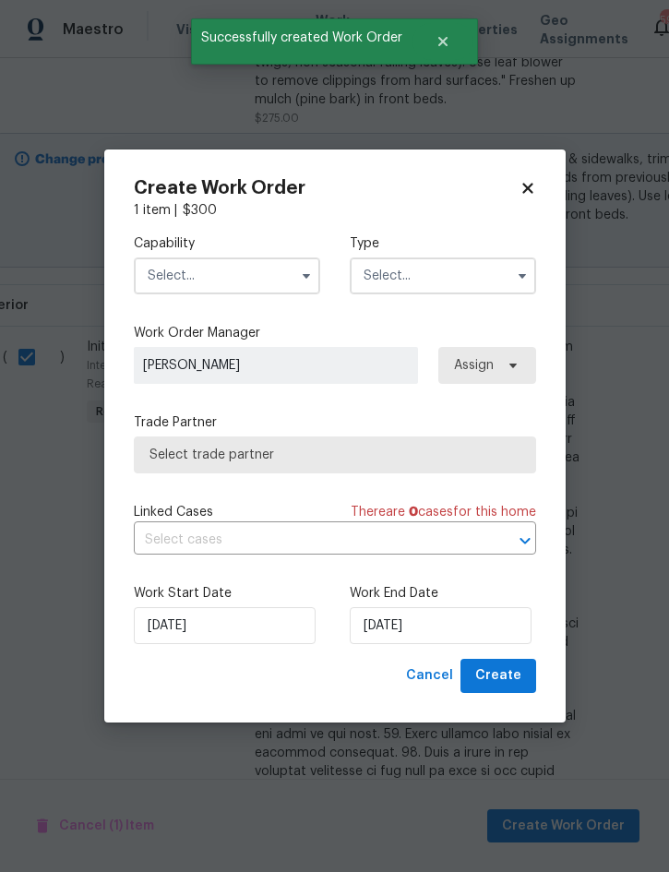
click at [251, 266] on input "text" at bounding box center [227, 275] width 186 height 37
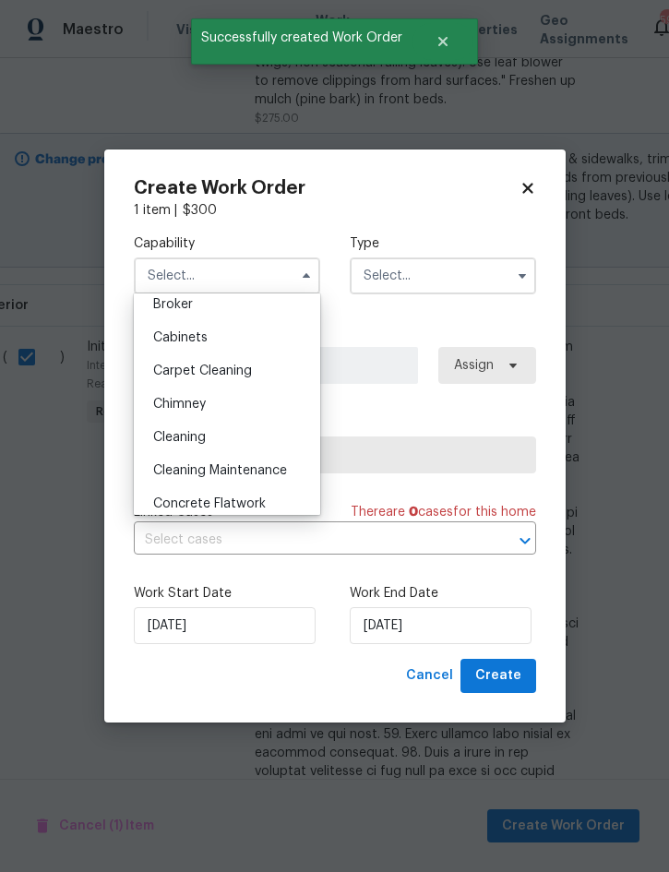
scroll to position [142, 0]
click at [233, 442] on div "Cleaning" at bounding box center [226, 438] width 177 height 33
type input "Cleaning"
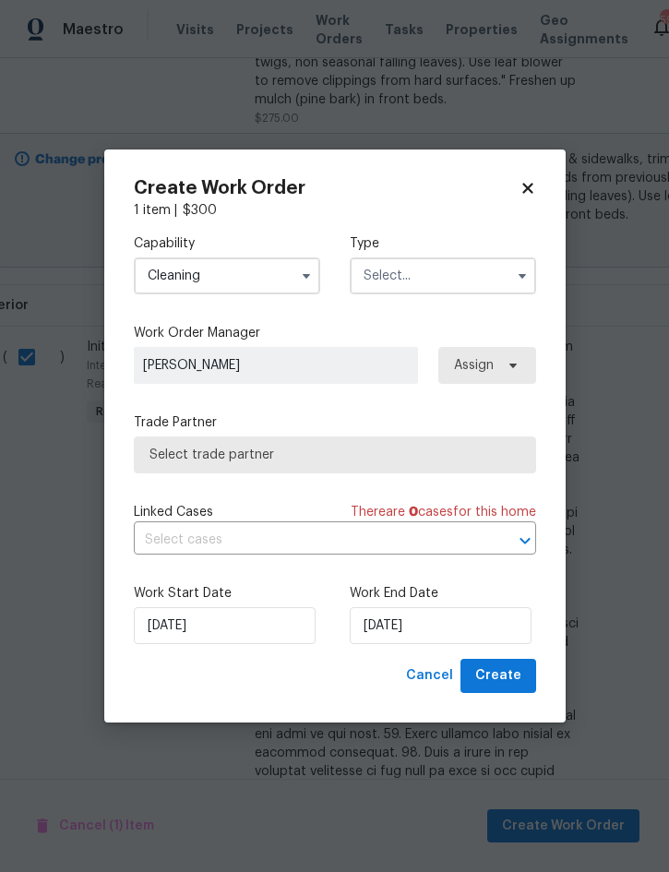
click at [432, 284] on input "text" at bounding box center [443, 275] width 186 height 37
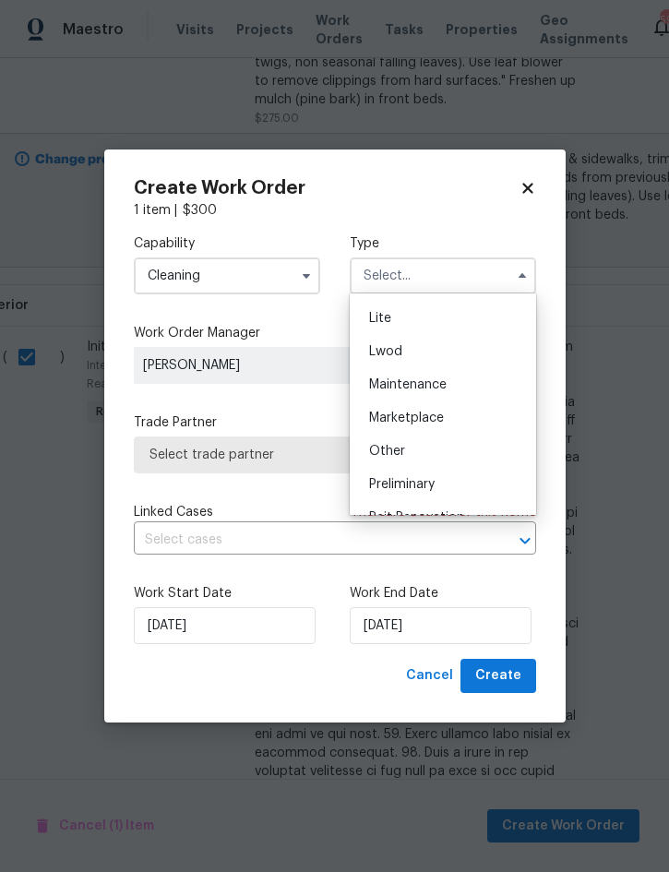
scroll to position [347, 0]
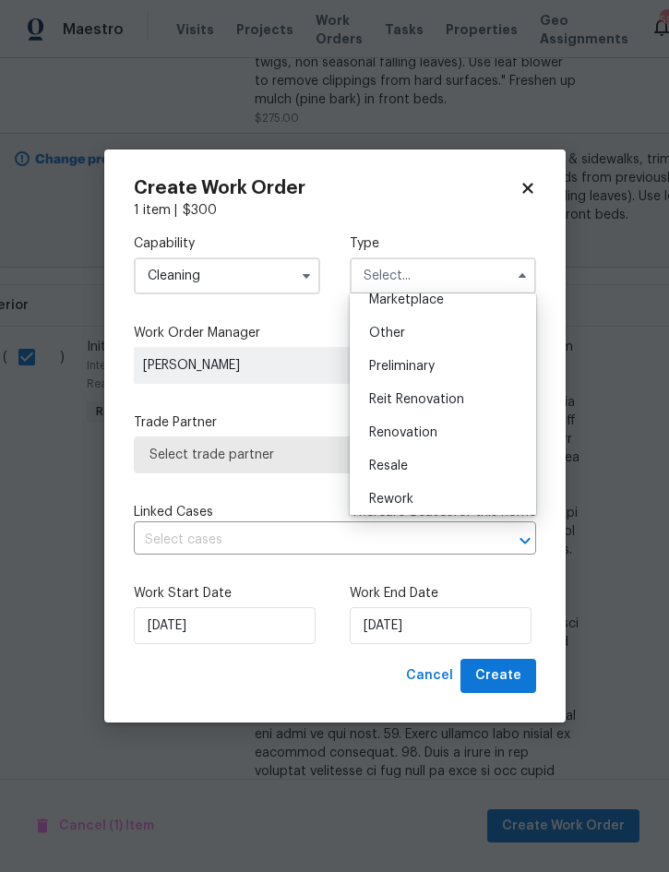
click at [454, 426] on div "Renovation" at bounding box center [442, 432] width 177 height 33
type input "Renovation"
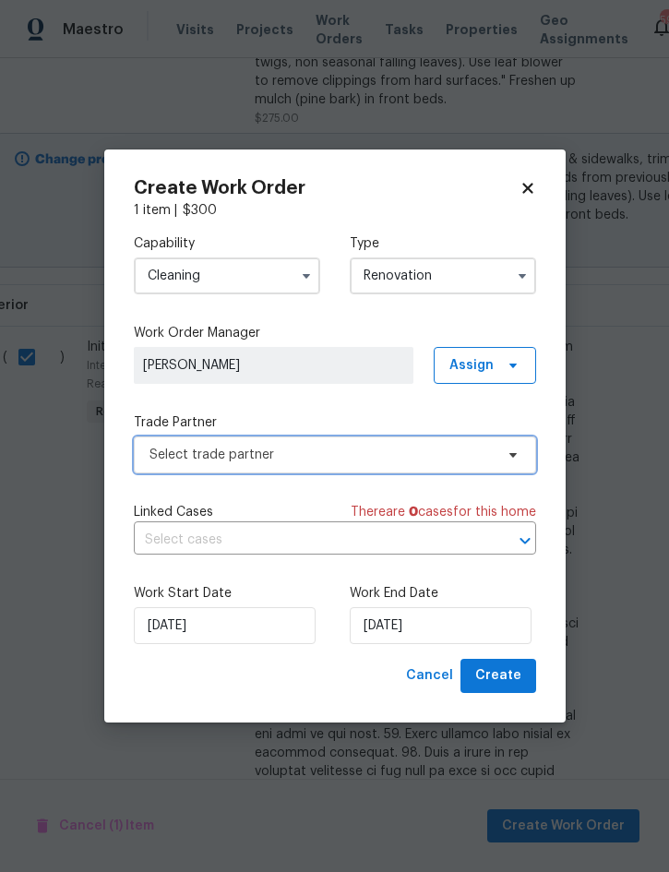
click at [347, 455] on span "Select trade partner" at bounding box center [322, 455] width 344 height 18
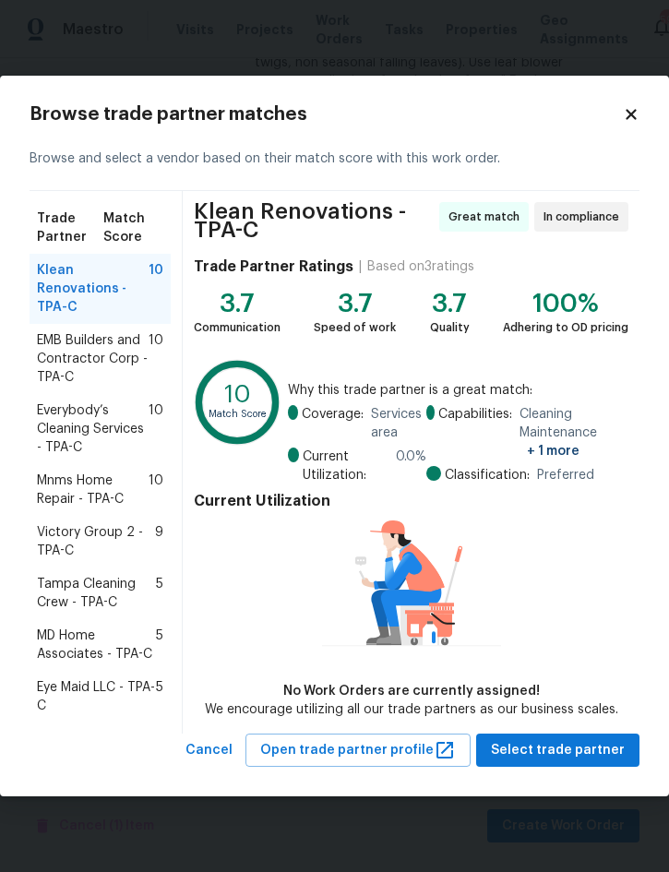
click at [92, 420] on span "Everybody’s Cleaning Services - TPA-C" at bounding box center [93, 428] width 112 height 55
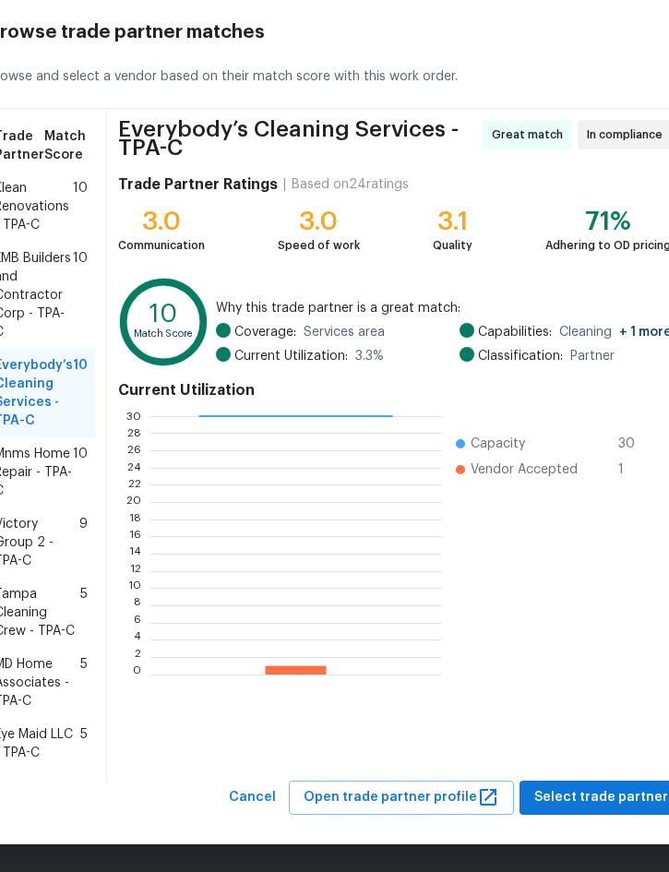
scroll to position [70, 0]
click at [613, 796] on span "Select trade partner" at bounding box center [601, 797] width 134 height 23
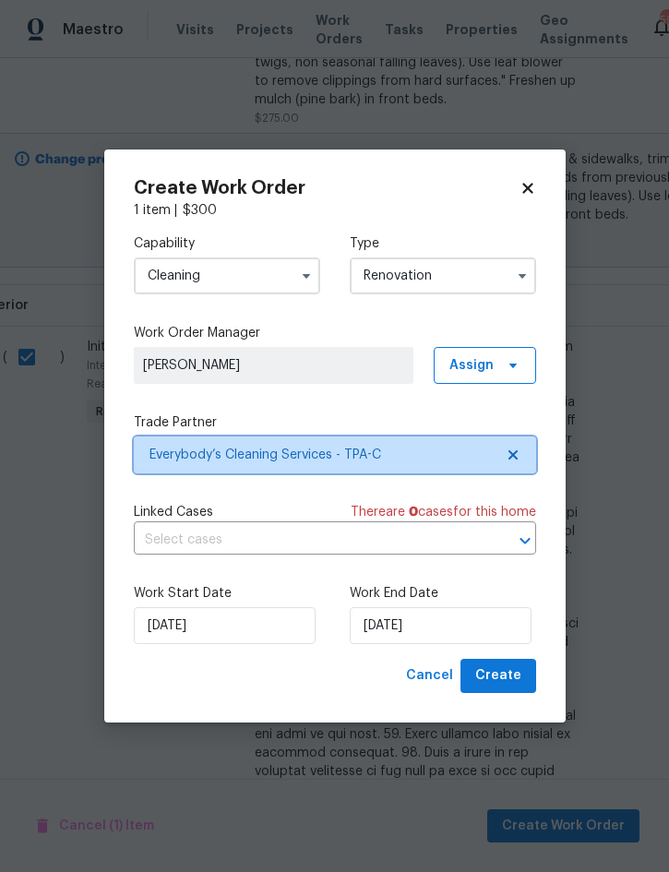
scroll to position [0, 0]
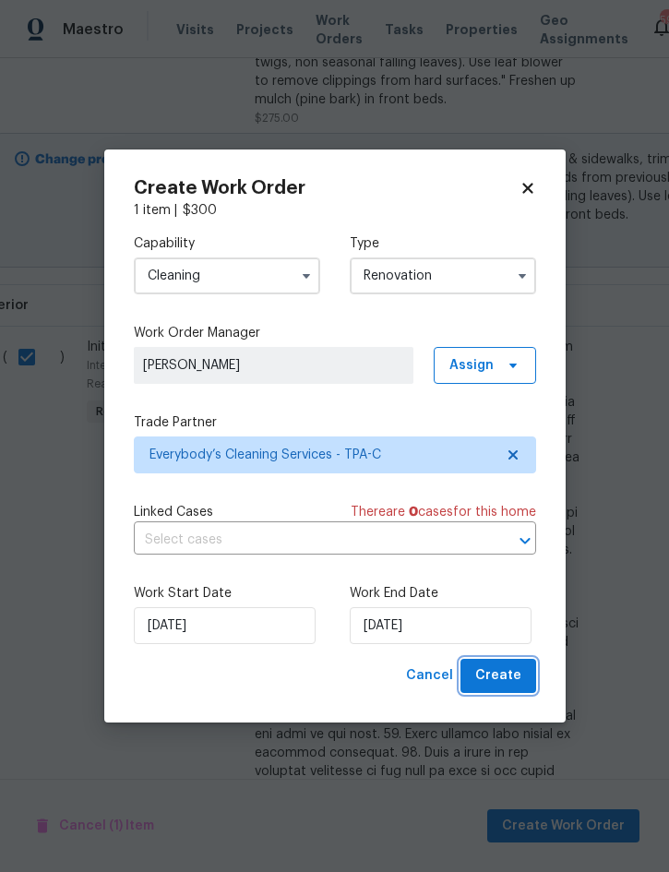
click at [506, 682] on span "Create" at bounding box center [498, 675] width 46 height 23
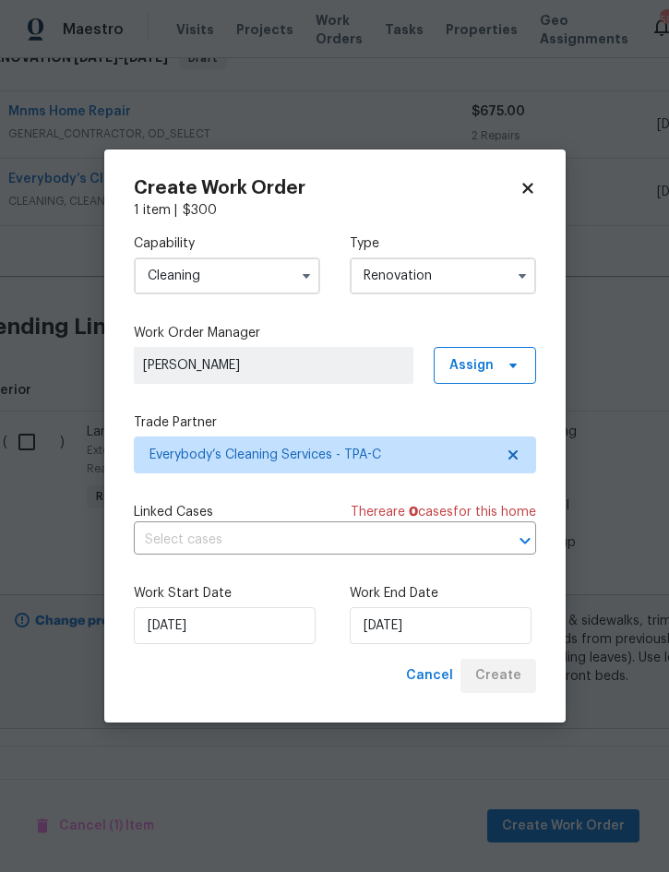
scroll to position [269, 20]
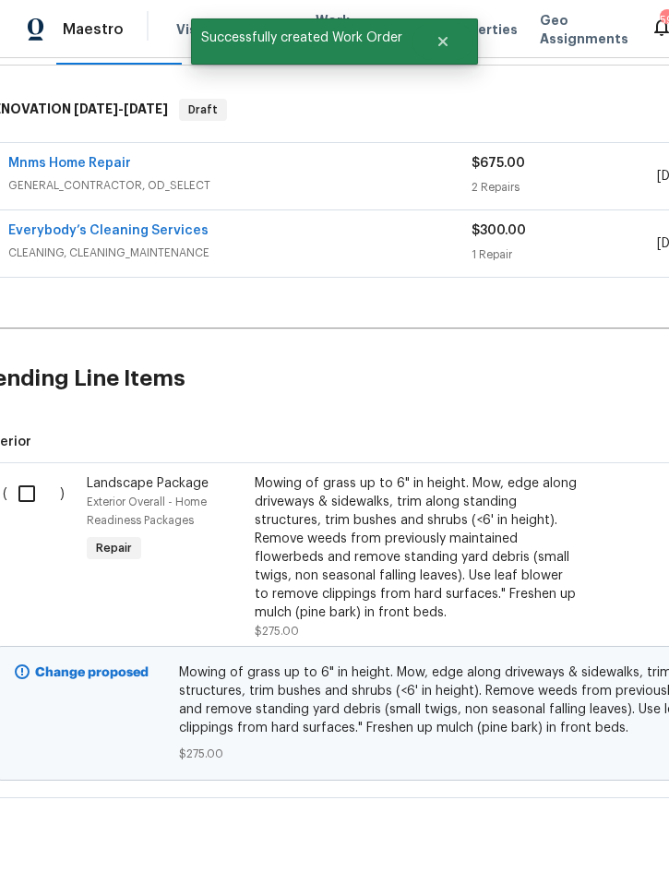
click at [29, 474] on input "checkbox" at bounding box center [33, 493] width 53 height 39
checkbox input "true"
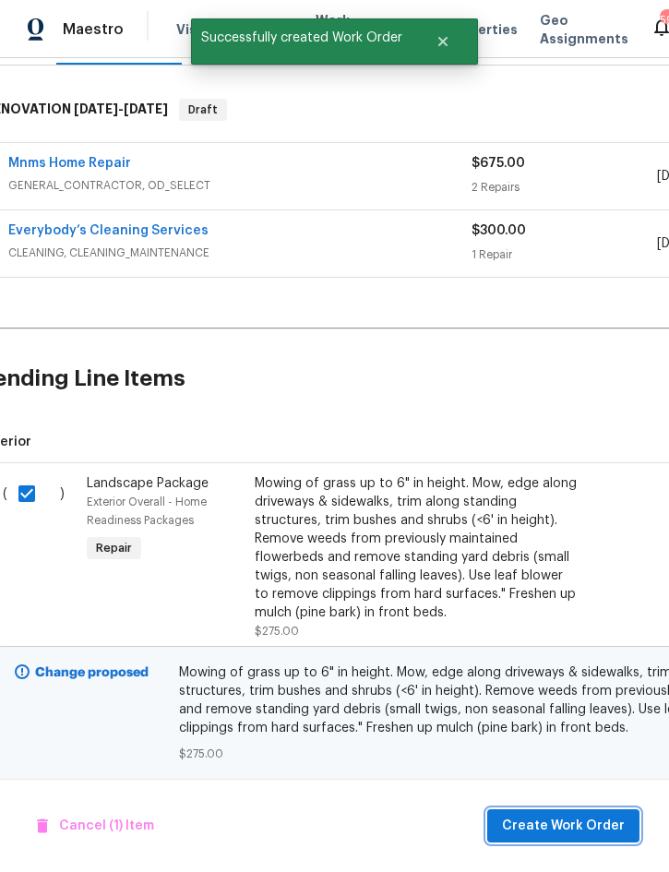
click at [591, 832] on span "Create Work Order" at bounding box center [563, 826] width 123 height 23
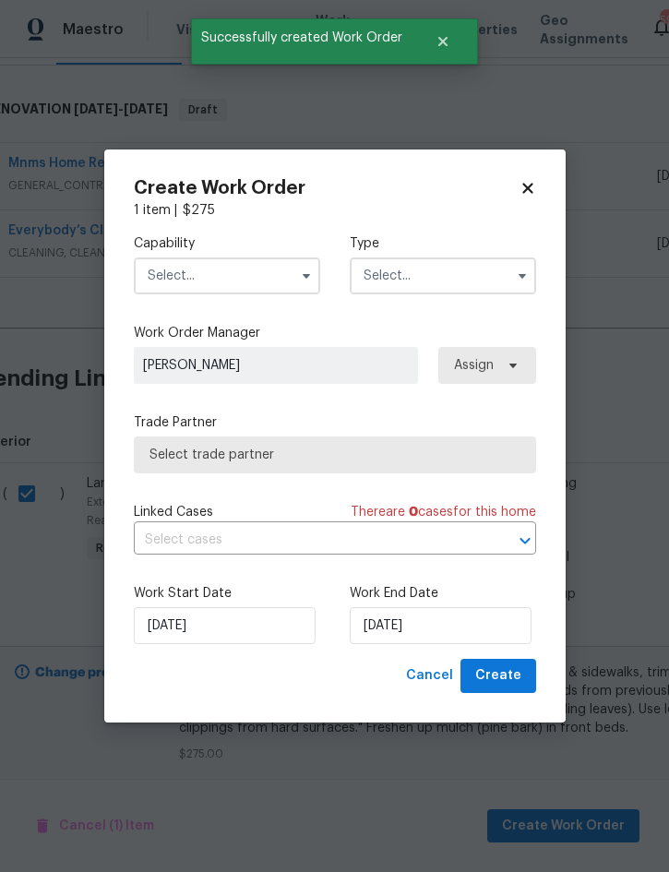
click at [240, 270] on input "text" at bounding box center [227, 275] width 186 height 37
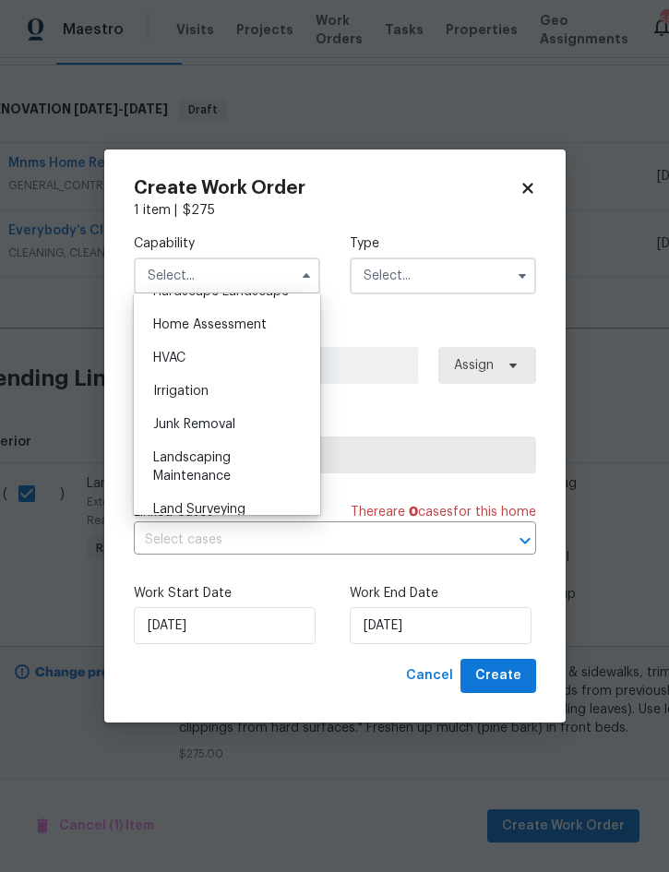
scroll to position [1135, 0]
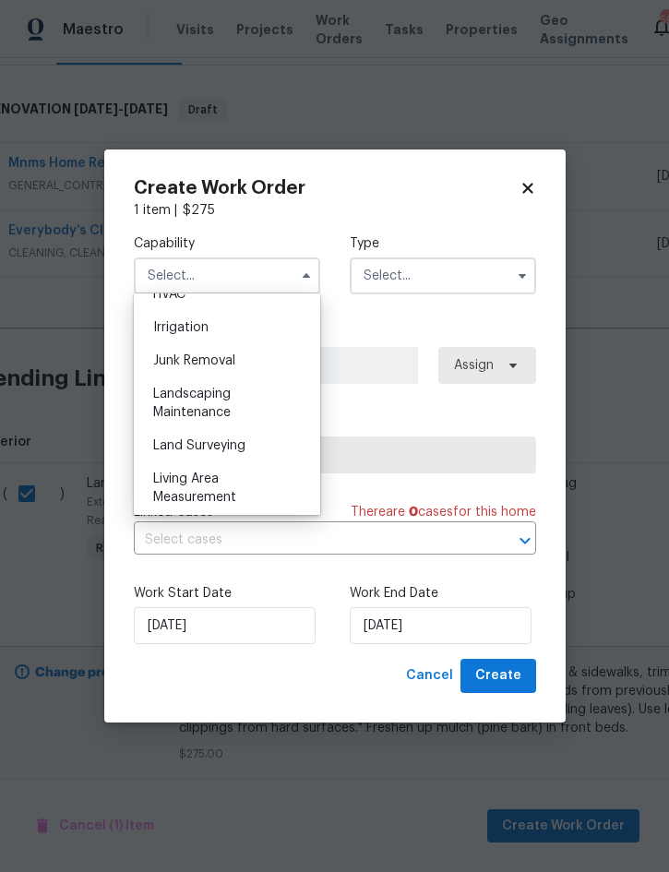
click at [237, 403] on div "Landscaping Maintenance" at bounding box center [226, 403] width 177 height 52
type input "Landscaping Maintenance"
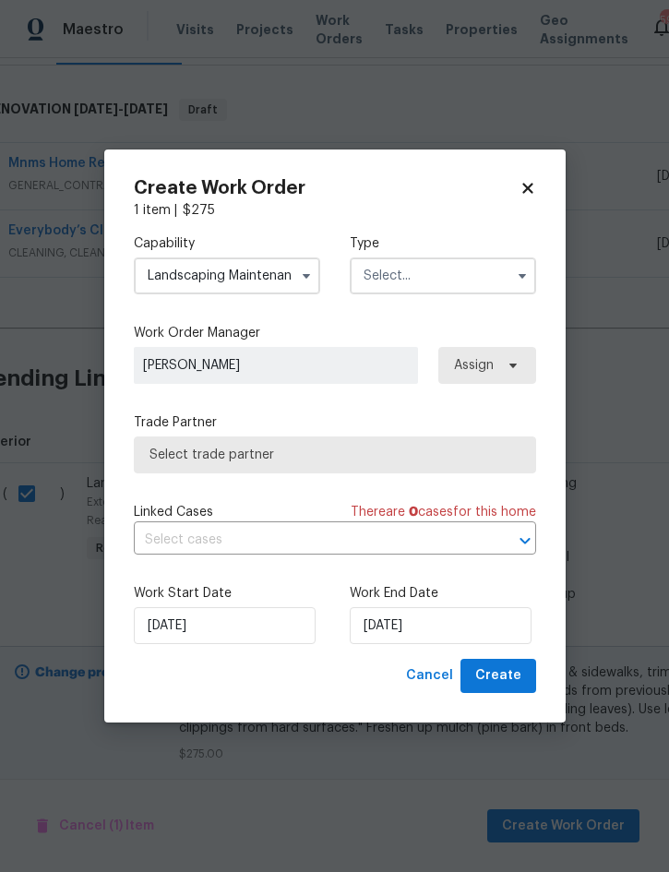
click at [429, 276] on input "text" at bounding box center [443, 275] width 186 height 37
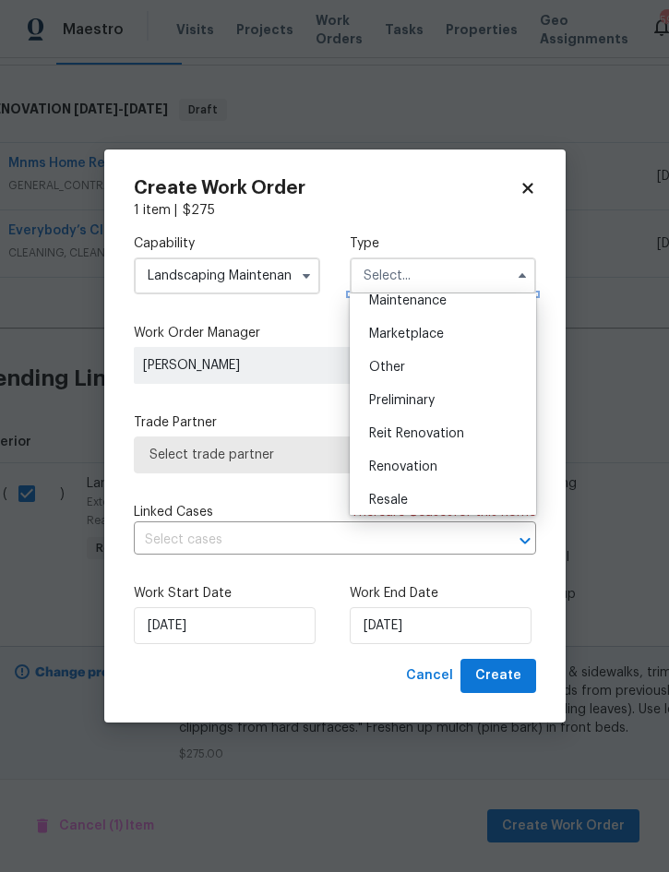
scroll to position [325, 0]
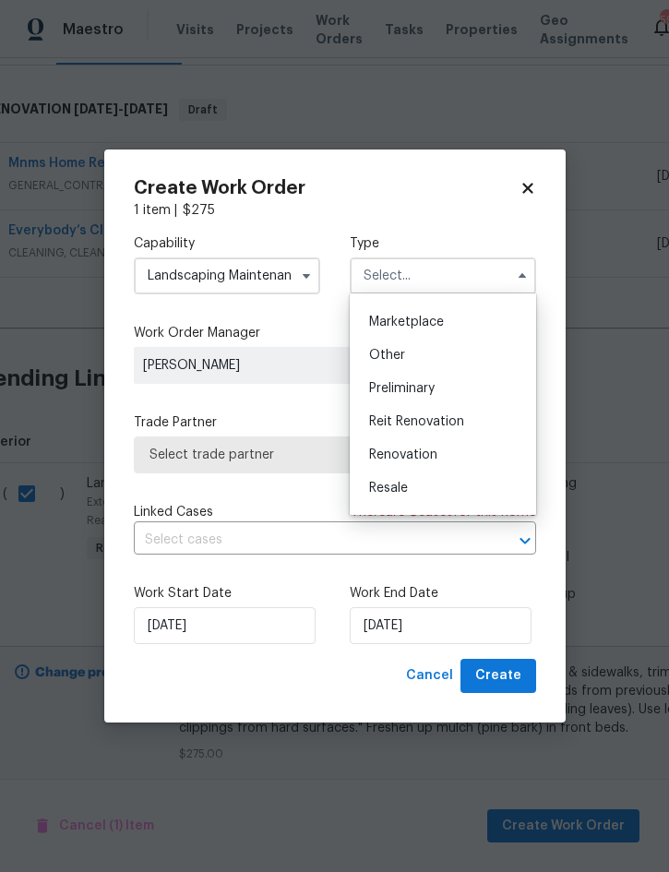
click at [436, 451] on span "Renovation" at bounding box center [403, 455] width 68 height 13
type input "Renovation"
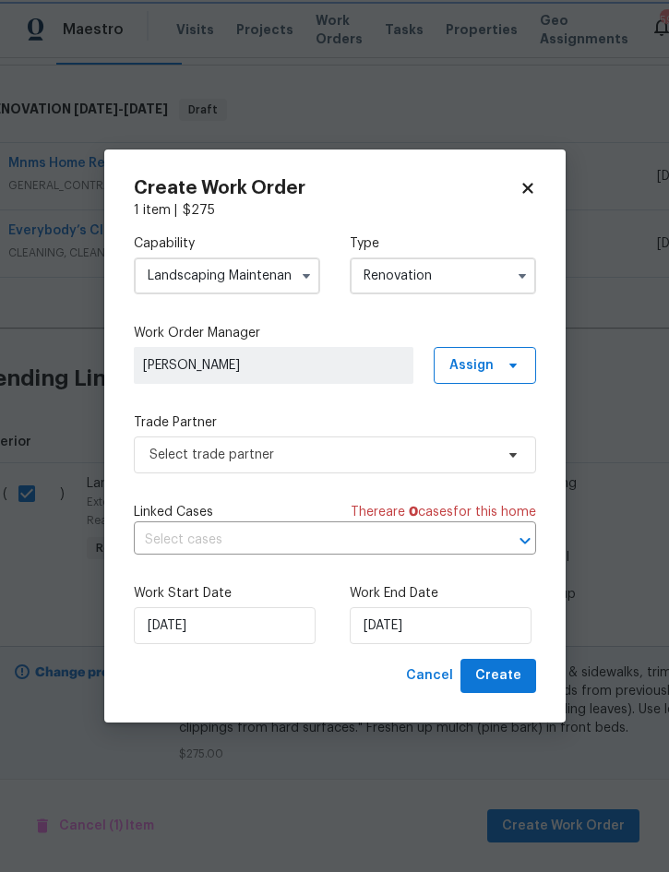
scroll to position [0, 0]
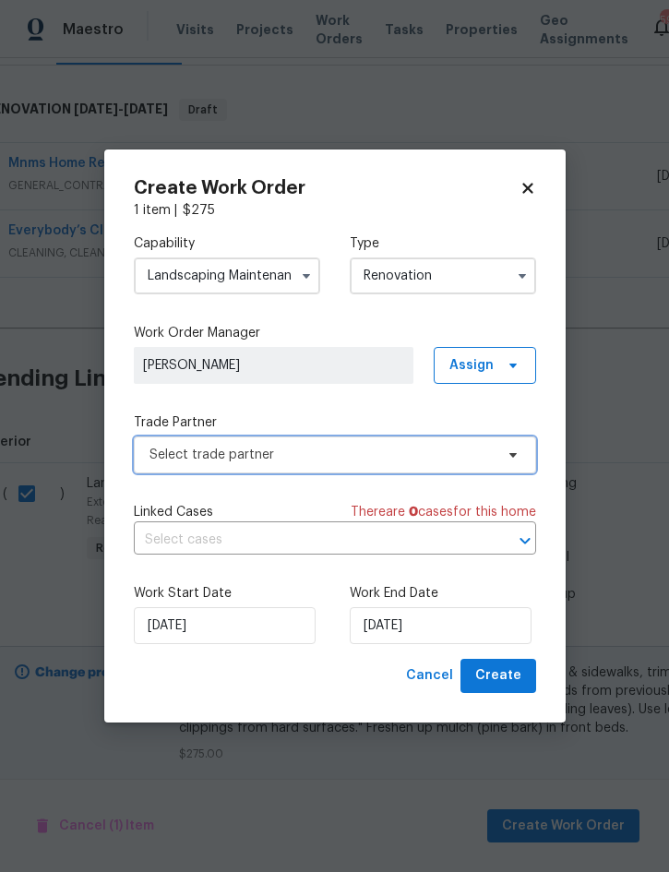
click at [330, 462] on span "Select trade partner" at bounding box center [322, 455] width 344 height 18
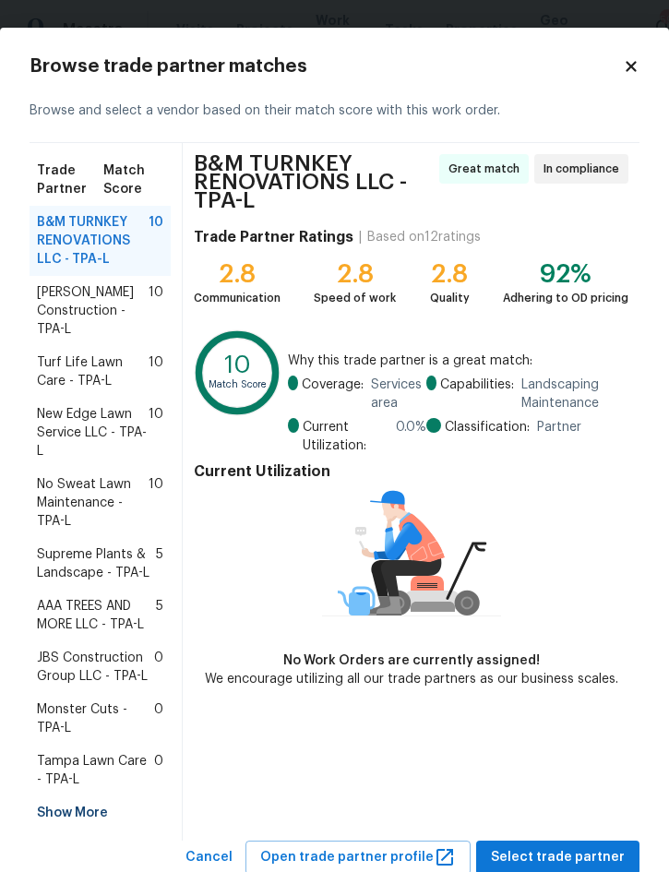
click at [114, 415] on span "New Edge Lawn Service LLC - TPA-L" at bounding box center [93, 432] width 112 height 55
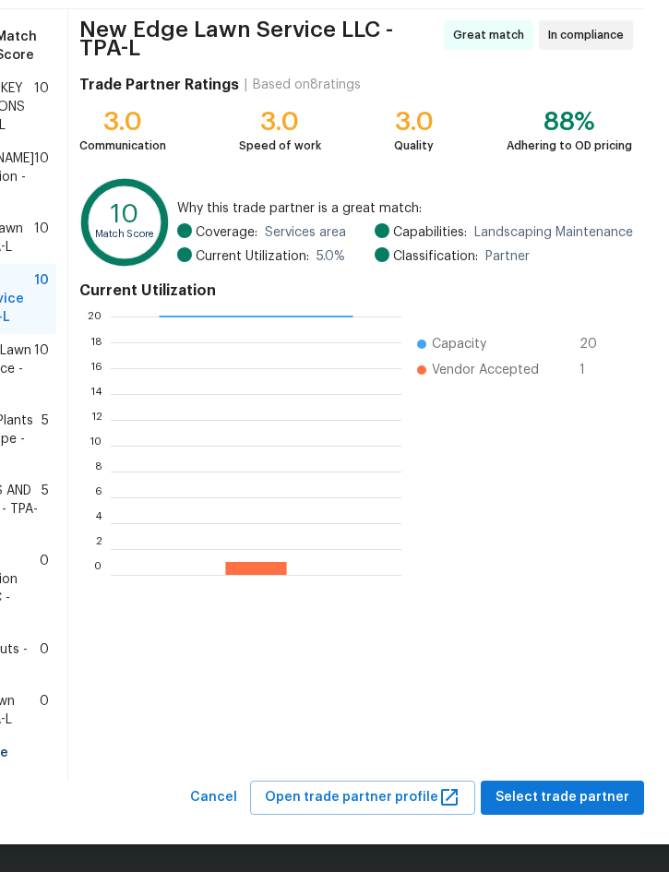
scroll to position [151, 48]
click at [567, 806] on span "Select trade partner" at bounding box center [563, 797] width 134 height 23
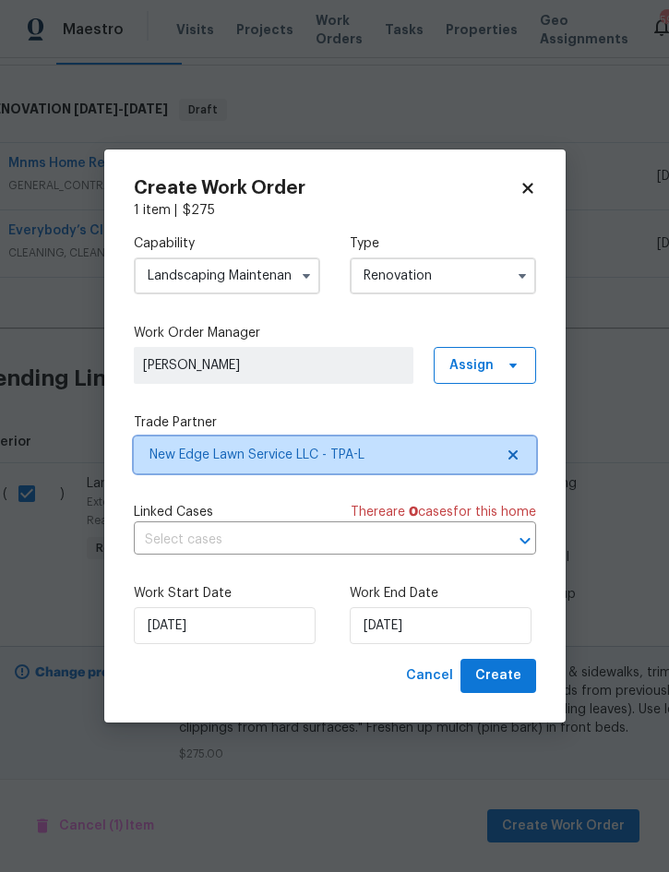
scroll to position [0, 0]
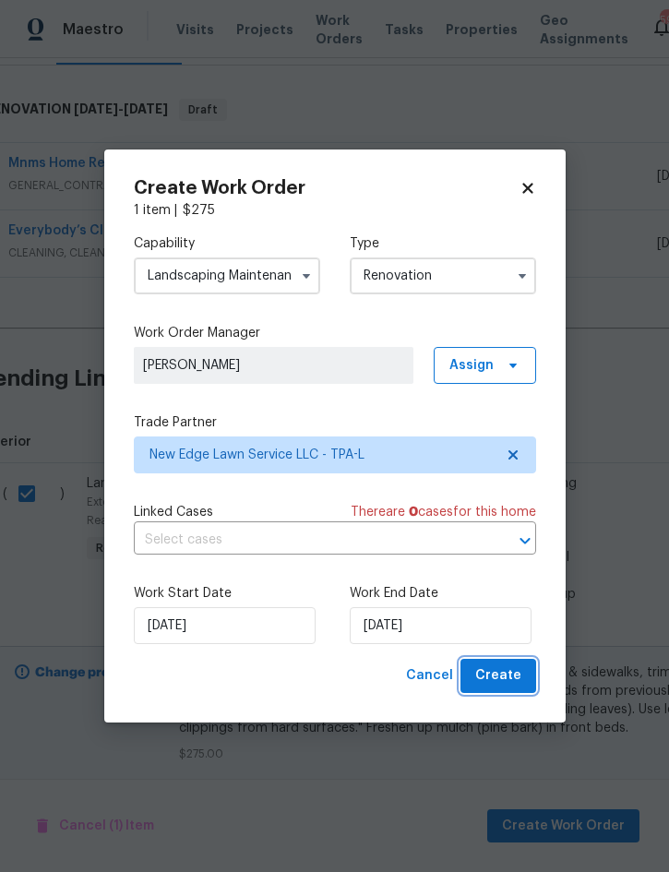
click at [508, 682] on span "Create" at bounding box center [498, 675] width 46 height 23
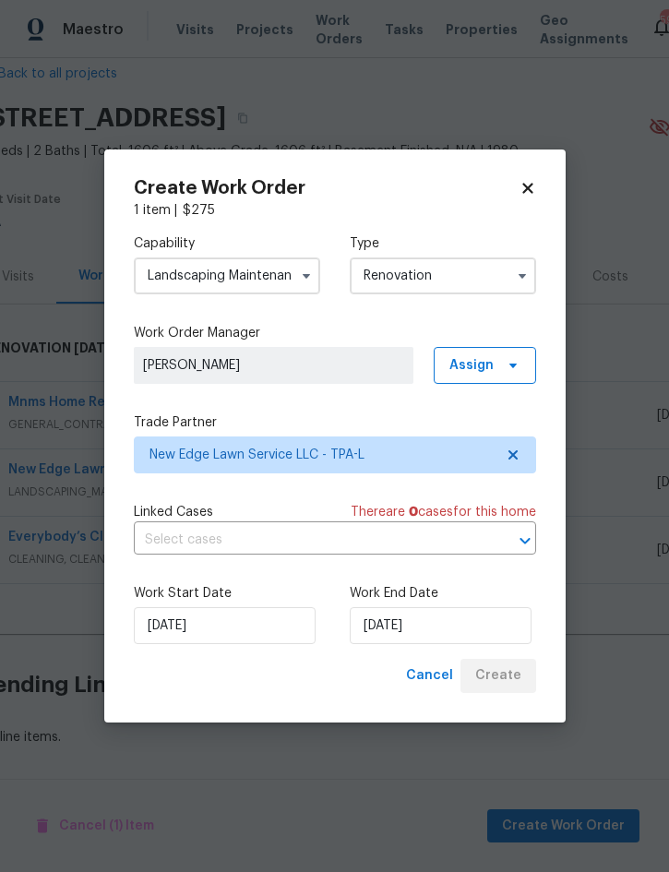
scroll to position [0, 20]
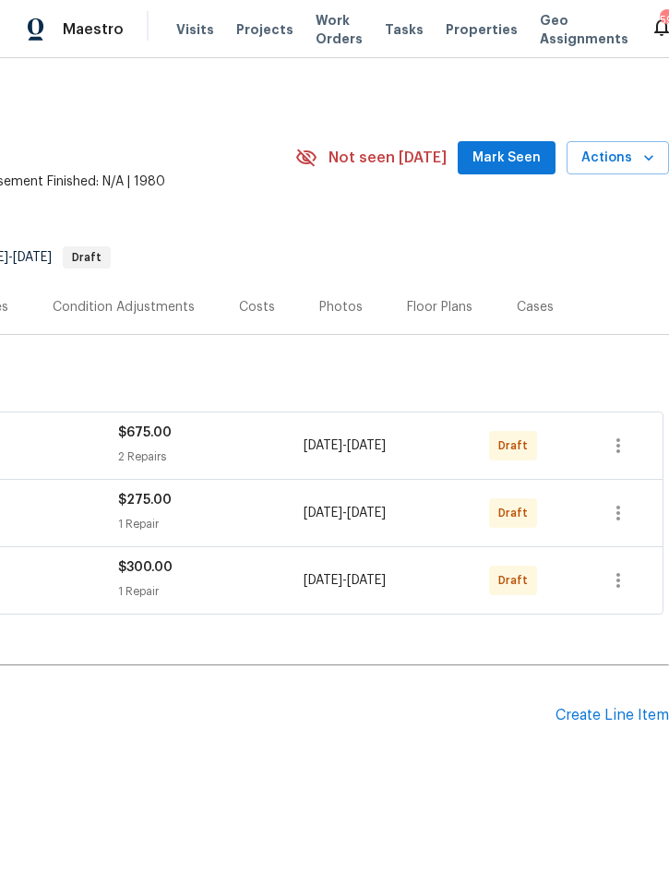
scroll to position [0, 374]
click at [623, 446] on icon "button" at bounding box center [618, 446] width 22 height 22
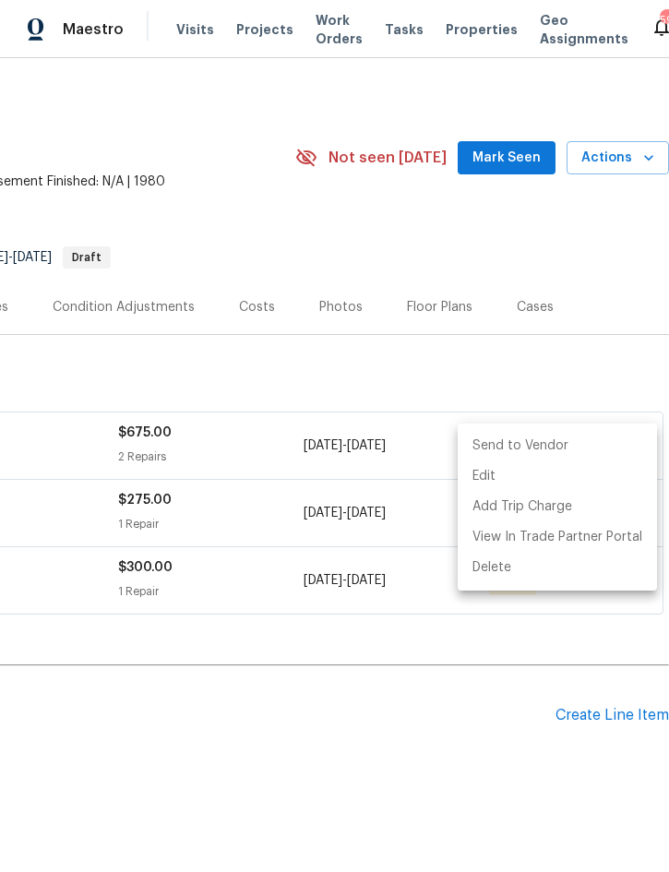
click at [573, 442] on li "Send to Vendor" at bounding box center [557, 446] width 199 height 30
click at [377, 764] on div at bounding box center [334, 436] width 669 height 872
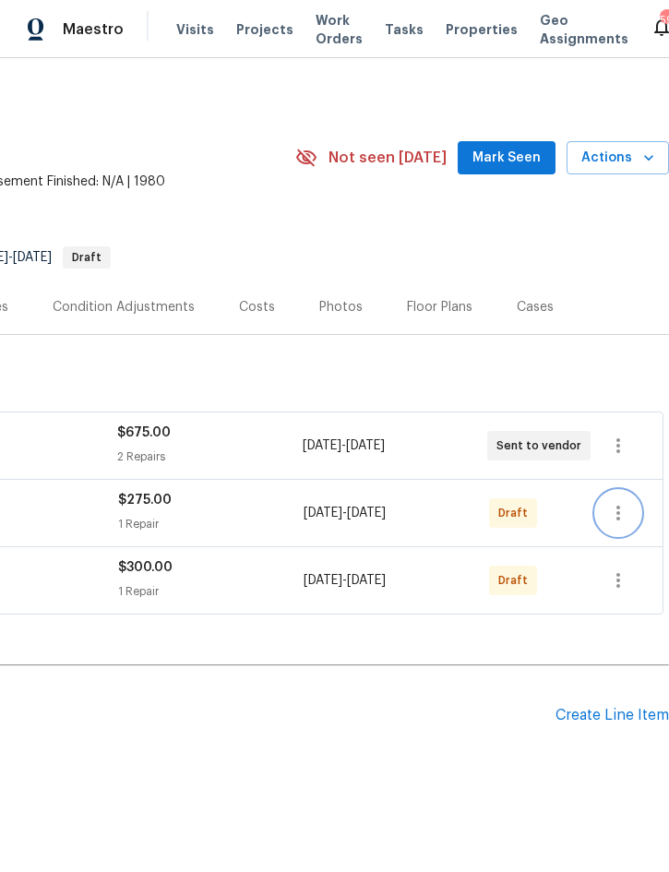
click at [623, 513] on icon "button" at bounding box center [618, 513] width 22 height 22
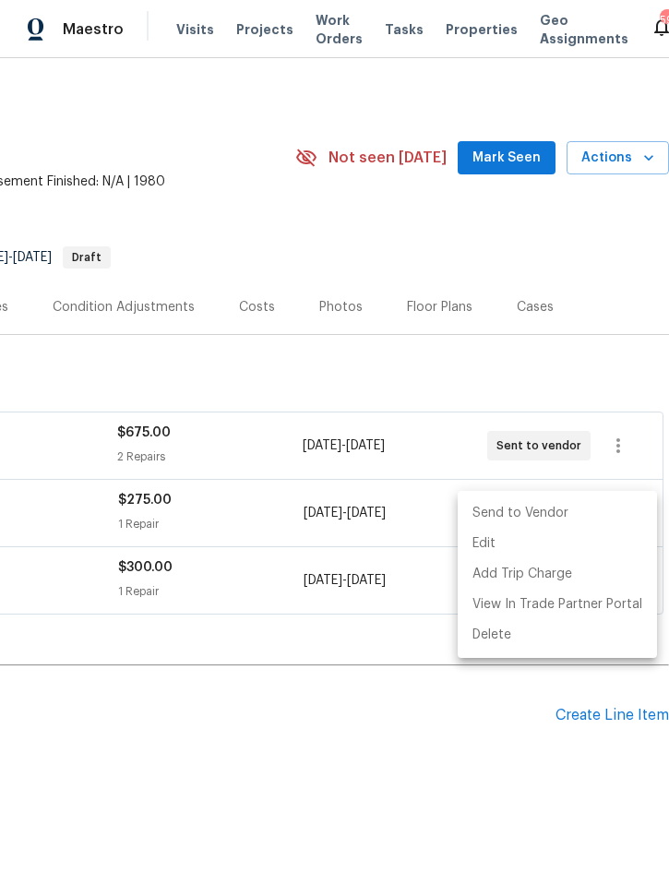
click at [571, 521] on li "Send to Vendor" at bounding box center [557, 513] width 199 height 30
click at [349, 756] on div at bounding box center [334, 436] width 669 height 872
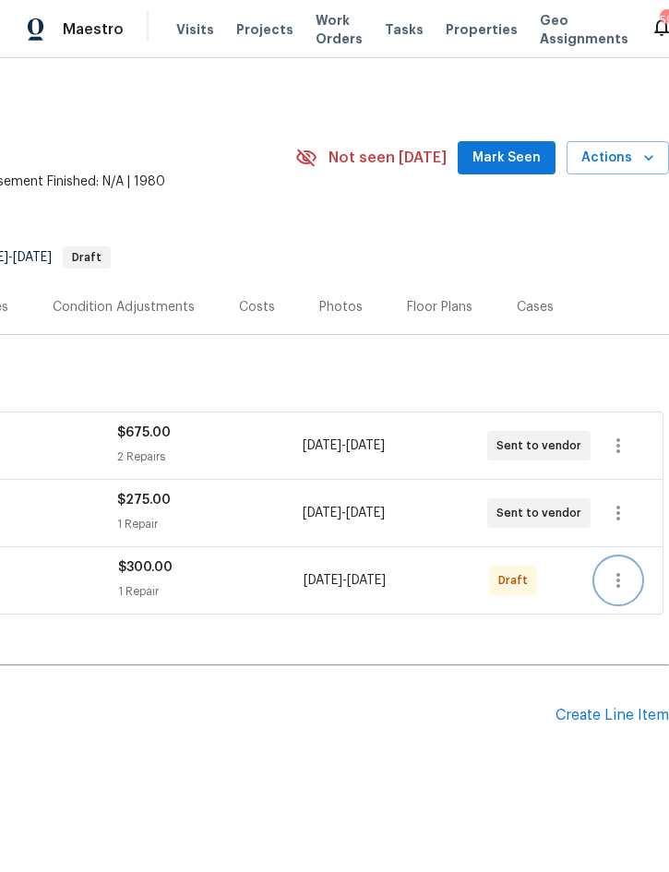
click at [628, 575] on icon "button" at bounding box center [618, 580] width 22 height 22
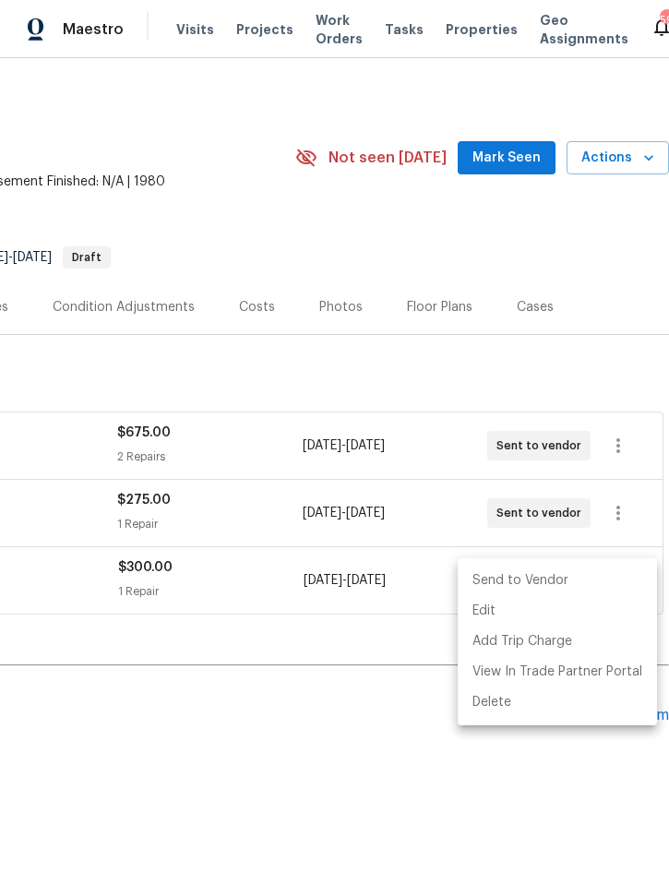
click at [587, 581] on li "Send to Vendor" at bounding box center [557, 581] width 199 height 30
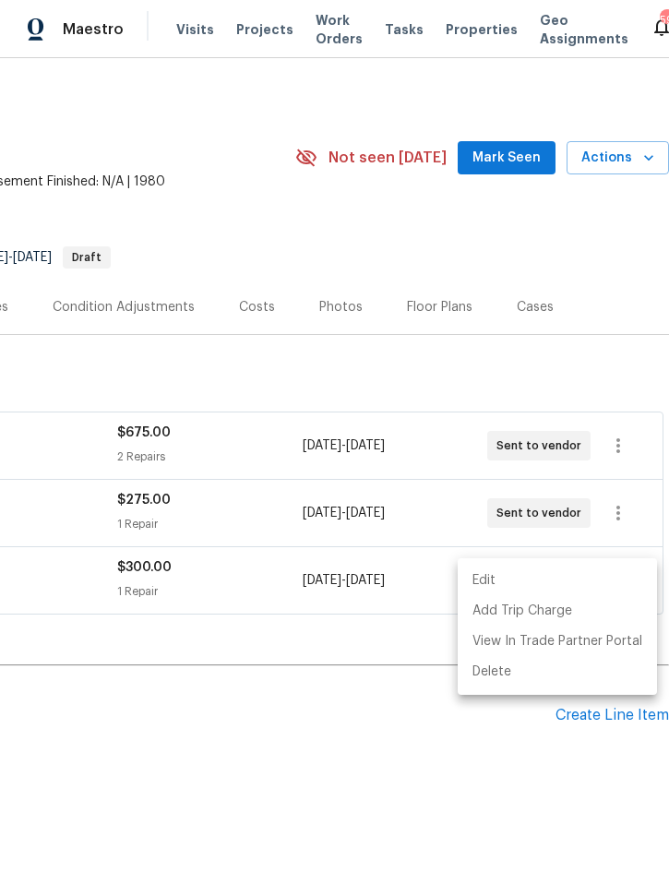
click at [322, 747] on div at bounding box center [334, 436] width 669 height 872
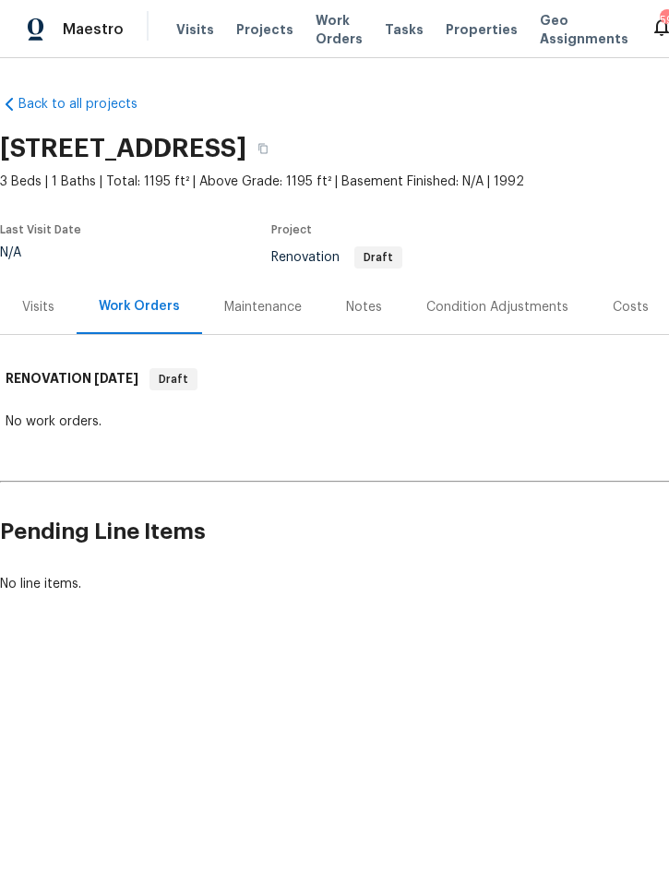
click at [494, 308] on div "Condition Adjustments" at bounding box center [497, 307] width 142 height 18
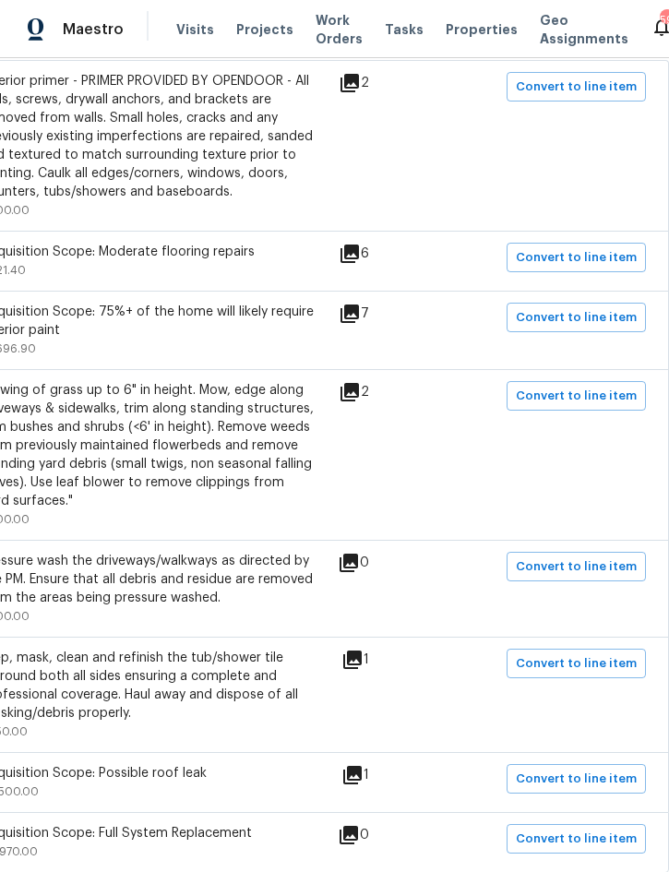
scroll to position [408, 374]
click at [576, 400] on span "Convert to line item" at bounding box center [576, 396] width 121 height 21
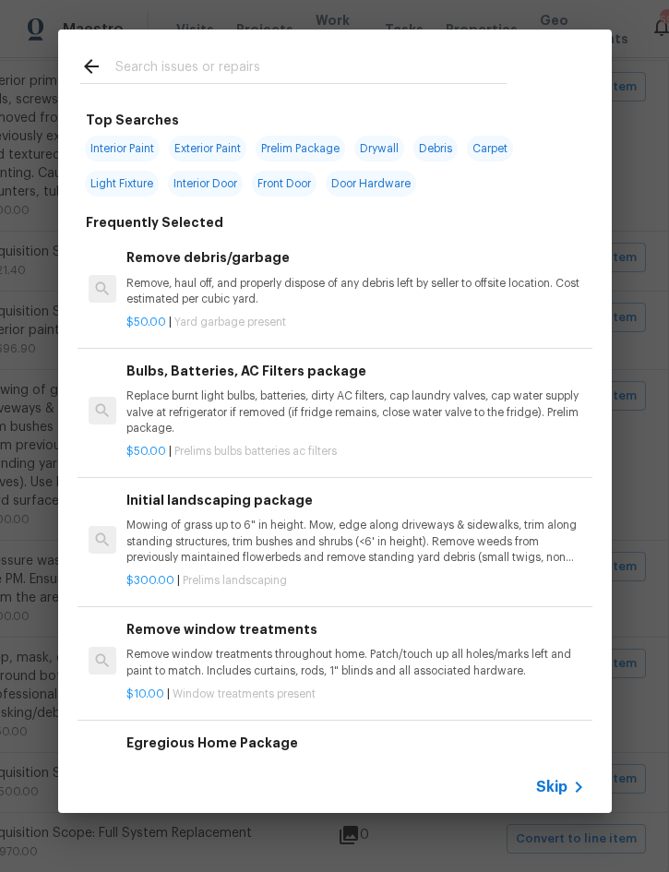
click at [558, 784] on span "Skip" at bounding box center [551, 787] width 31 height 18
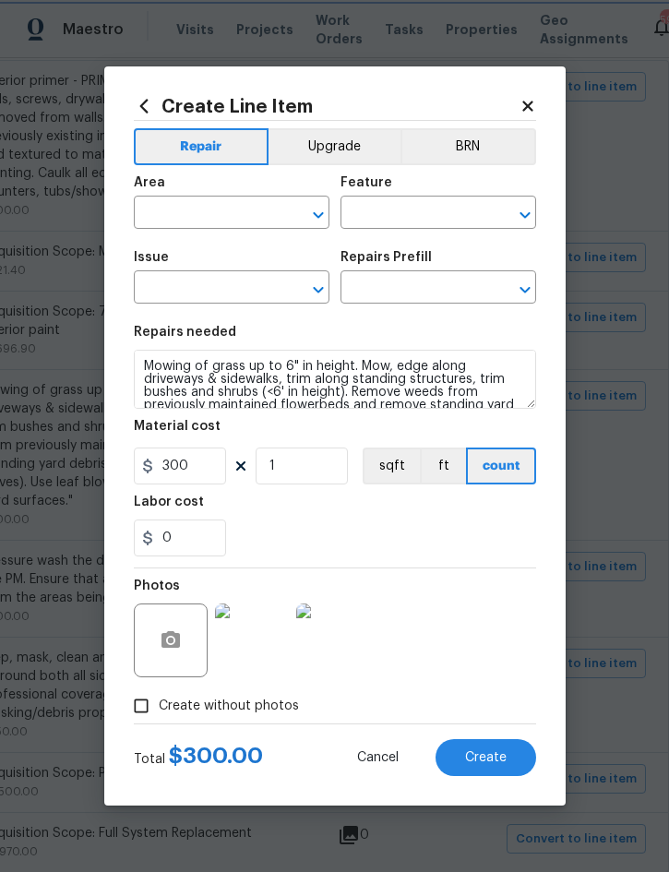
type input "Exterior Overall"
type input "Home Readiness Packages"
type input "Landscape Package"
click at [436, 294] on input "text" at bounding box center [413, 289] width 144 height 29
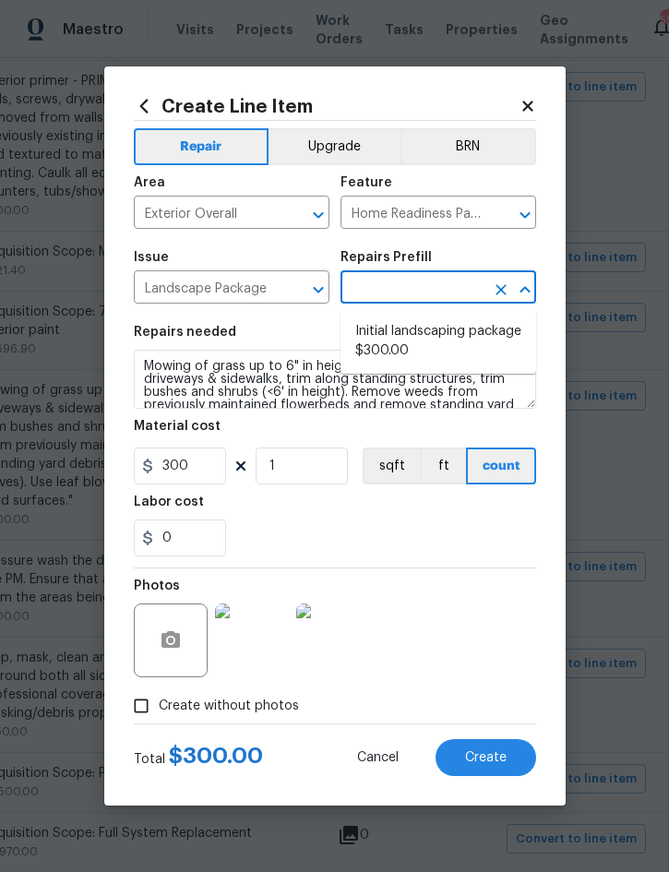
click at [454, 320] on li "Initial landscaping package $300.00" at bounding box center [439, 342] width 196 height 50
type input "Initial landscaping package $300.00"
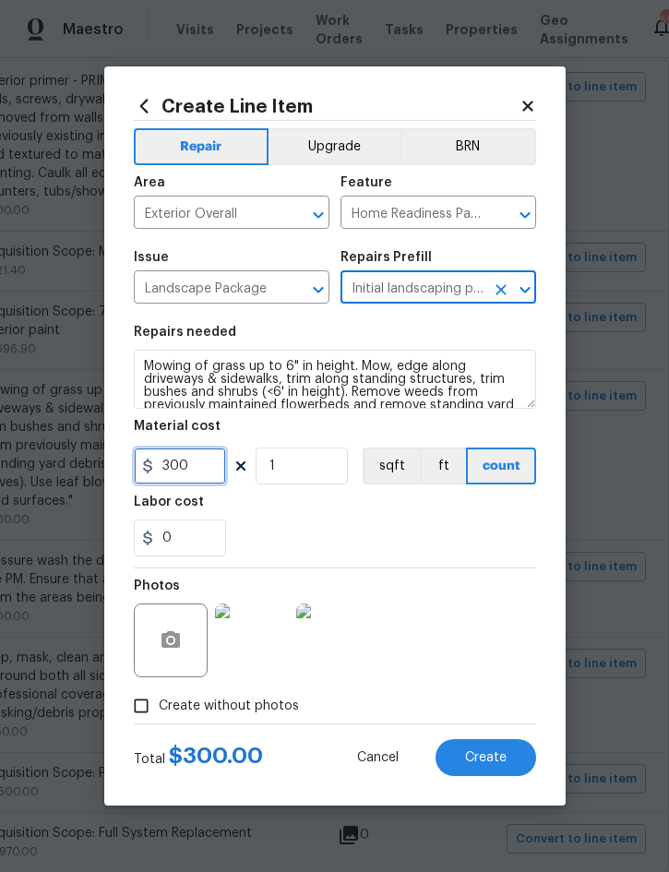
click at [182, 468] on input "300" at bounding box center [180, 466] width 92 height 37
click at [181, 467] on input "300" at bounding box center [180, 466] width 92 height 37
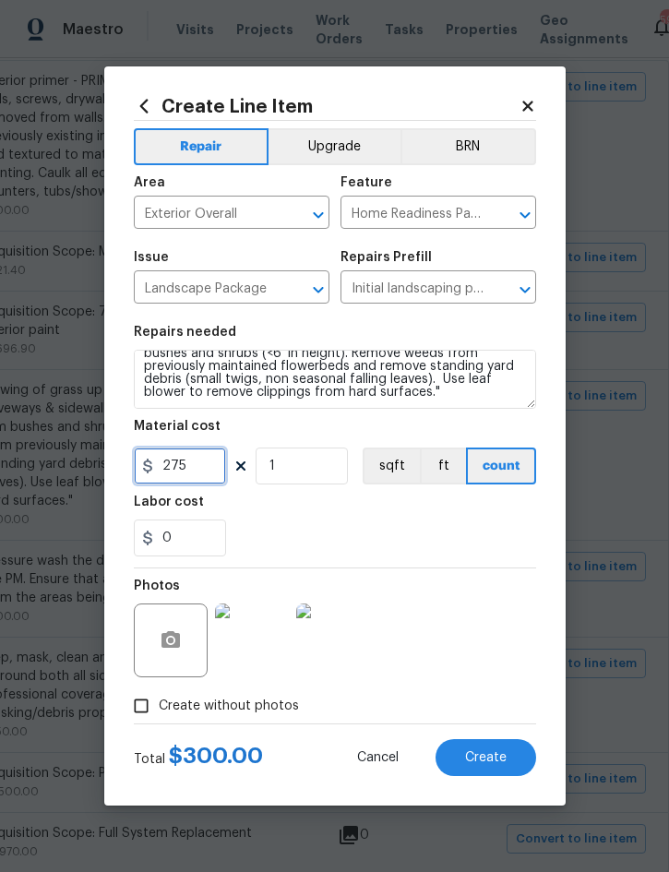
type input "275"
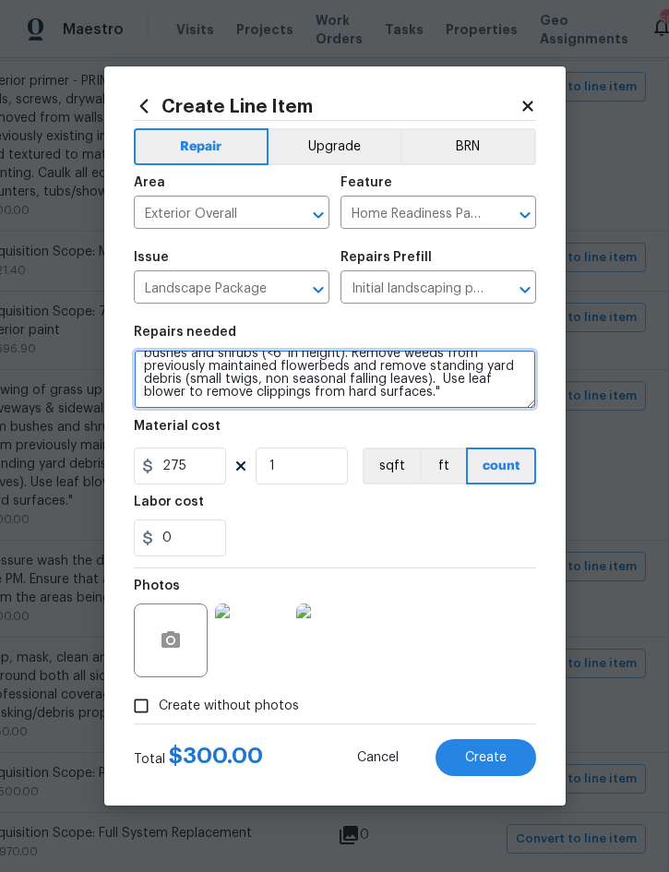
click at [381, 401] on textarea "Mowing of grass up to 6" in height. Mow, edge along driveways & sidewalks, trim…" at bounding box center [335, 379] width 402 height 59
type textarea "Mowing of grass up to 6" in height. Mow, edge along driveways & sidewalks, trim…"
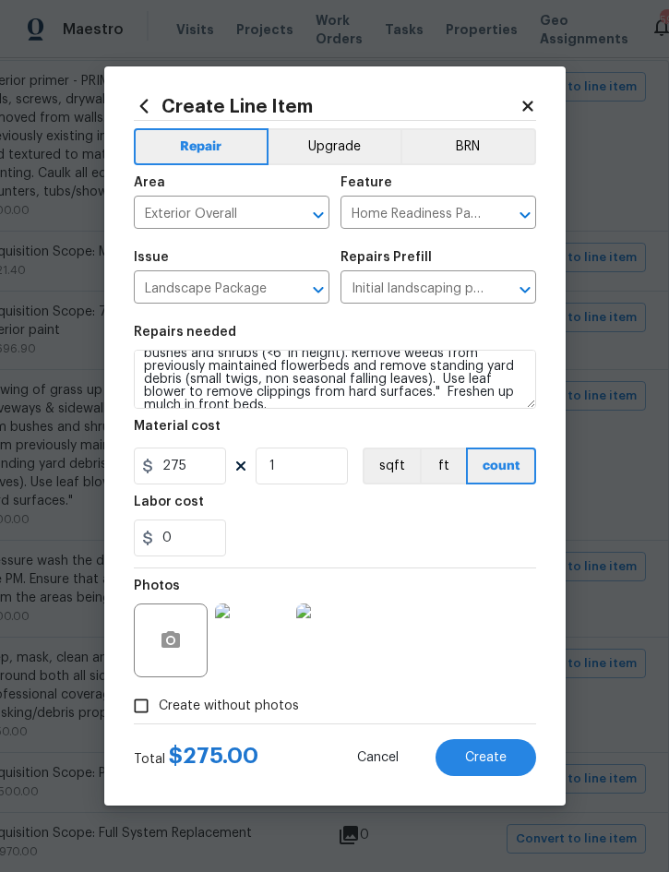
click at [469, 773] on button "Create" at bounding box center [486, 757] width 101 height 37
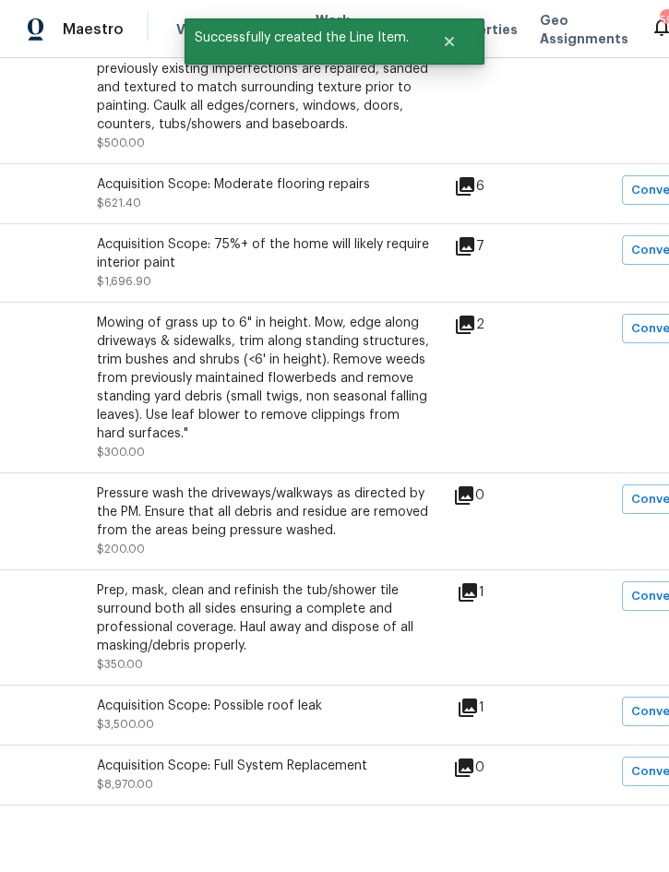
scroll to position [475, 260]
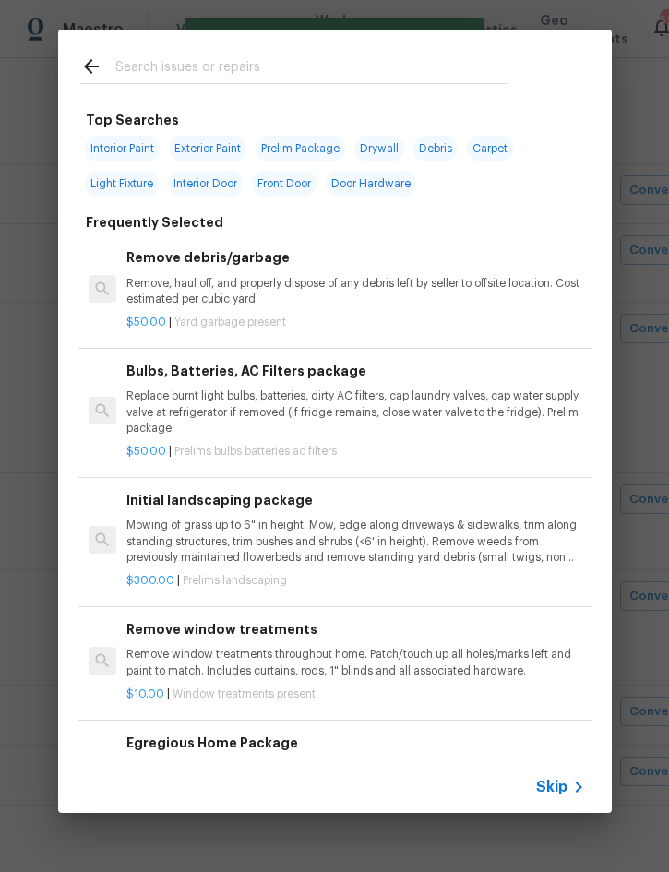
click at [562, 789] on span "Skip" at bounding box center [551, 787] width 31 height 18
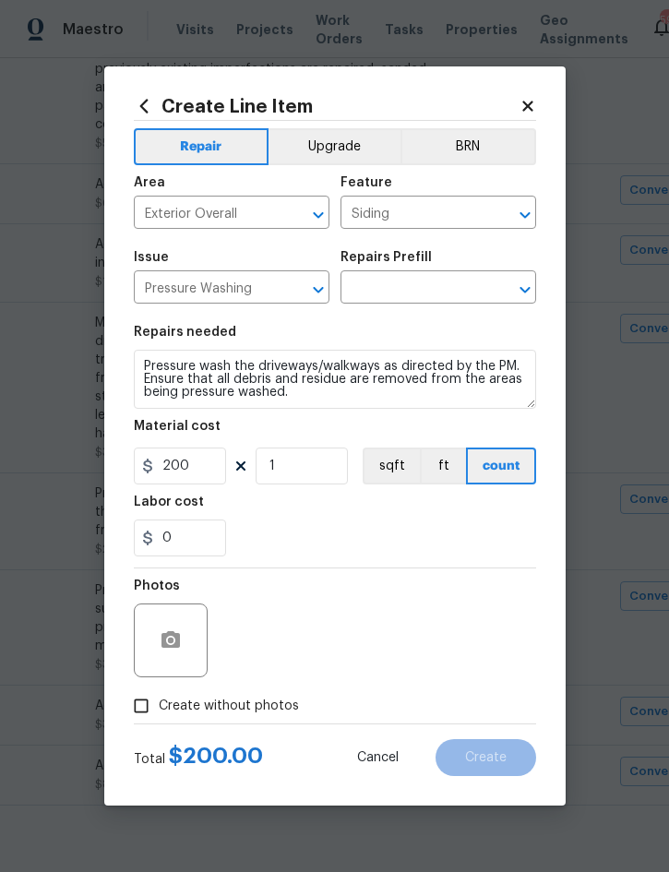
click at [449, 282] on input "text" at bounding box center [413, 289] width 144 height 29
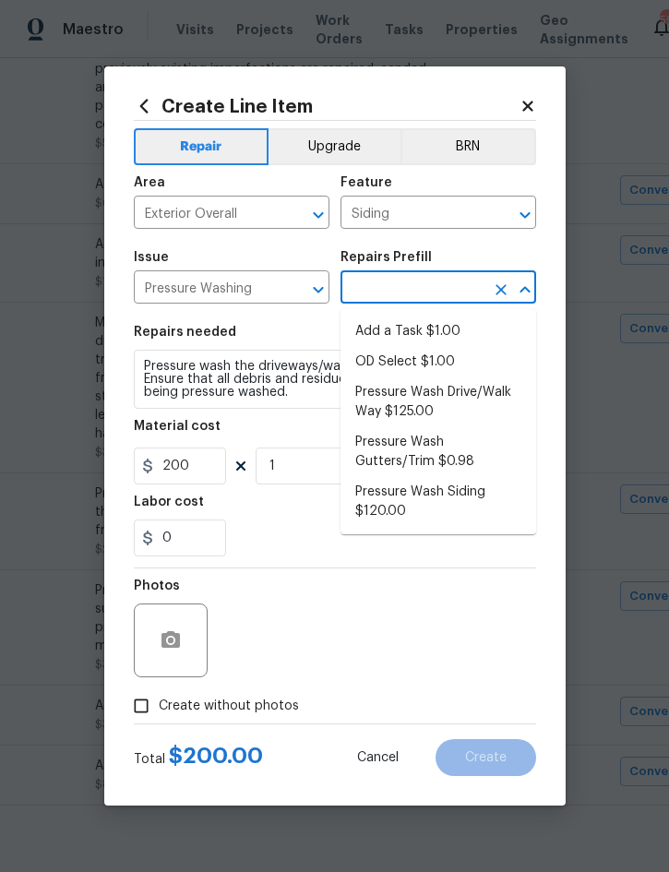
click at [433, 402] on li "Pressure Wash Drive/Walk Way $125.00" at bounding box center [439, 402] width 196 height 50
type input "Pressure Wash Drive/Walk Way $125.00"
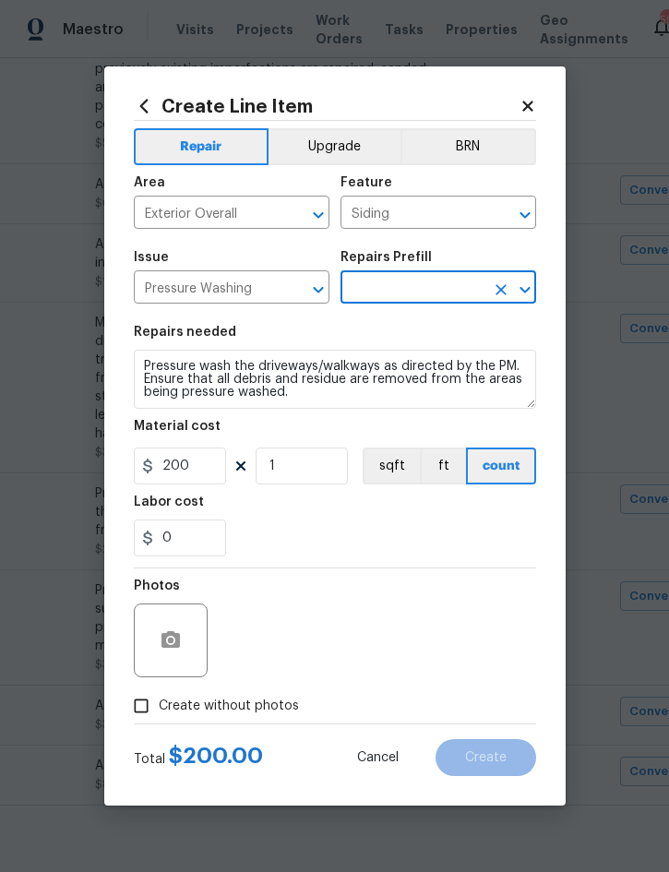
type input "Pressure Wash Drive/Walk Way $125.00"
type input "125"
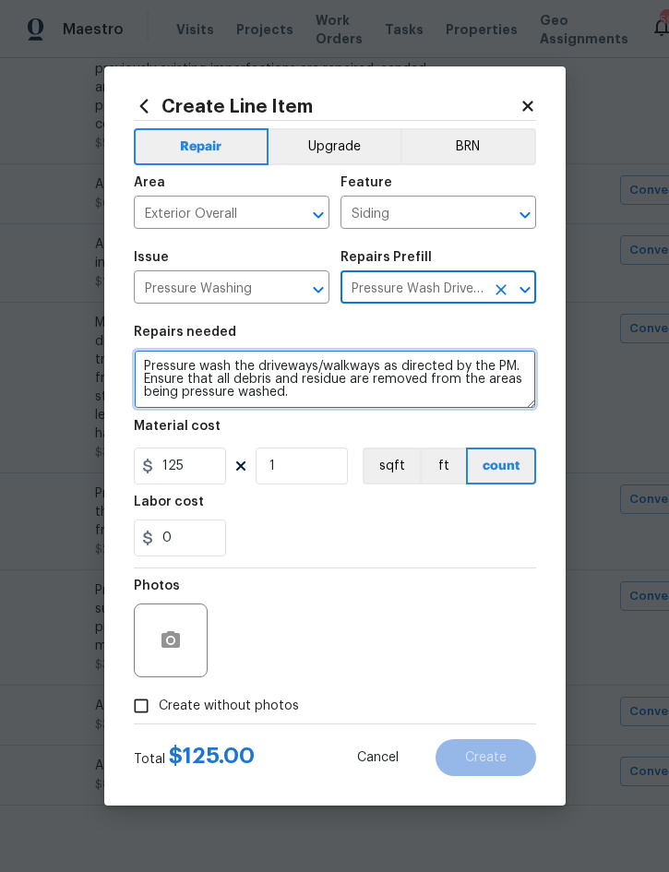
click at [143, 357] on textarea "Pressure wash the driveways/walkways as directed by the PM. Ensure that all deb…" at bounding box center [335, 379] width 402 height 59
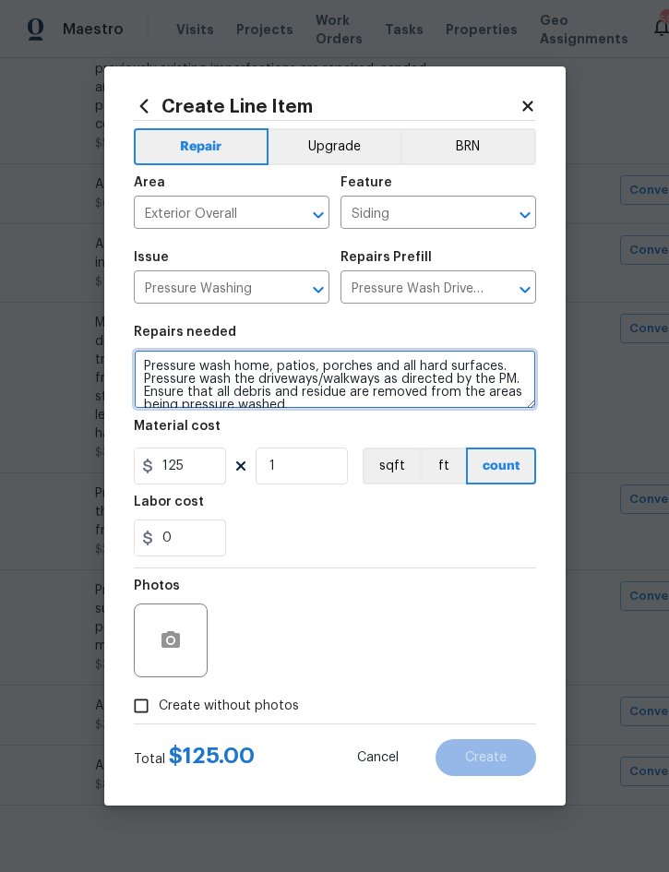
type textarea "Pressure wash home, patios, porches and all hard surfaces. Pressure wash the dr…"
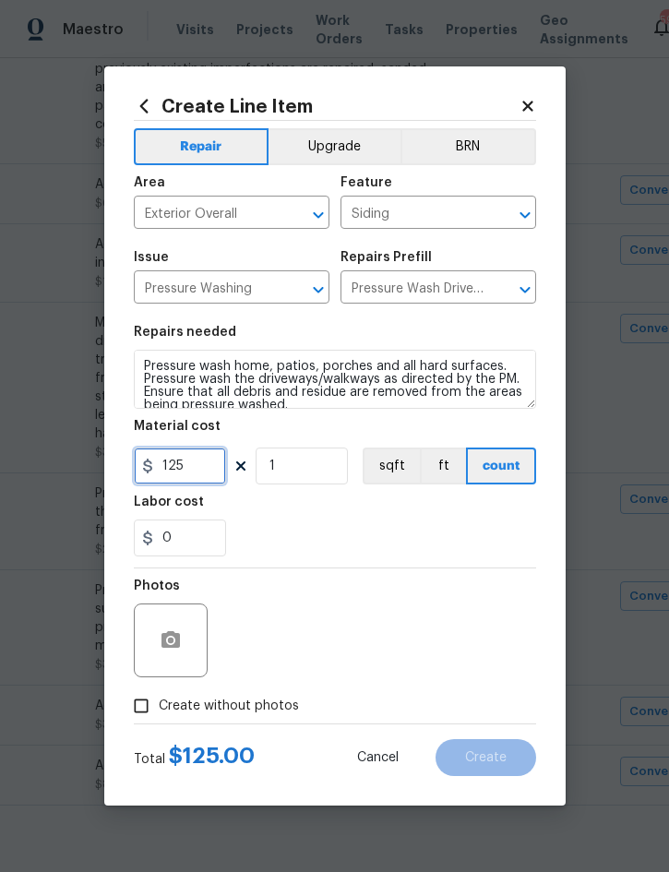
click at [194, 479] on input "125" at bounding box center [180, 466] width 92 height 37
type input "275"
click at [388, 656] on div "Photos" at bounding box center [335, 629] width 402 height 120
click at [278, 708] on span "Create without photos" at bounding box center [229, 706] width 140 height 19
click at [159, 708] on input "Create without photos" at bounding box center [141, 705] width 35 height 35
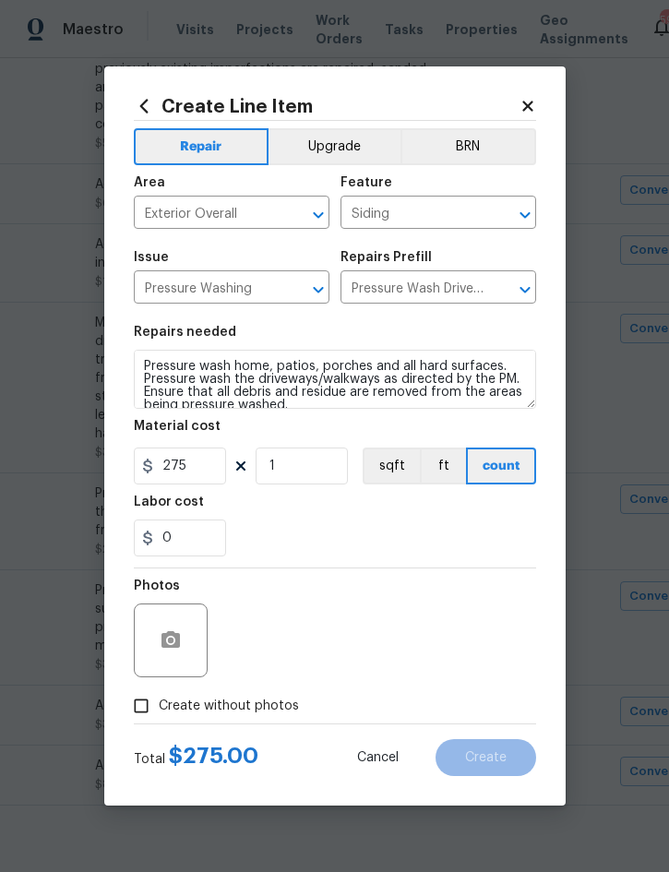
checkbox input "true"
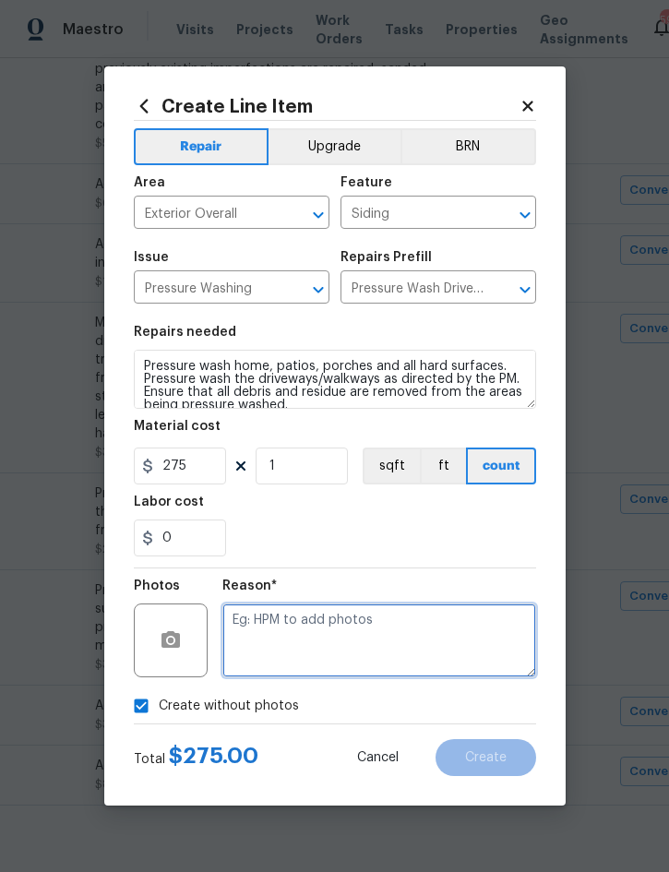
click at [394, 642] on textarea at bounding box center [379, 641] width 314 height 74
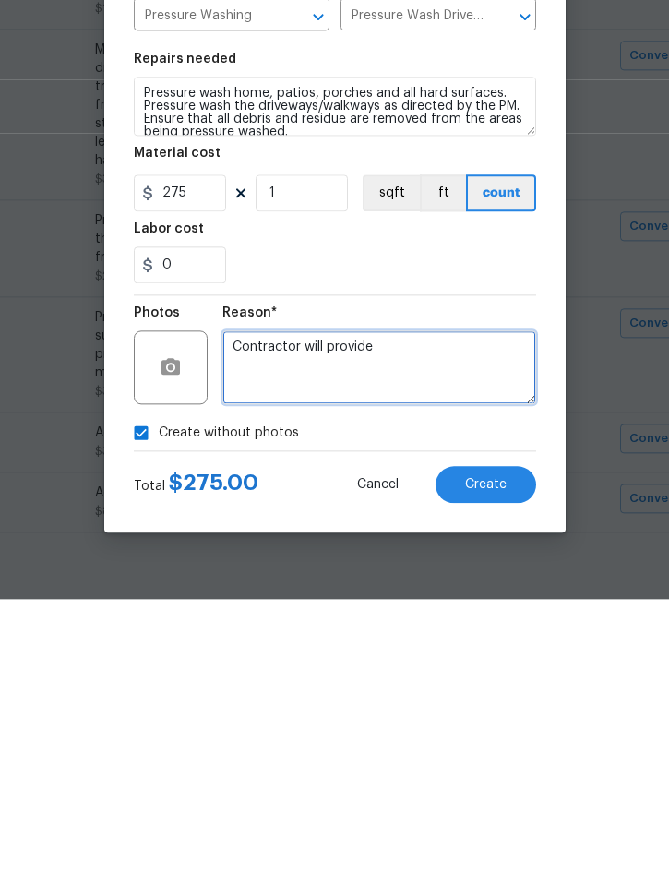
type textarea "Contractor will provide"
click at [485, 751] on span "Create" at bounding box center [486, 758] width 42 height 14
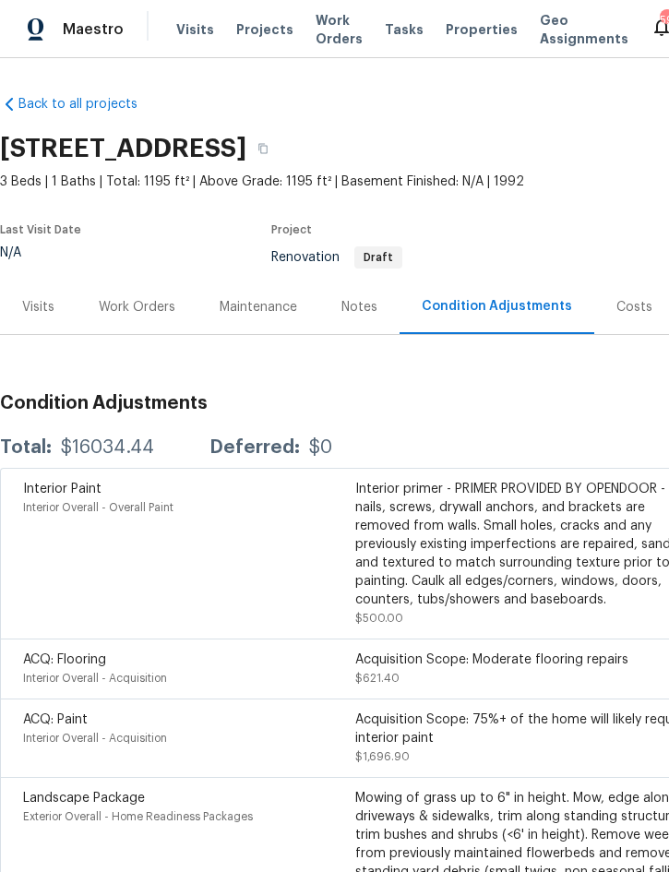
scroll to position [0, 0]
click at [142, 298] on div "Work Orders" at bounding box center [137, 307] width 77 height 18
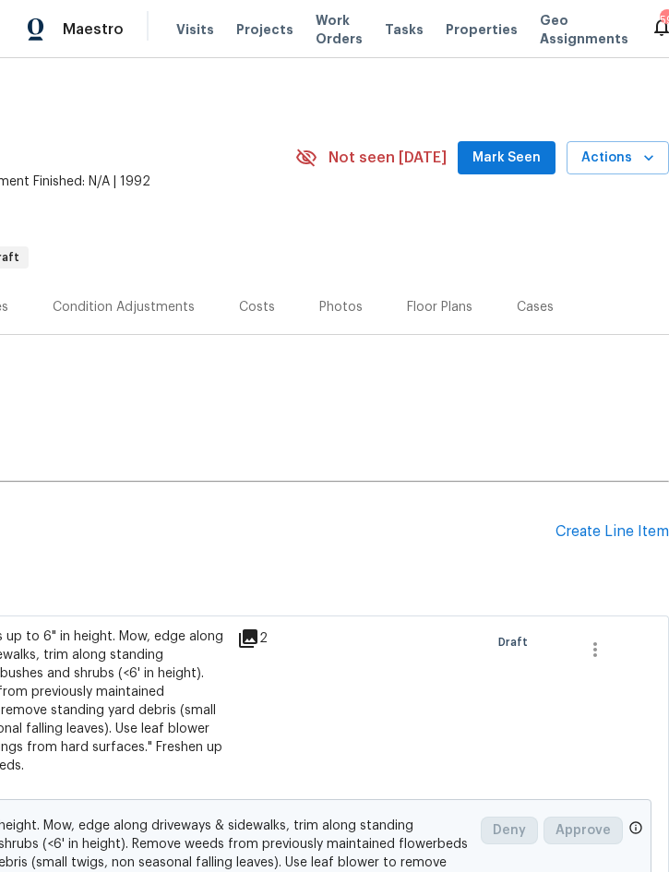
scroll to position [0, 374]
click at [622, 525] on div "Create Line Item" at bounding box center [613, 532] width 114 height 18
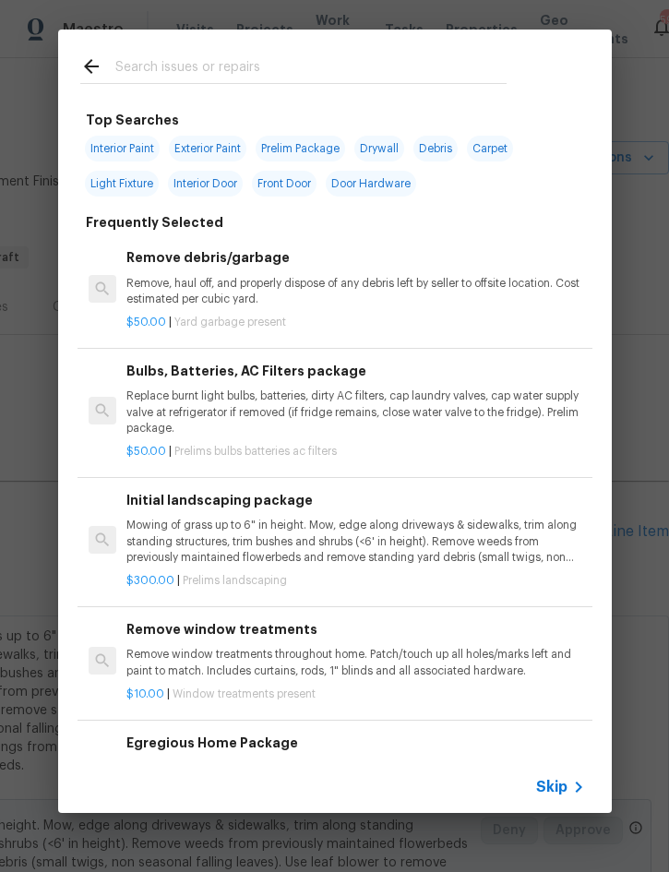
click at [313, 64] on input "text" at bounding box center [310, 69] width 391 height 28
type input "Clean"
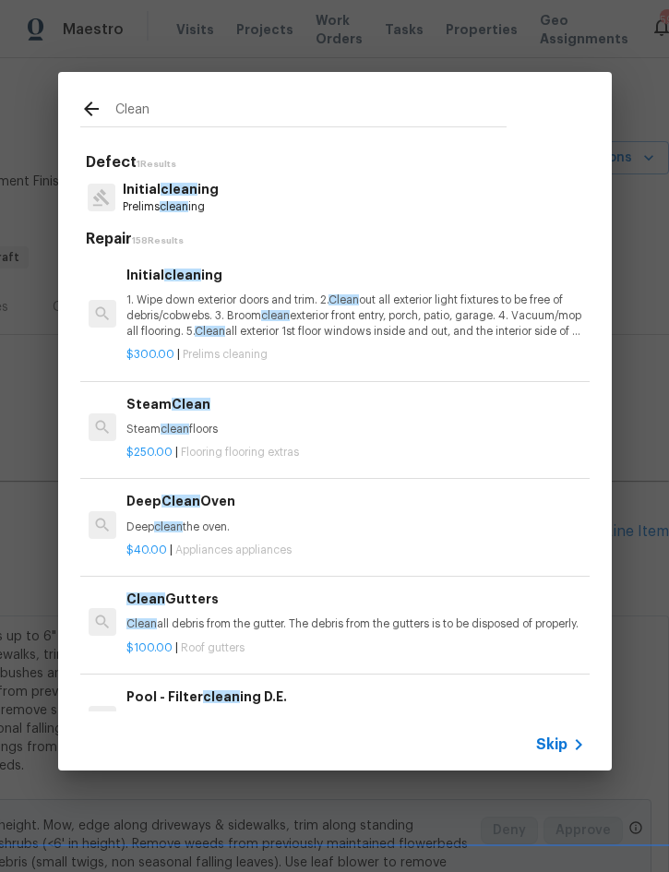
click at [260, 305] on p "1. Wipe down exterior doors and trim. 2. Clean out all exterior light fixtures …" at bounding box center [355, 316] width 458 height 47
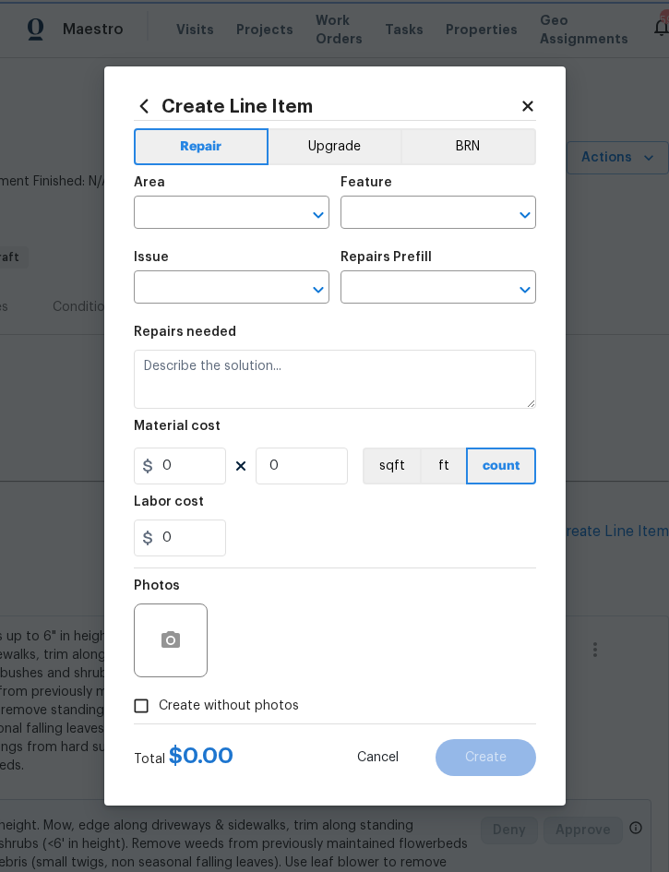
type input "Home Readiness Packages"
type input "Initial cleaning"
type input "Initial cleaning $300.00"
type textarea "1. Wipe down exterior doors and trim. 2. Clean out all exterior light fixtures …"
type input "300"
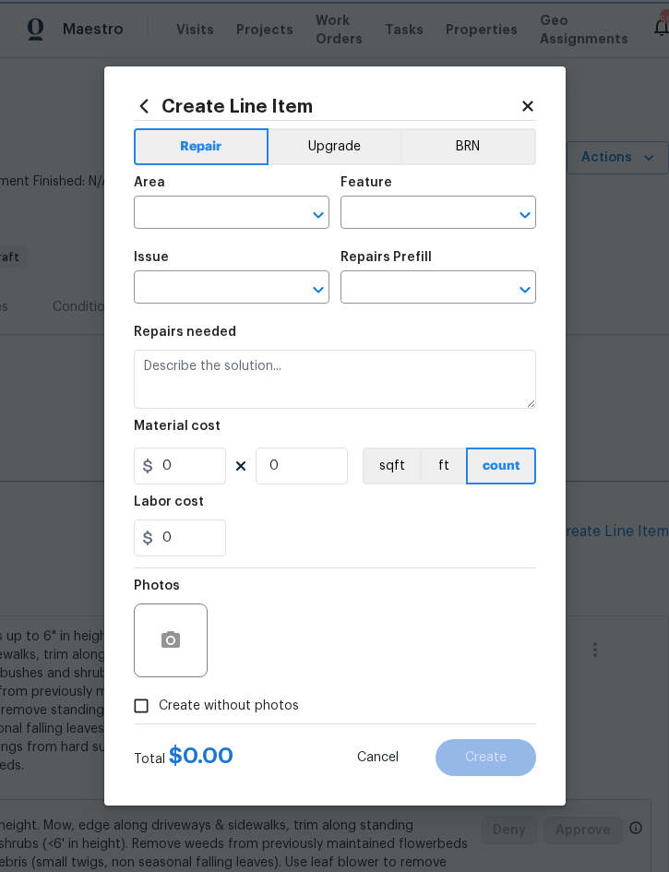
type input "1"
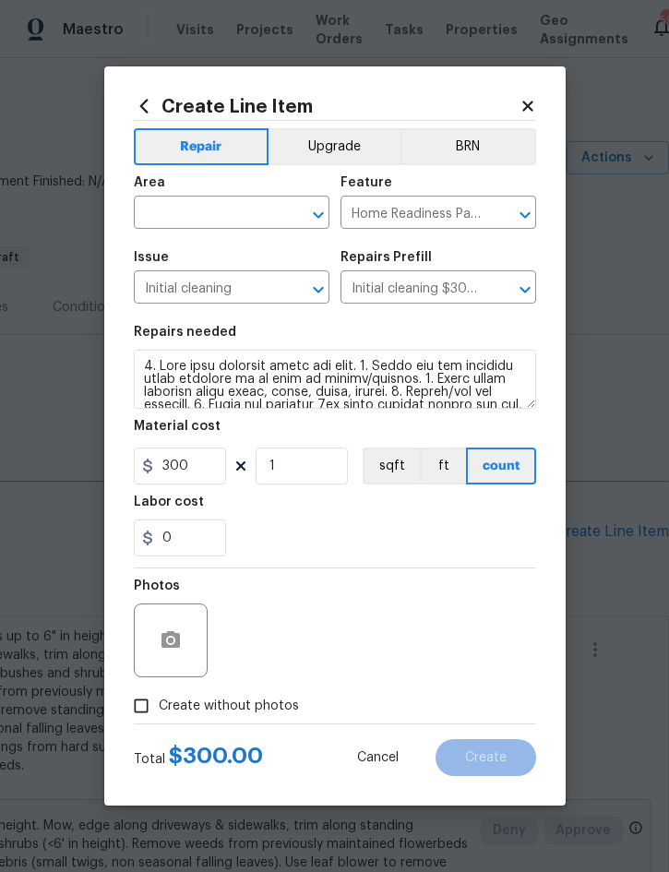
click at [202, 219] on input "text" at bounding box center [206, 214] width 144 height 29
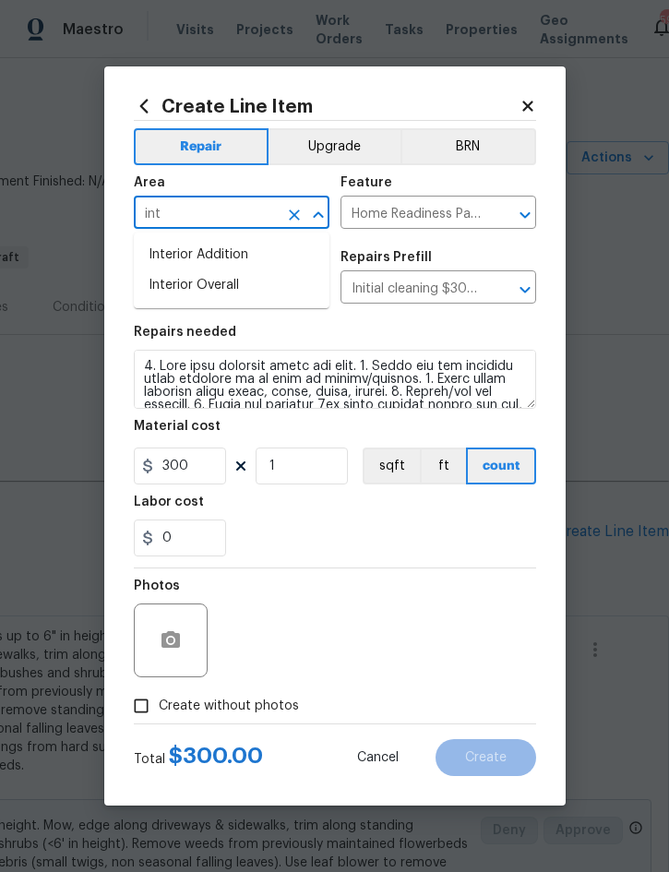
click at [222, 290] on li "Interior Overall" at bounding box center [232, 285] width 196 height 30
type input "Interior Overall"
click at [260, 714] on span "Create without photos" at bounding box center [229, 706] width 140 height 19
click at [159, 714] on input "Create without photos" at bounding box center [141, 705] width 35 height 35
checkbox input "true"
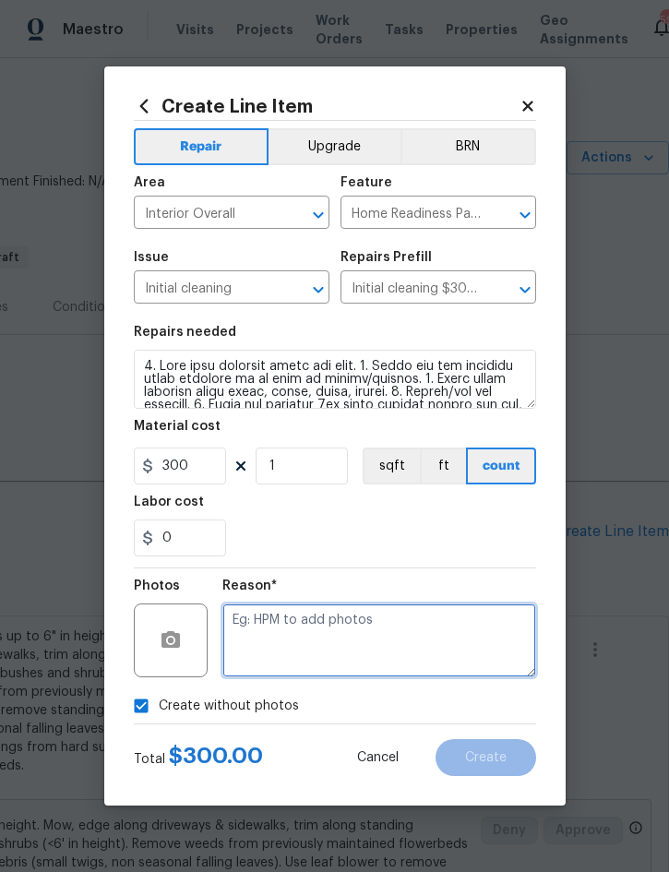
click at [359, 639] on textarea at bounding box center [379, 641] width 314 height 74
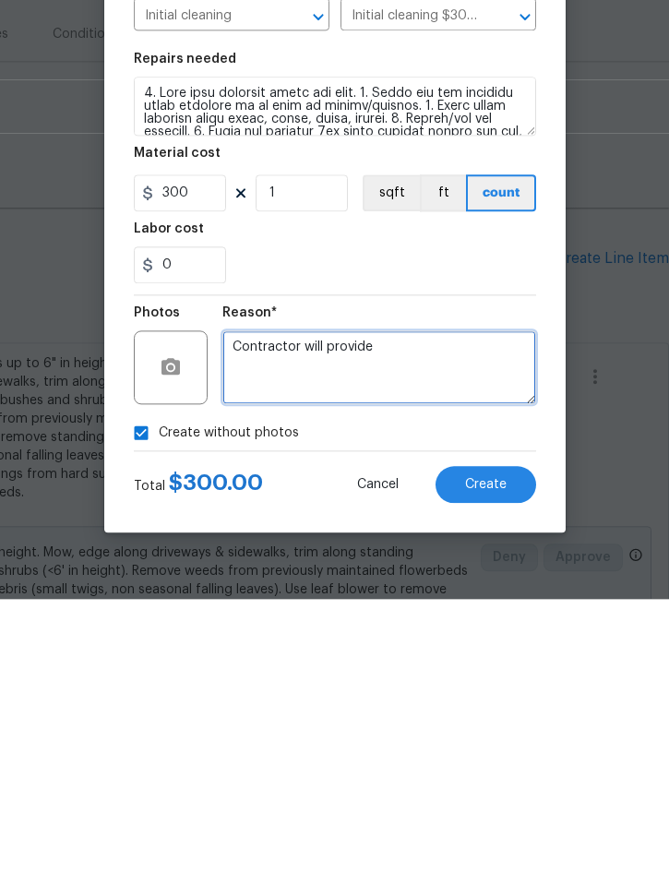
type textarea "Contractor will provide"
click at [497, 739] on button "Create" at bounding box center [486, 757] width 101 height 37
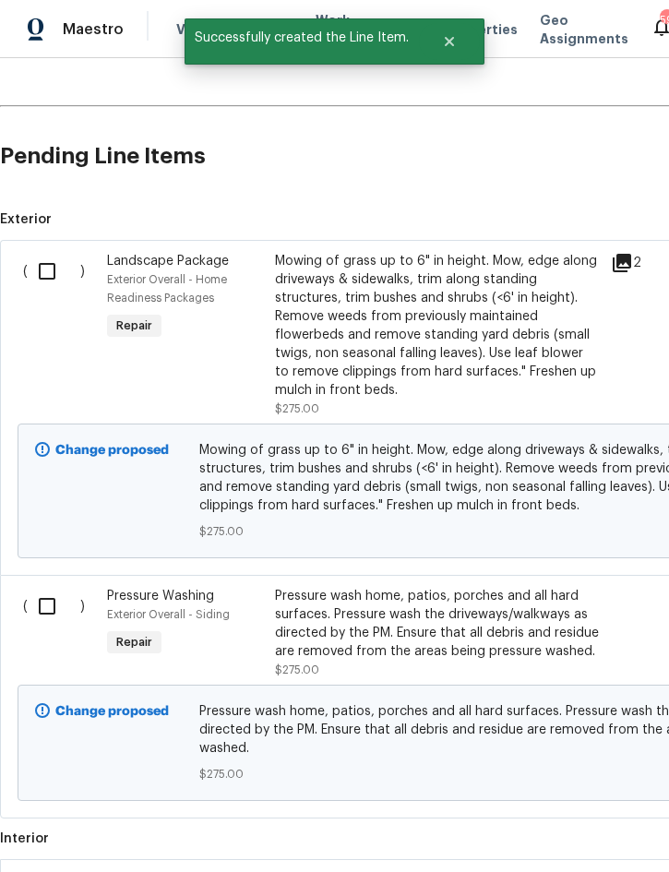
scroll to position [376, 0]
click at [43, 252] on input "checkbox" at bounding box center [54, 271] width 53 height 39
checkbox input "true"
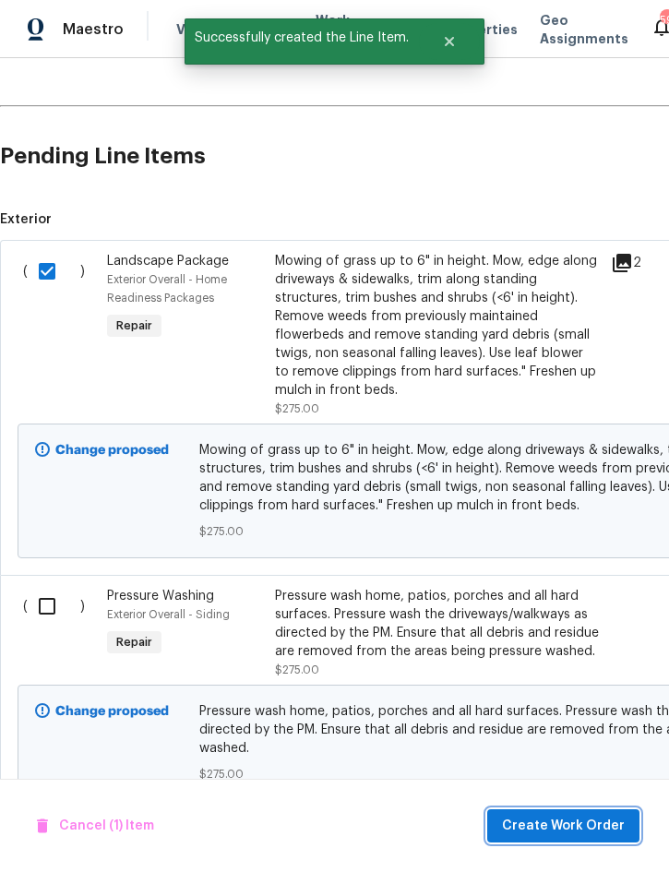
click at [558, 830] on span "Create Work Order" at bounding box center [563, 826] width 123 height 23
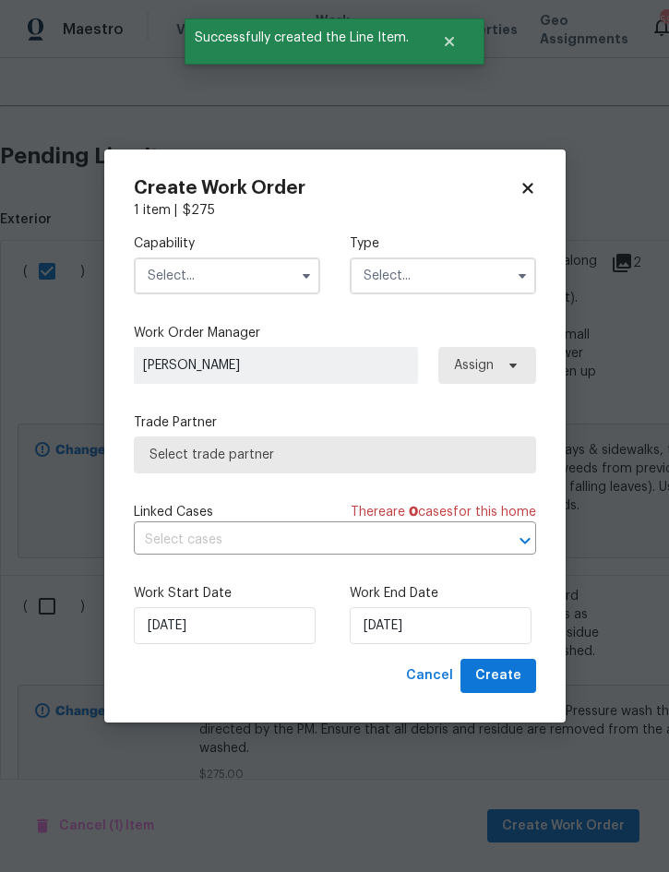
click at [236, 280] on input "text" at bounding box center [227, 275] width 186 height 37
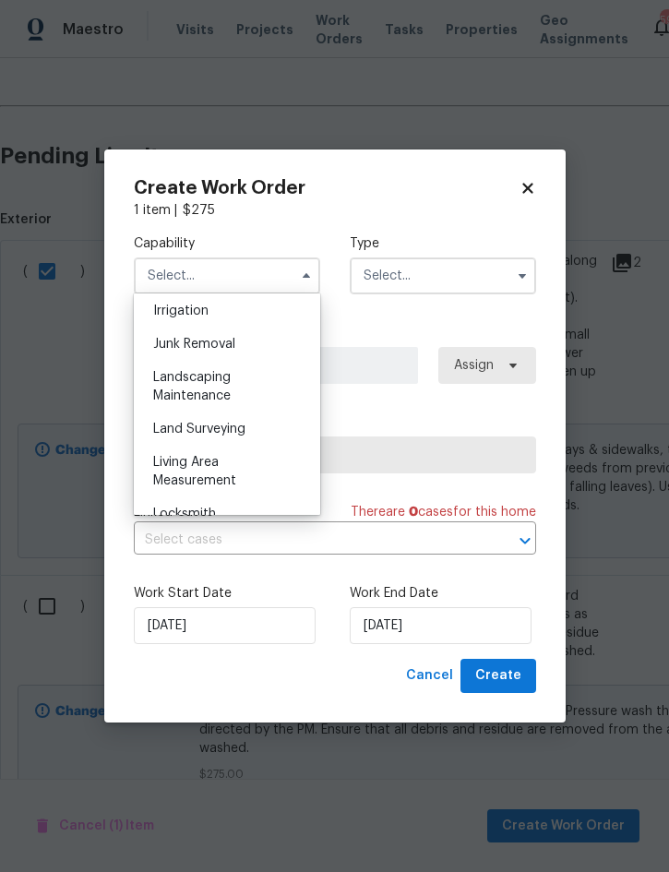
scroll to position [1151, 0]
click at [231, 386] on div "Landscaping Maintenance" at bounding box center [226, 388] width 177 height 52
type input "Landscaping Maintenance"
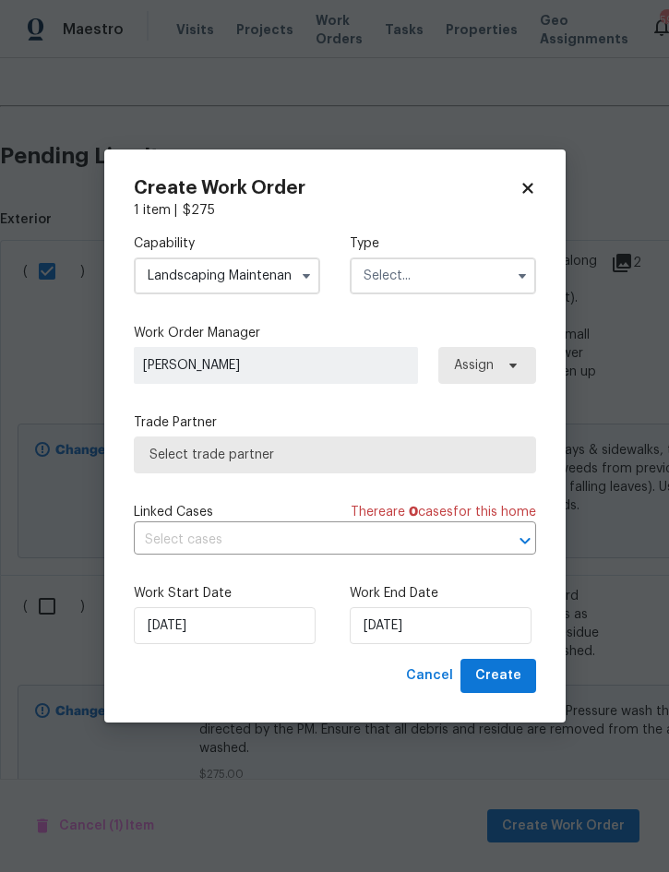
click at [432, 280] on input "text" at bounding box center [443, 275] width 186 height 37
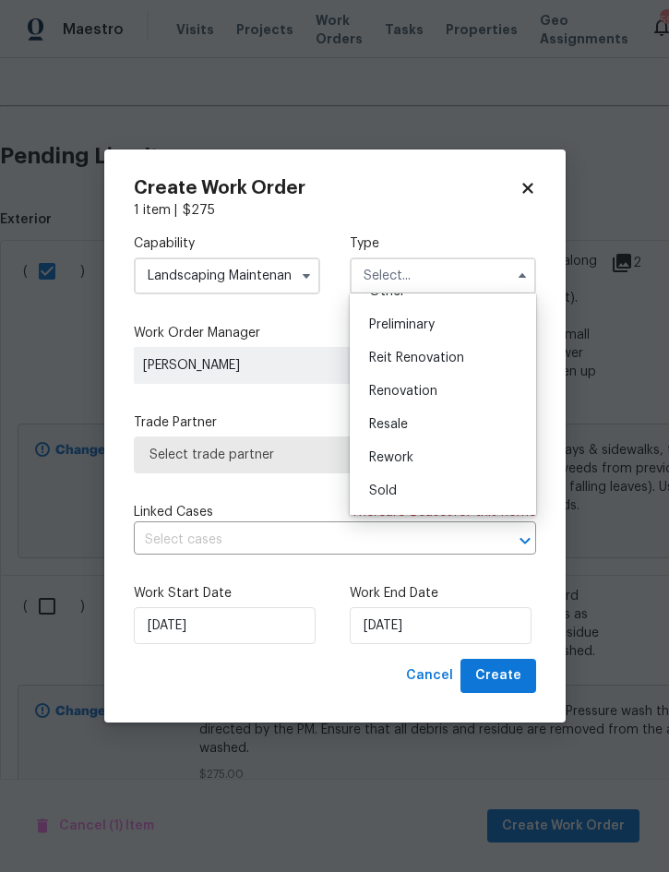
scroll to position [387, 0]
click at [443, 400] on div "Renovation" at bounding box center [442, 393] width 177 height 33
type input "Renovation"
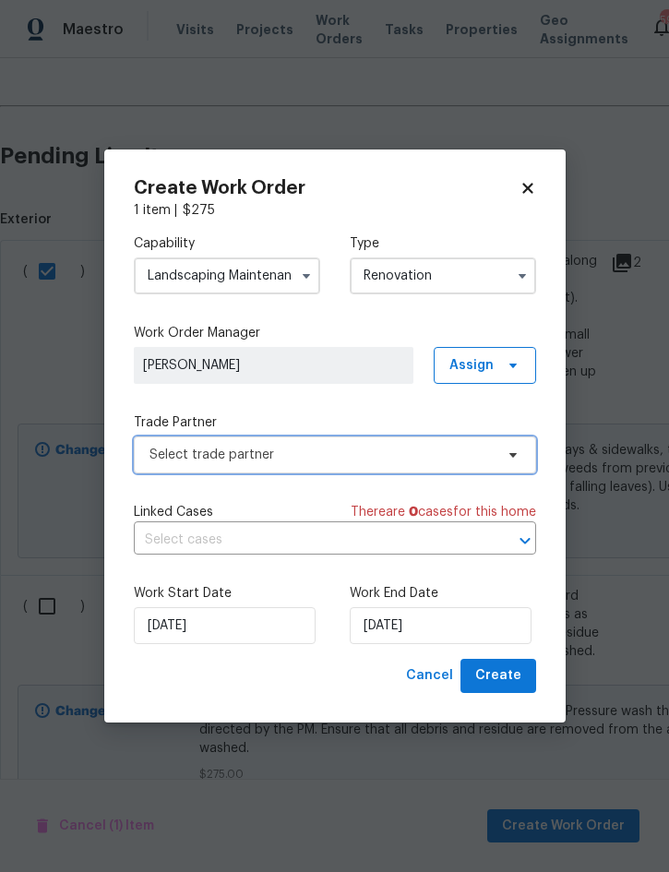
click at [358, 454] on span "Select trade partner" at bounding box center [322, 455] width 344 height 18
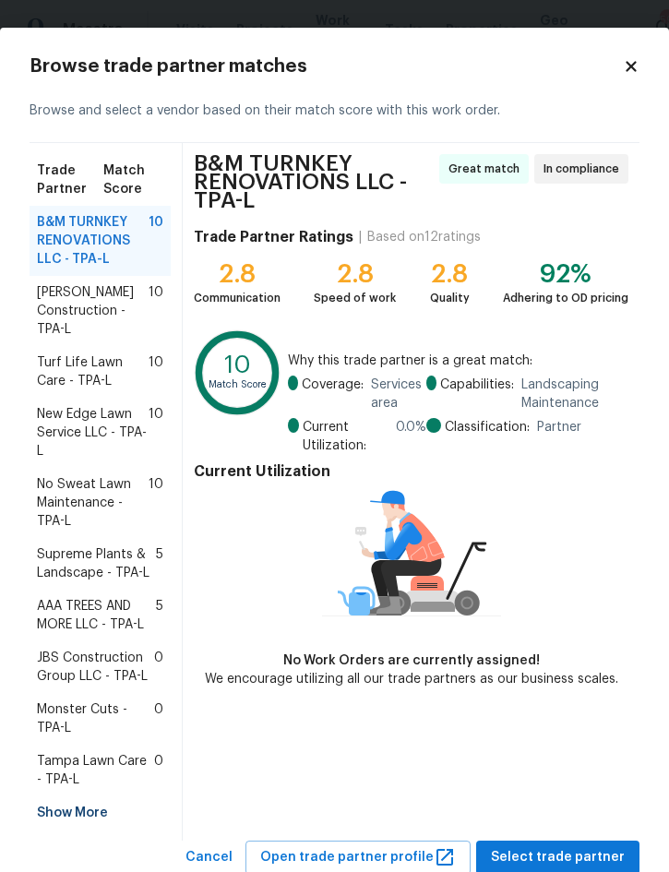
click at [98, 430] on span "New Edge Lawn Service LLC - TPA-L" at bounding box center [93, 432] width 112 height 55
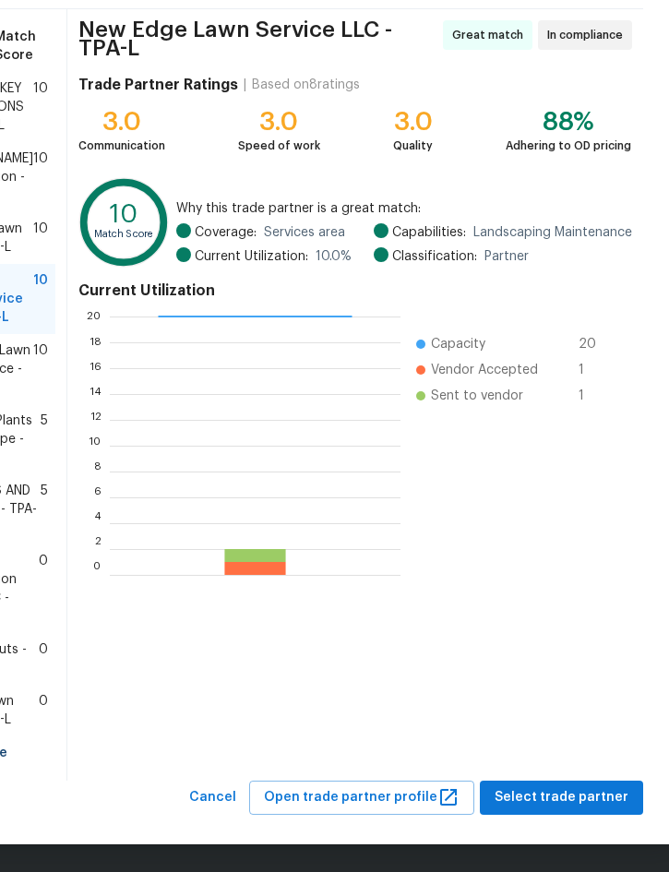
scroll to position [151, 48]
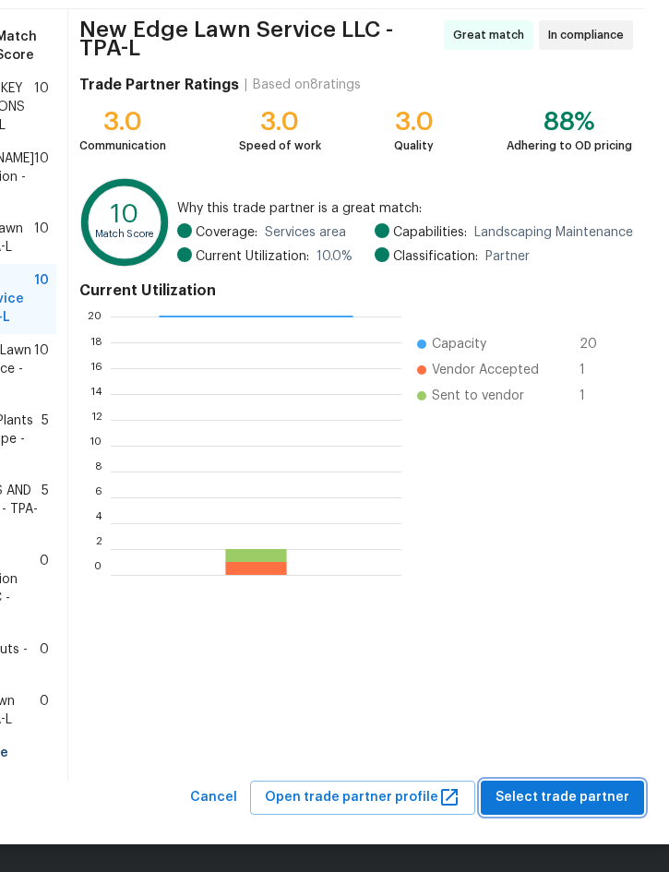
click at [556, 793] on span "Select trade partner" at bounding box center [563, 797] width 134 height 23
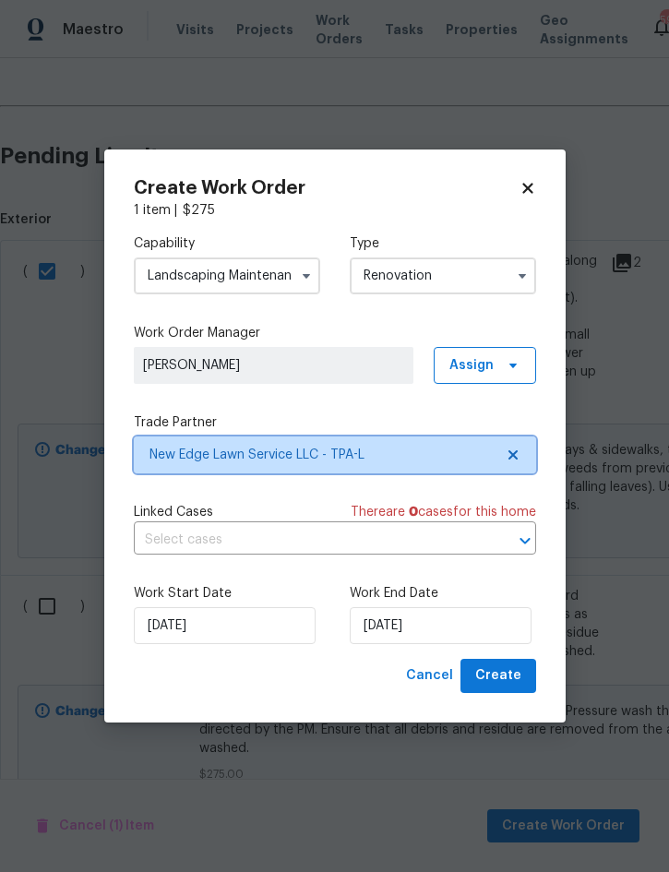
scroll to position [0, 0]
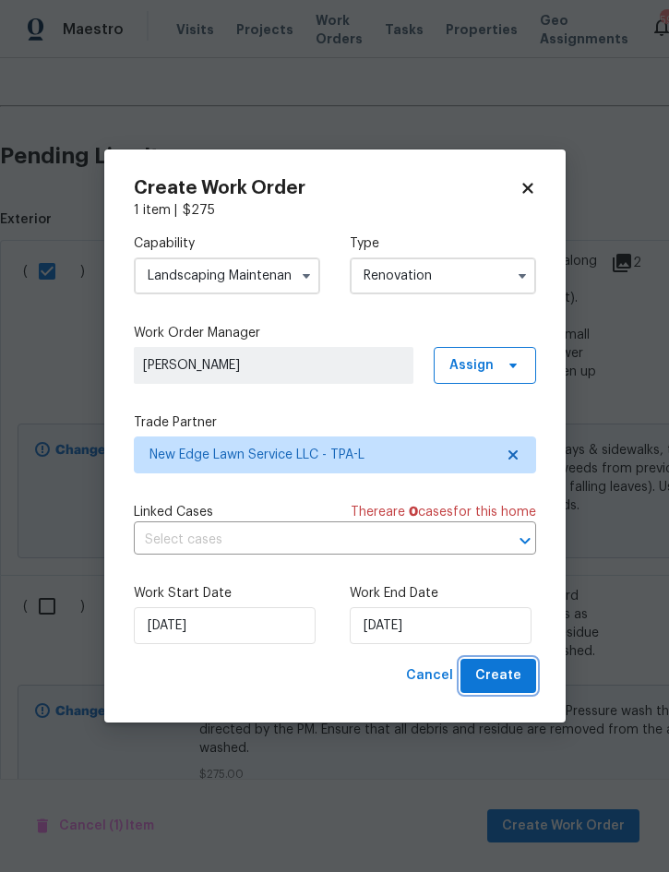
click at [499, 670] on span "Create" at bounding box center [498, 675] width 46 height 23
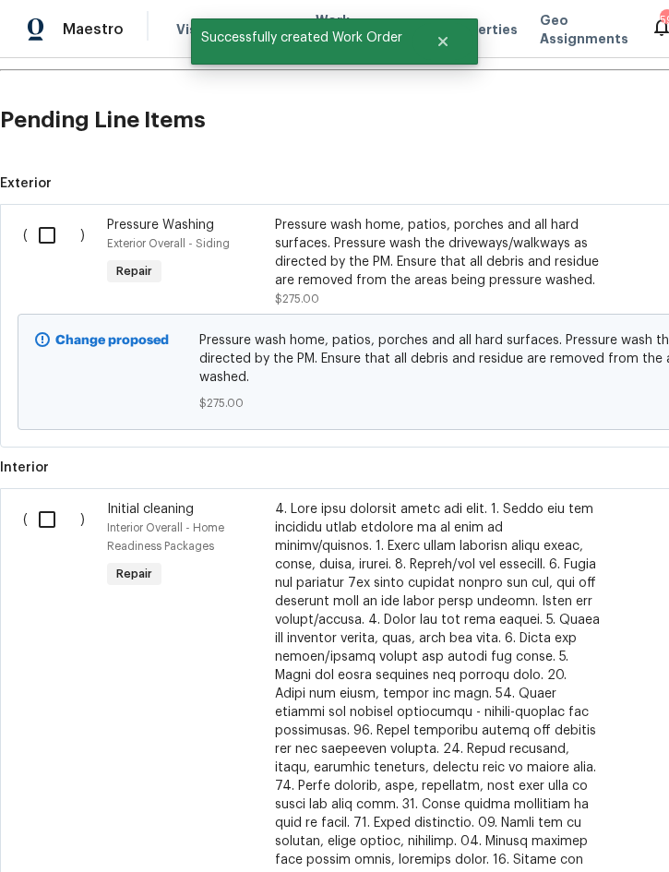
scroll to position [467, 0]
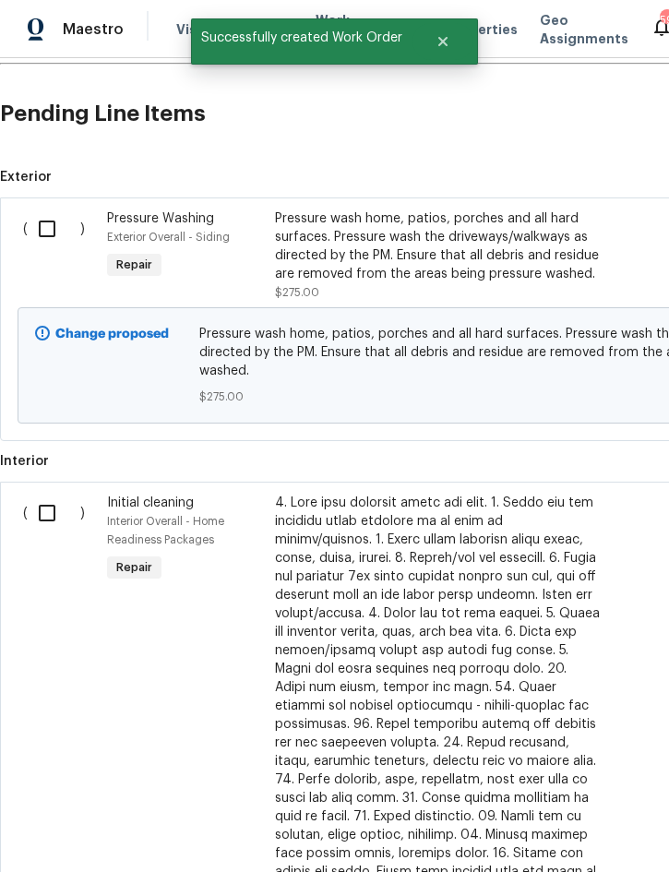
click at [50, 209] on input "checkbox" at bounding box center [54, 228] width 53 height 39
checkbox input "true"
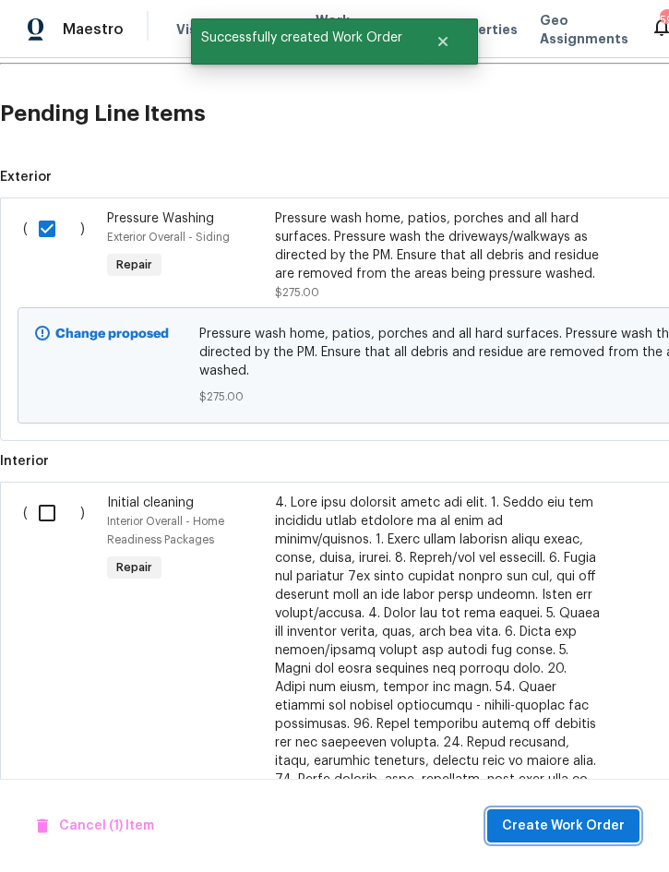
click at [556, 834] on span "Create Work Order" at bounding box center [563, 826] width 123 height 23
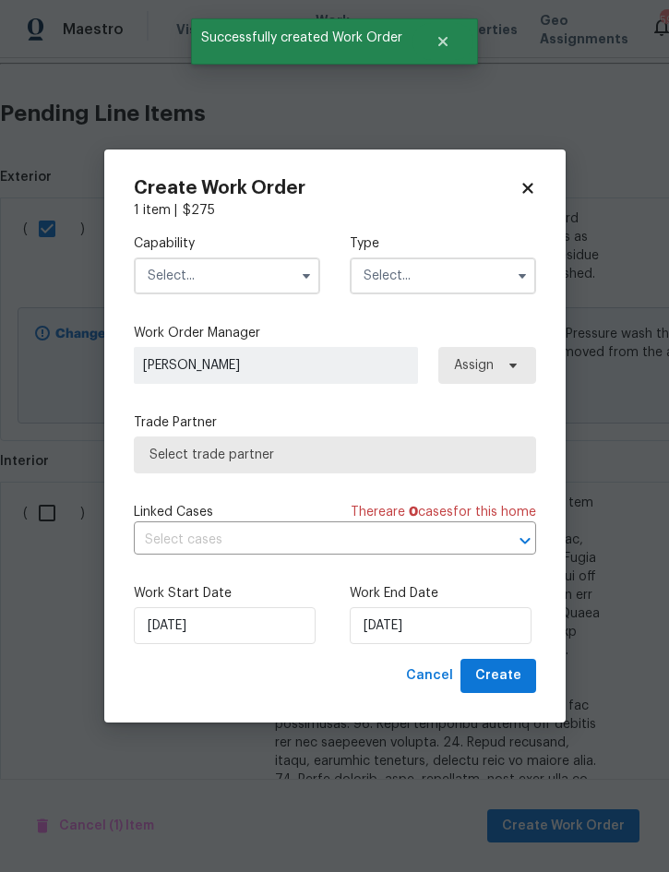
click at [240, 269] on input "text" at bounding box center [227, 275] width 186 height 37
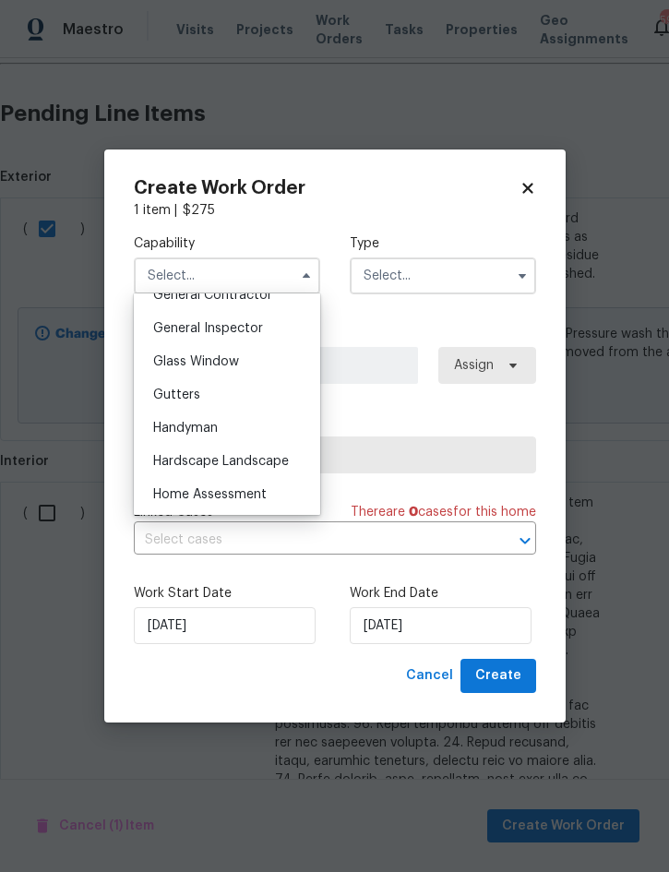
scroll to position [904, 0]
click at [236, 421] on div "Handyman" at bounding box center [226, 426] width 177 height 33
type input "Handyman"
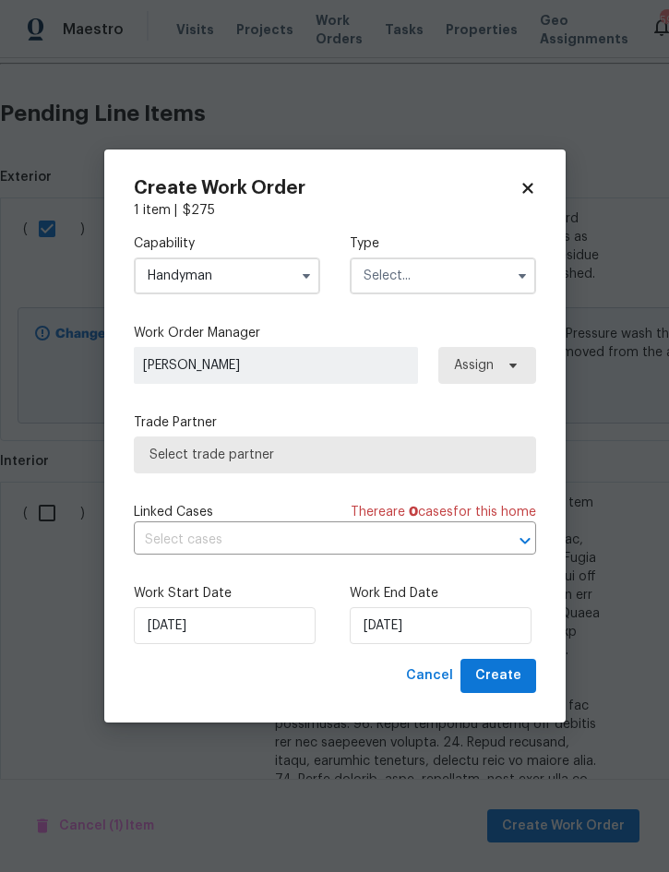
click at [436, 276] on input "text" at bounding box center [443, 275] width 186 height 37
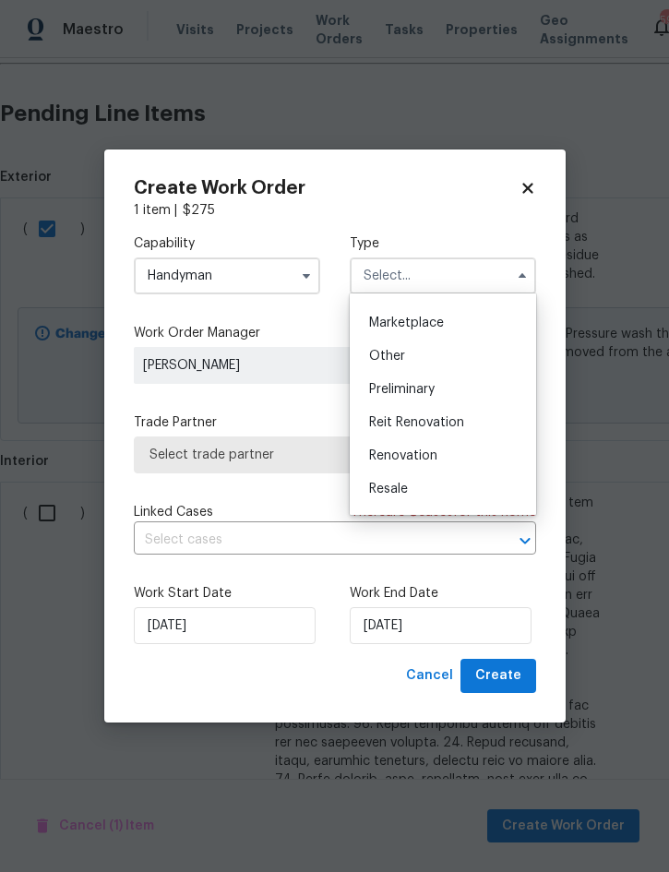
scroll to position [357, 0]
click at [437, 417] on div "Renovation" at bounding box center [442, 422] width 177 height 33
type input "Renovation"
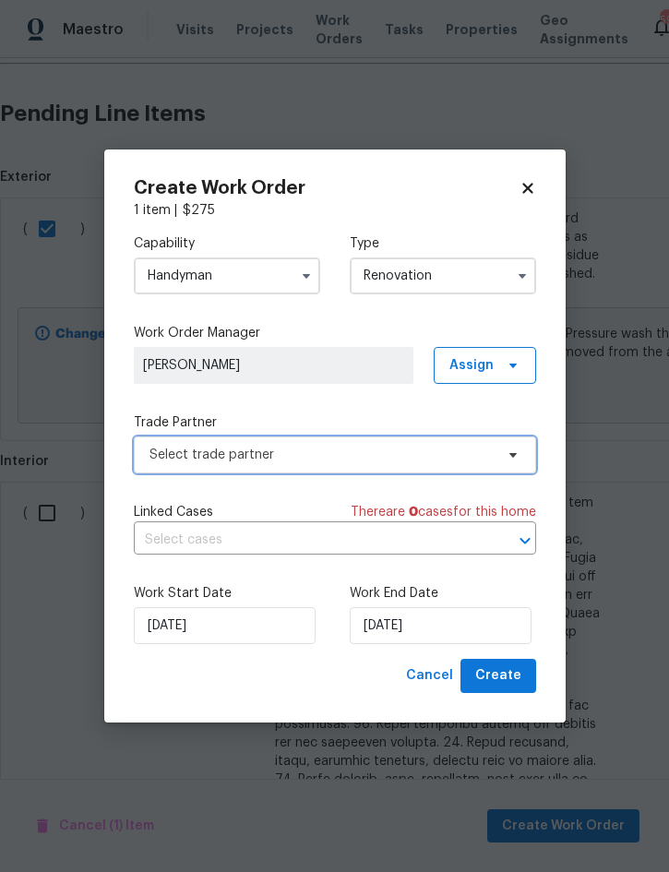
click at [341, 451] on span "Select trade partner" at bounding box center [322, 455] width 344 height 18
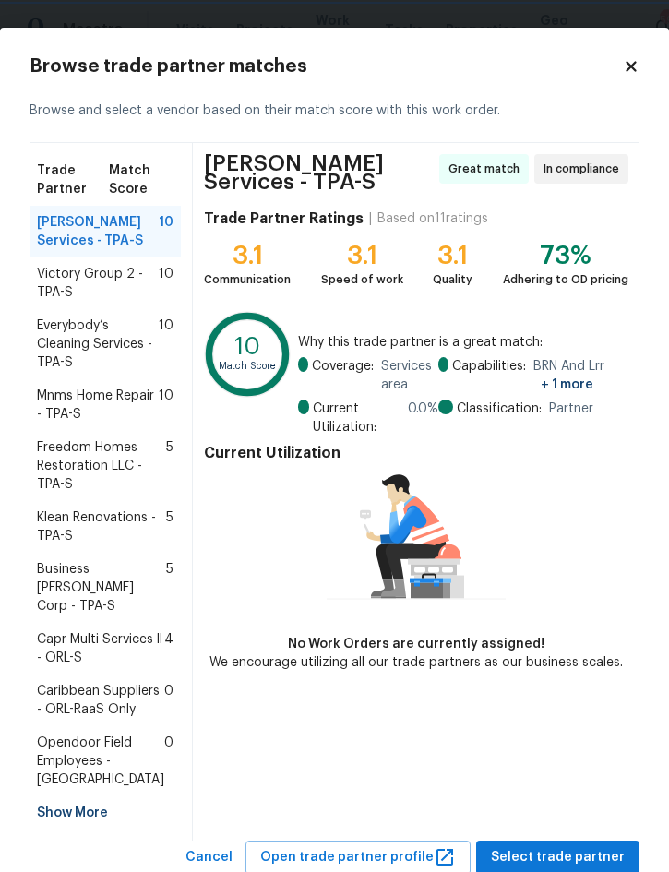
scroll to position [5, 0]
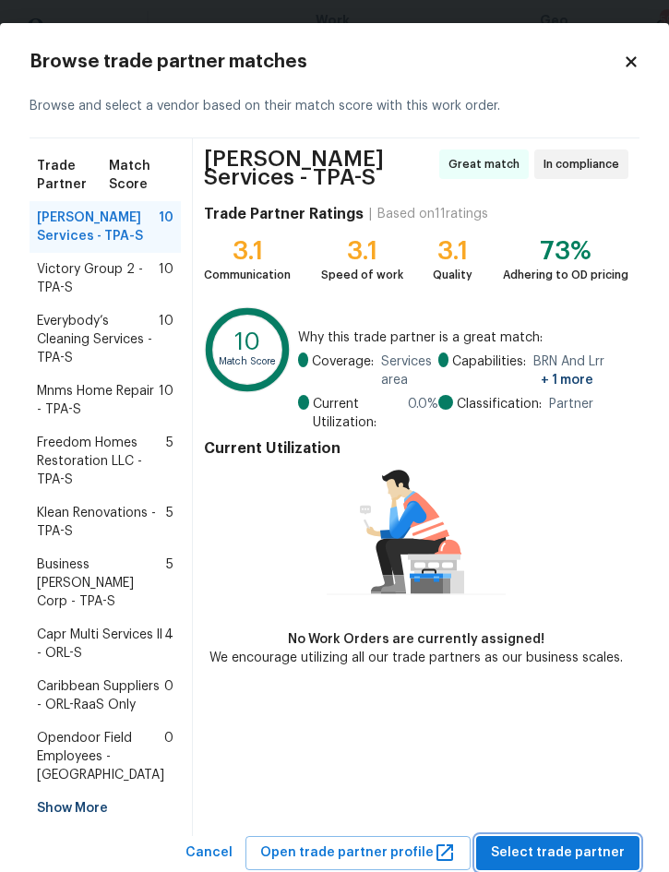
click at [569, 842] on span "Select trade partner" at bounding box center [558, 853] width 134 height 23
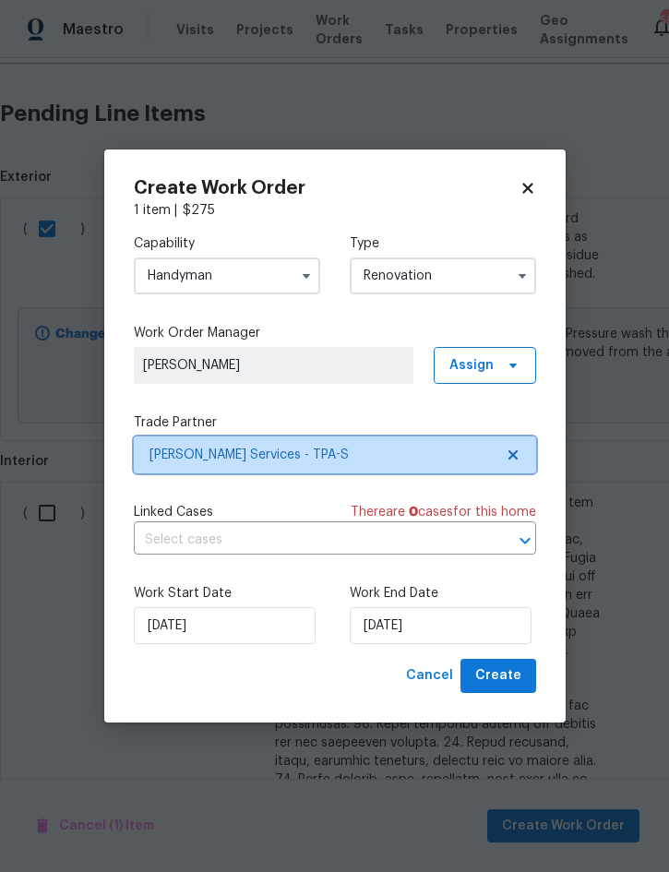
scroll to position [0, 0]
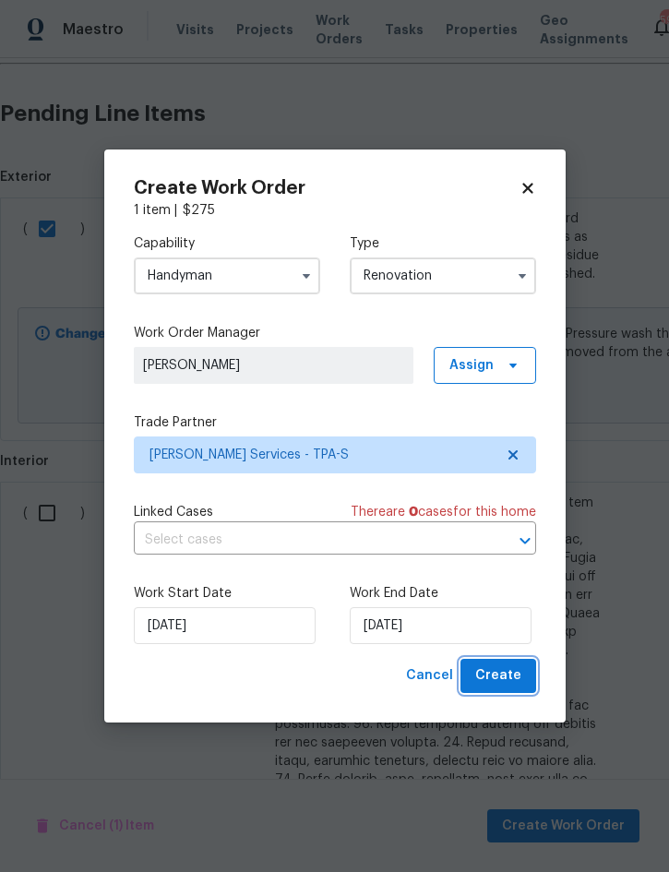
click at [520, 663] on button "Create" at bounding box center [499, 676] width 76 height 34
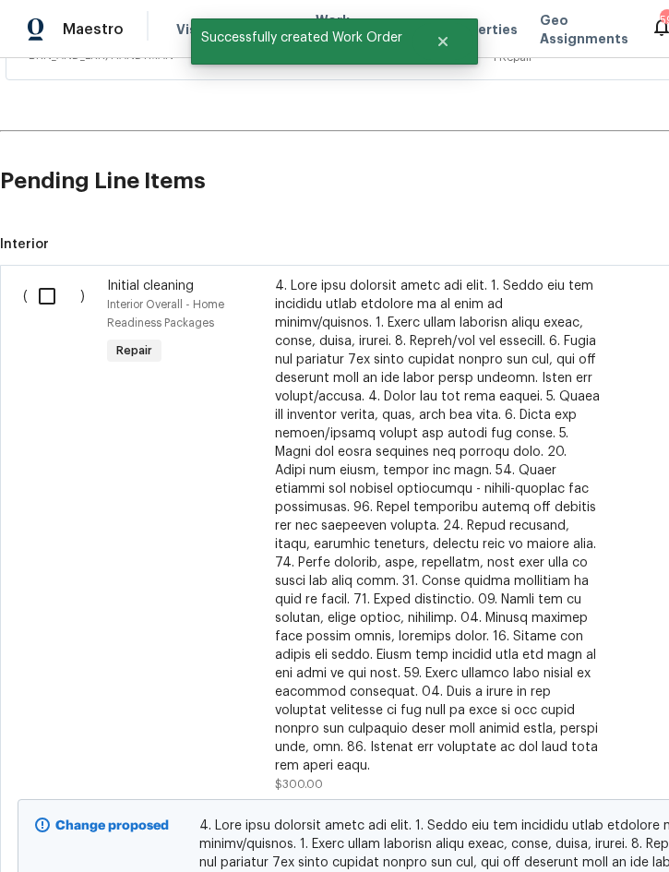
click at [51, 277] on input "checkbox" at bounding box center [54, 296] width 53 height 39
checkbox input "true"
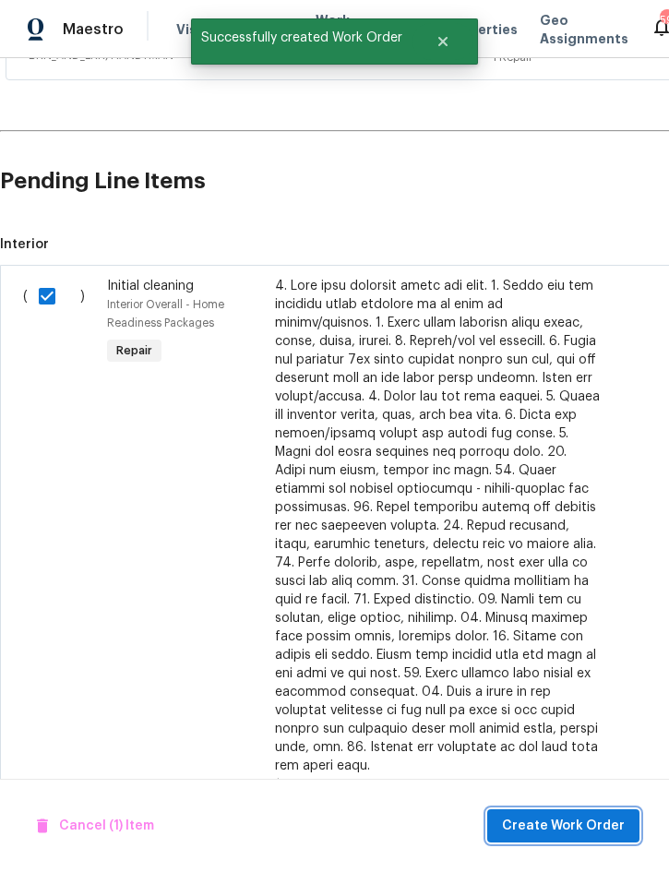
click at [580, 825] on span "Create Work Order" at bounding box center [563, 826] width 123 height 23
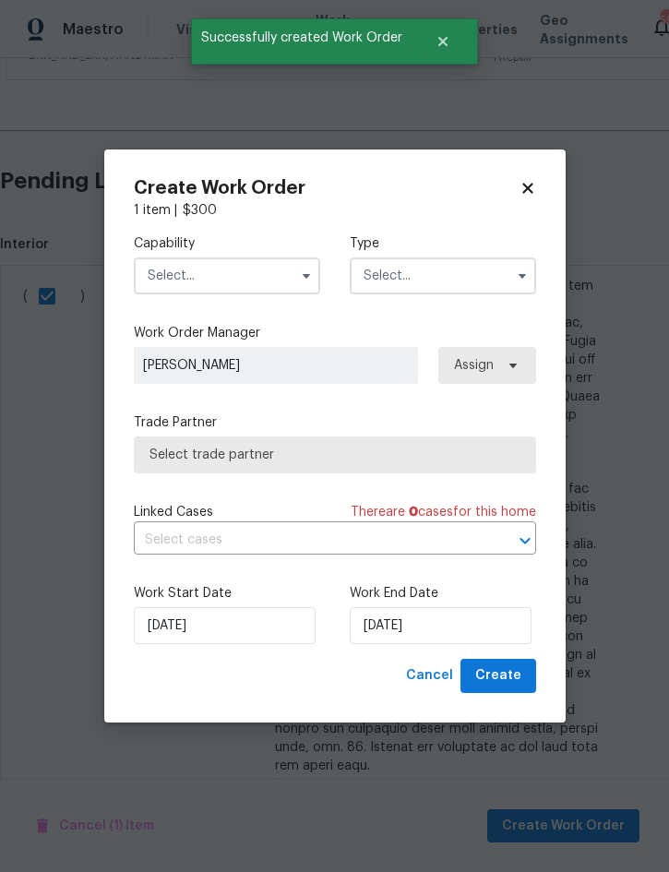
click at [251, 269] on input "text" at bounding box center [227, 275] width 186 height 37
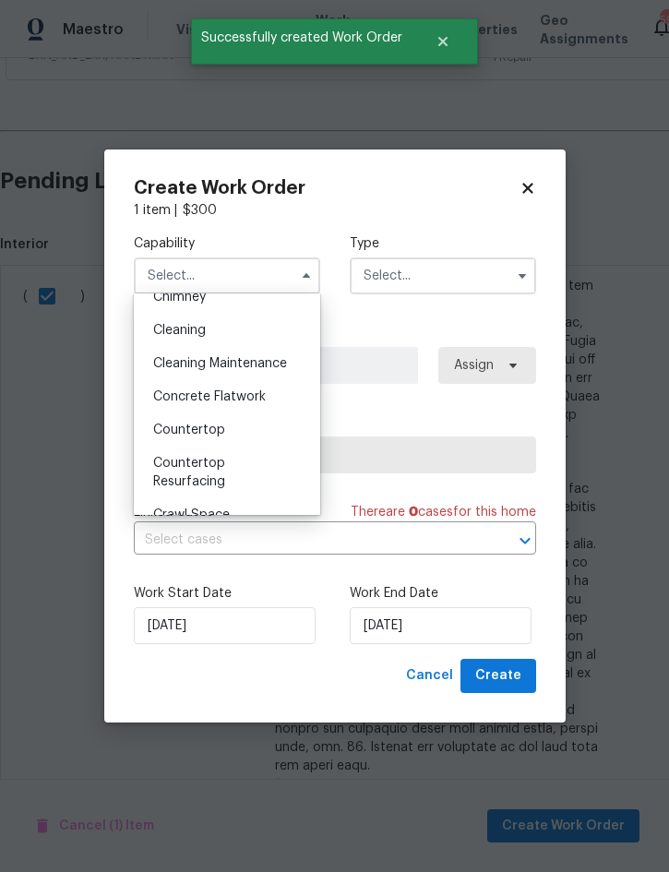
scroll to position [231, 0]
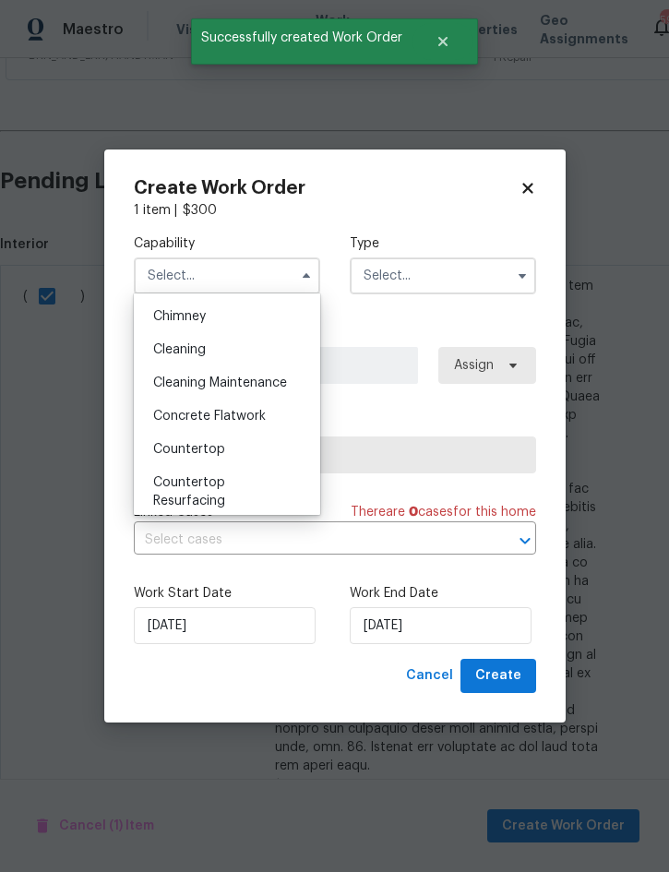
click at [226, 360] on div "Cleaning" at bounding box center [226, 349] width 177 height 33
type input "Cleaning"
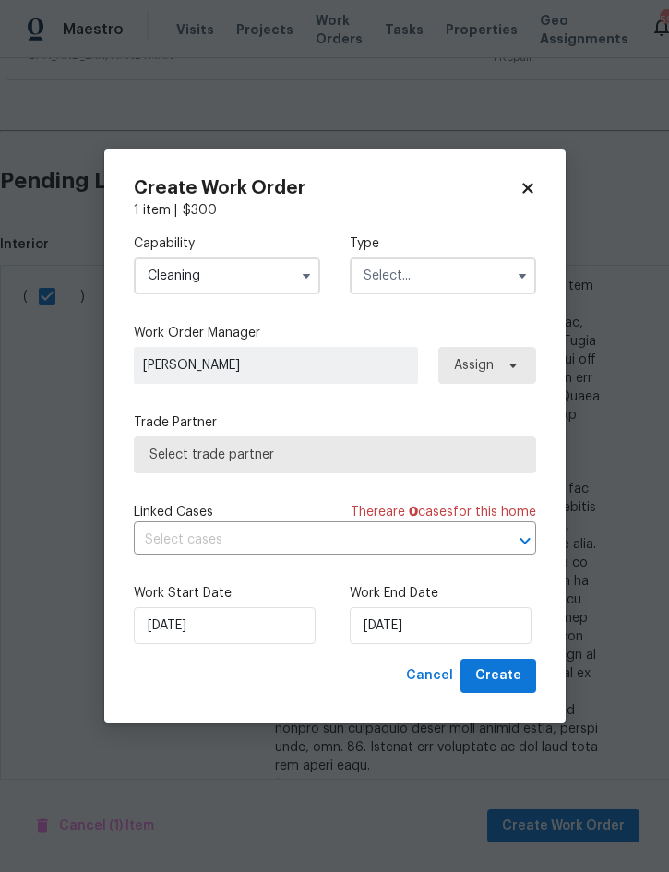
click at [418, 282] on input "text" at bounding box center [443, 275] width 186 height 37
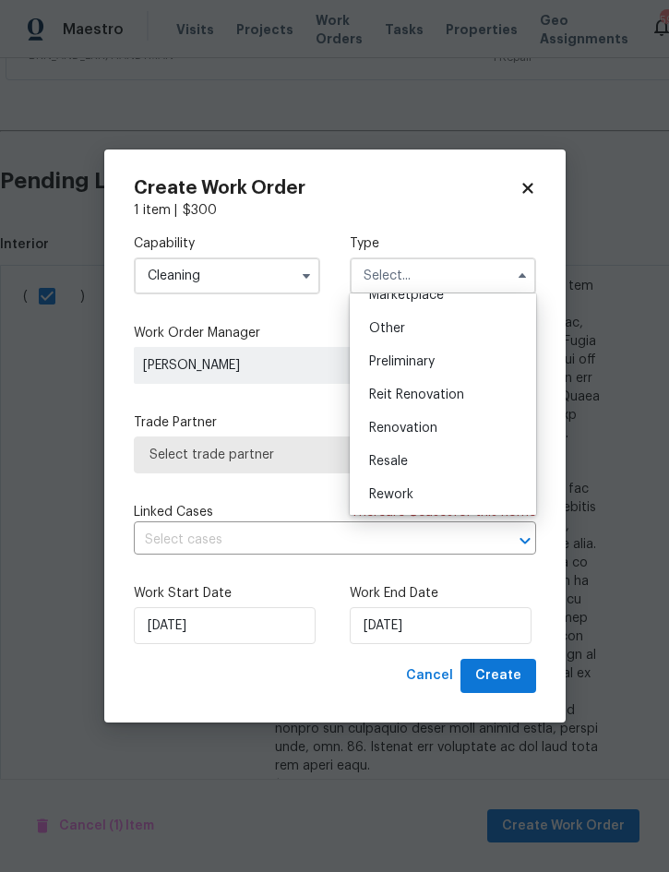
scroll to position [354, 0]
click at [449, 424] on div "Renovation" at bounding box center [442, 425] width 177 height 33
type input "Renovation"
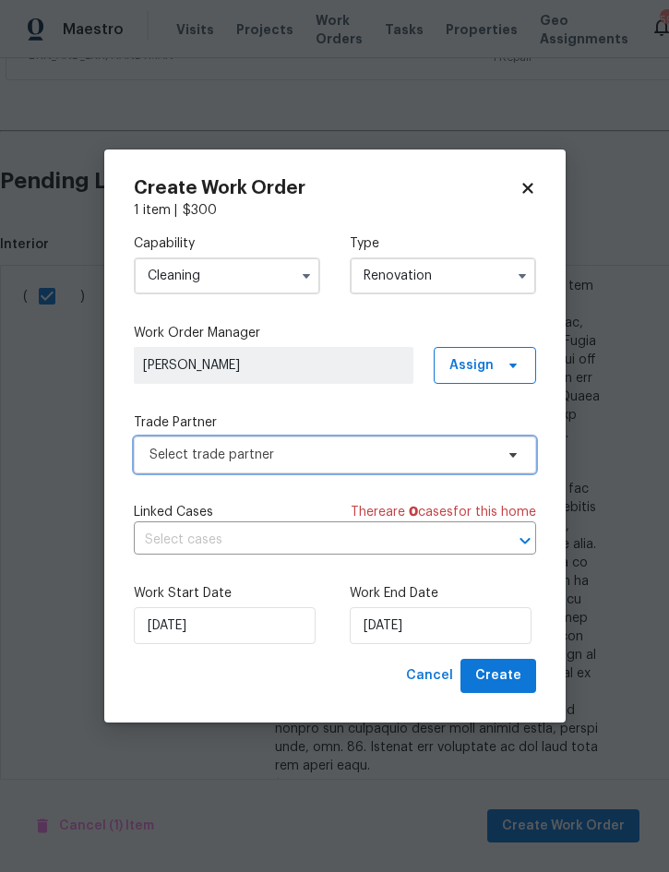
click at [363, 459] on span "Select trade partner" at bounding box center [322, 455] width 344 height 18
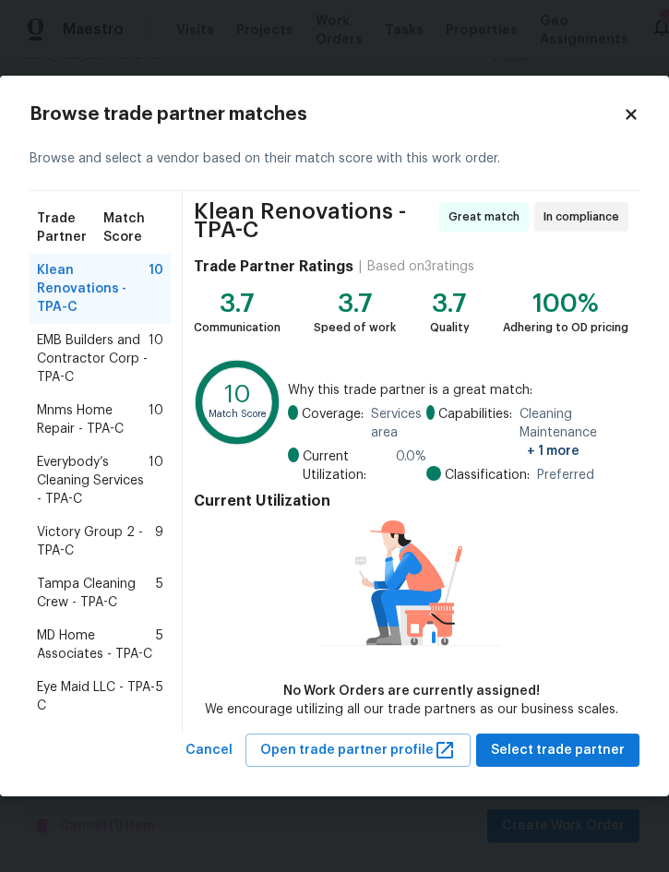
click at [104, 411] on span "Mnms Home Repair - TPA-C" at bounding box center [93, 419] width 112 height 37
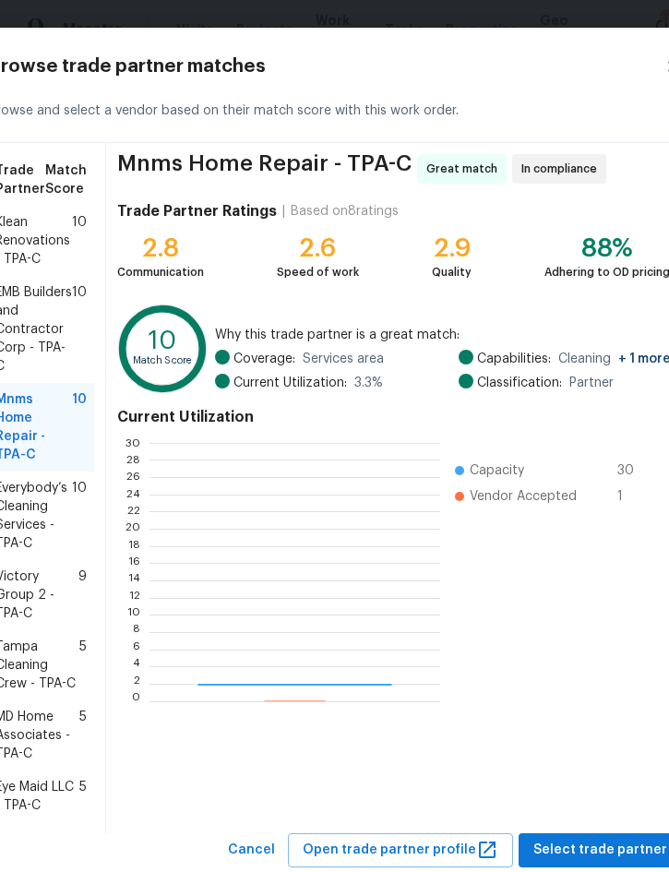
scroll to position [258, 290]
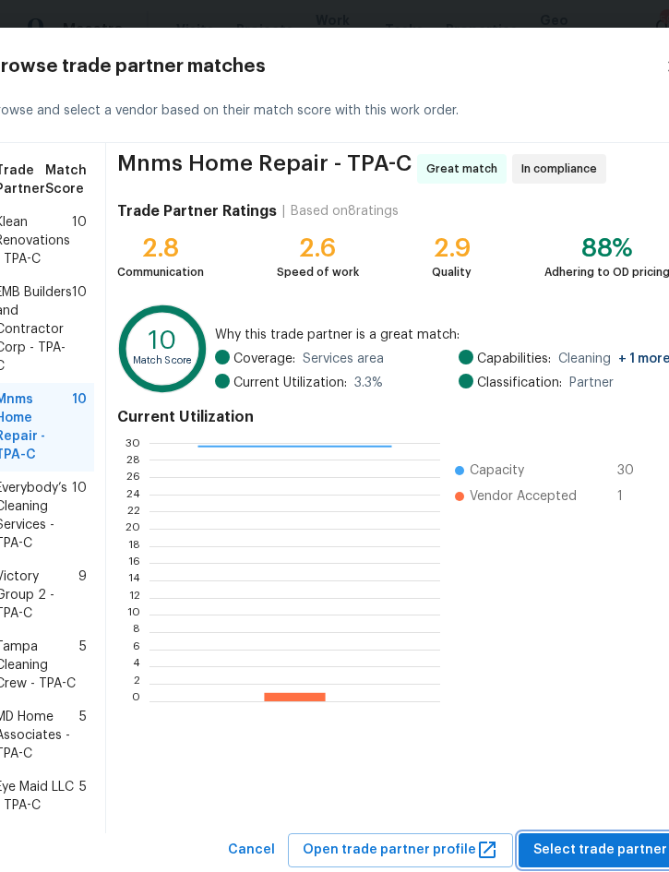
click at [593, 860] on span "Select trade partner" at bounding box center [600, 850] width 134 height 23
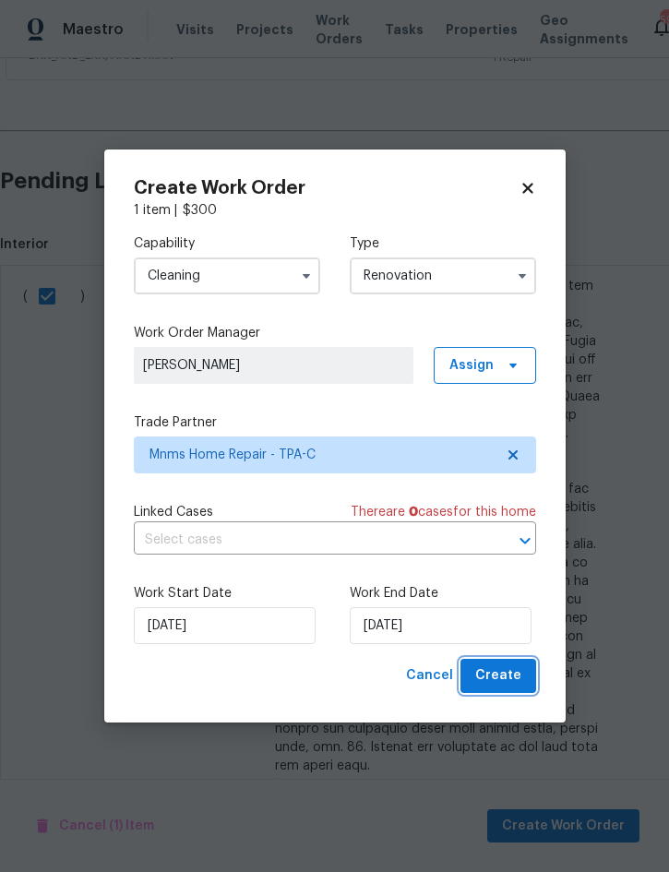
click at [515, 679] on span "Create" at bounding box center [498, 675] width 46 height 23
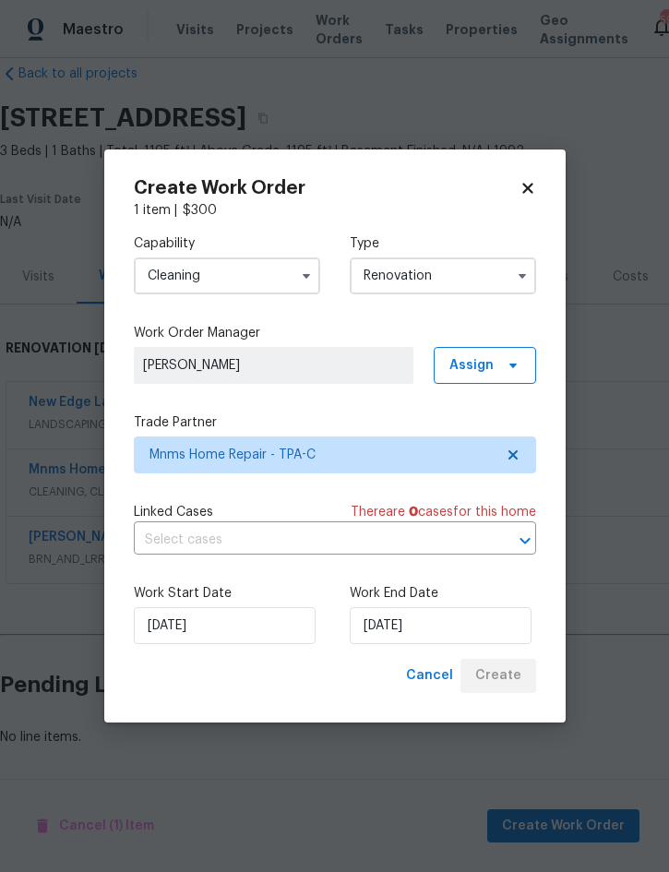
scroll to position [0, 0]
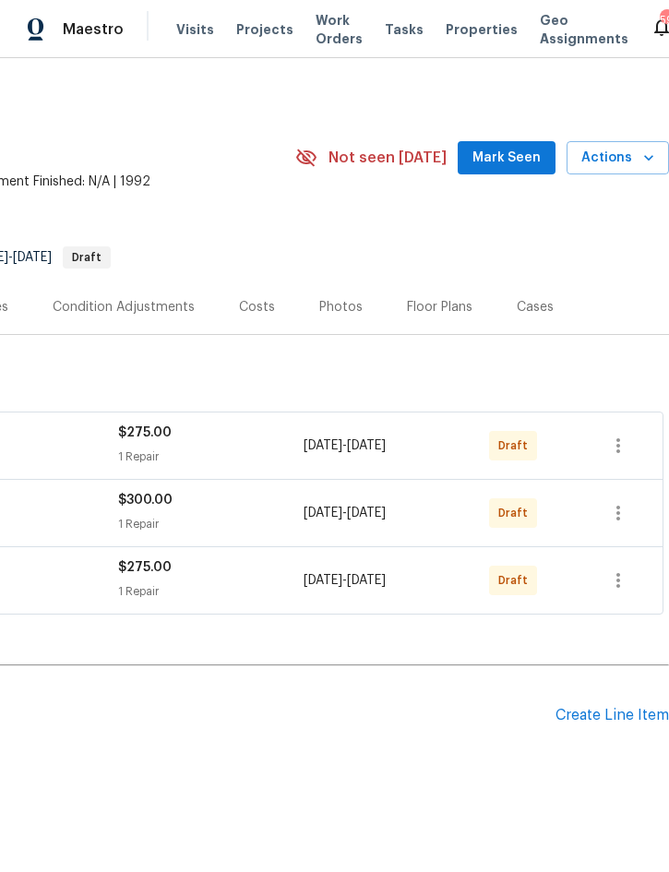
scroll to position [0, 374]
click at [624, 443] on icon "button" at bounding box center [618, 446] width 22 height 22
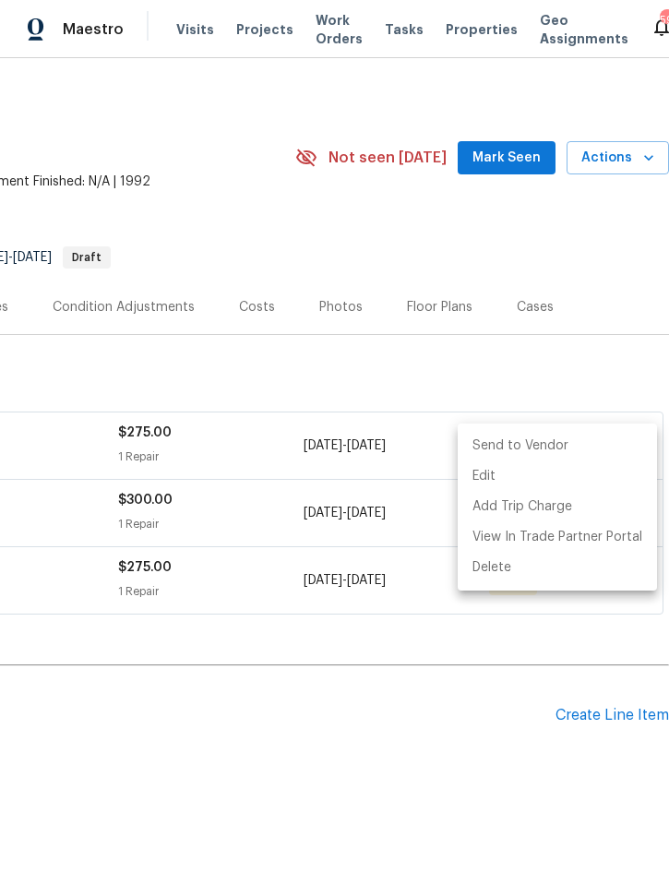
click at [603, 441] on li "Send to Vendor" at bounding box center [557, 446] width 199 height 30
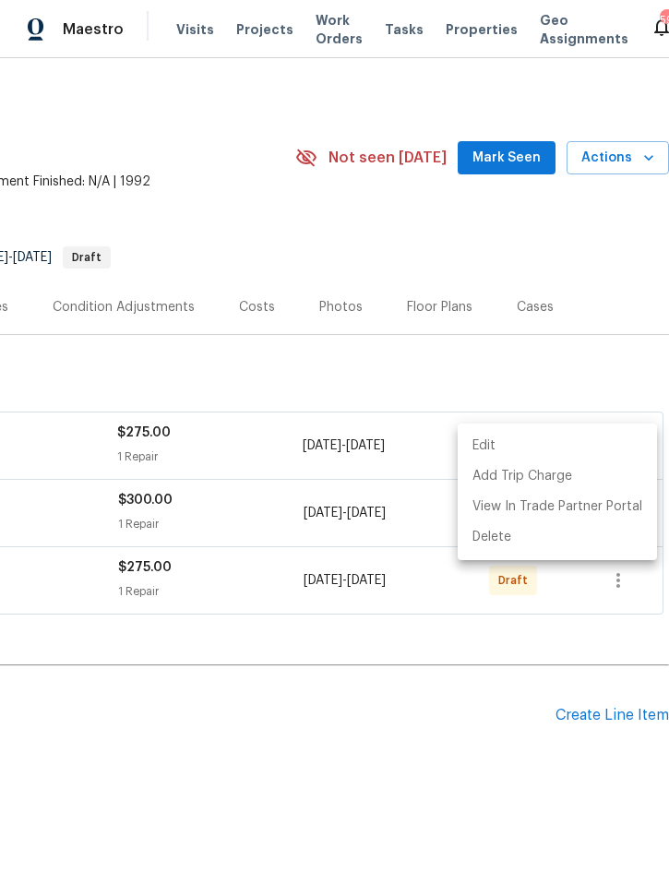
click at [405, 724] on div at bounding box center [334, 436] width 669 height 872
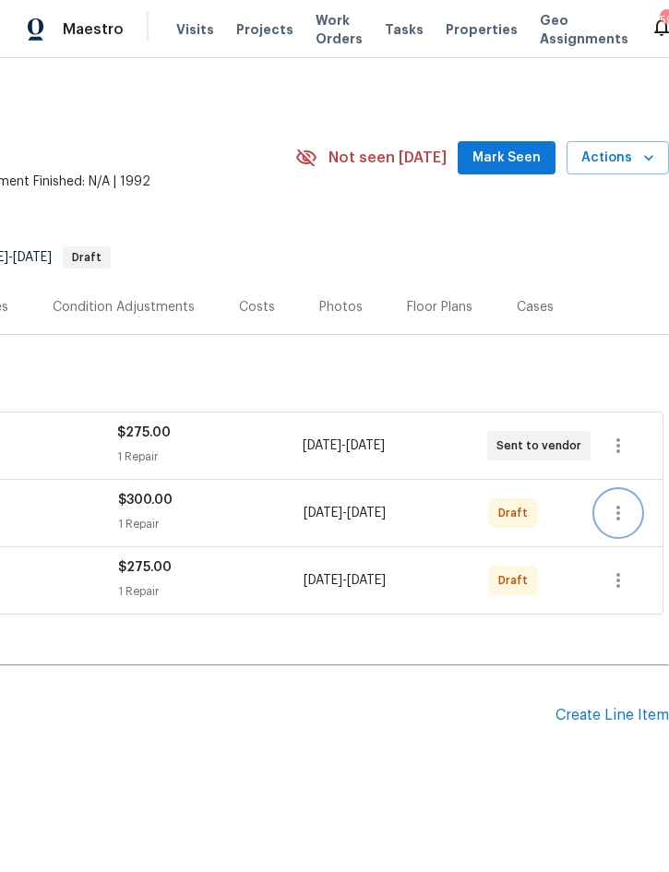
click at [628, 515] on icon "button" at bounding box center [618, 513] width 22 height 22
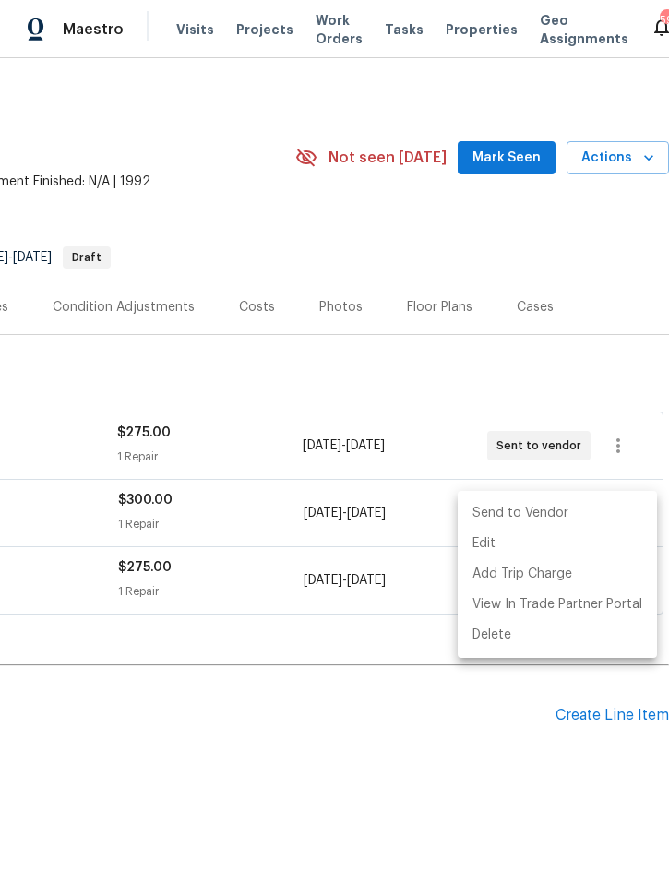
click at [607, 521] on li "Send to Vendor" at bounding box center [557, 513] width 199 height 30
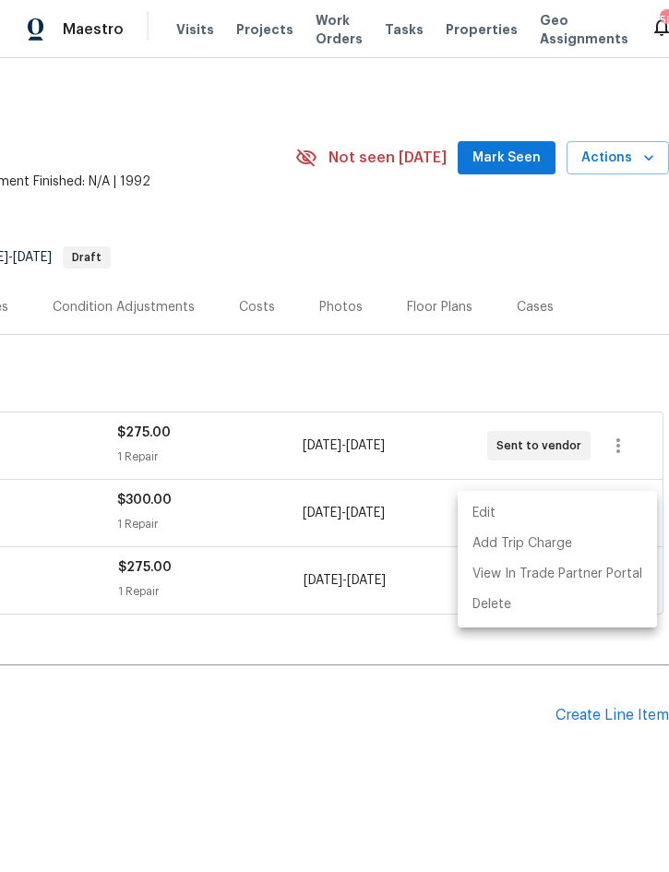
click at [386, 743] on div at bounding box center [334, 436] width 669 height 872
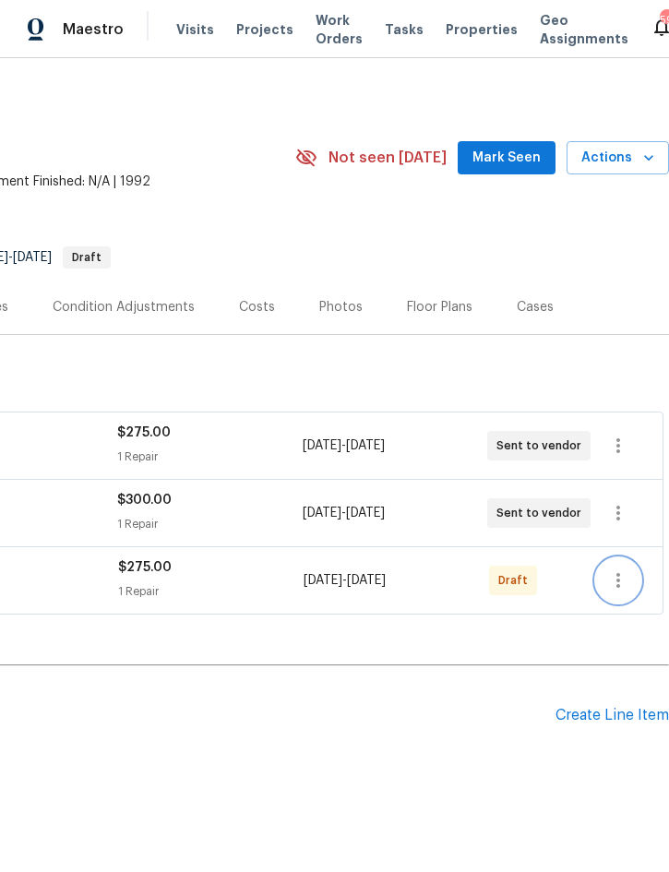
click at [626, 587] on icon "button" at bounding box center [618, 580] width 22 height 22
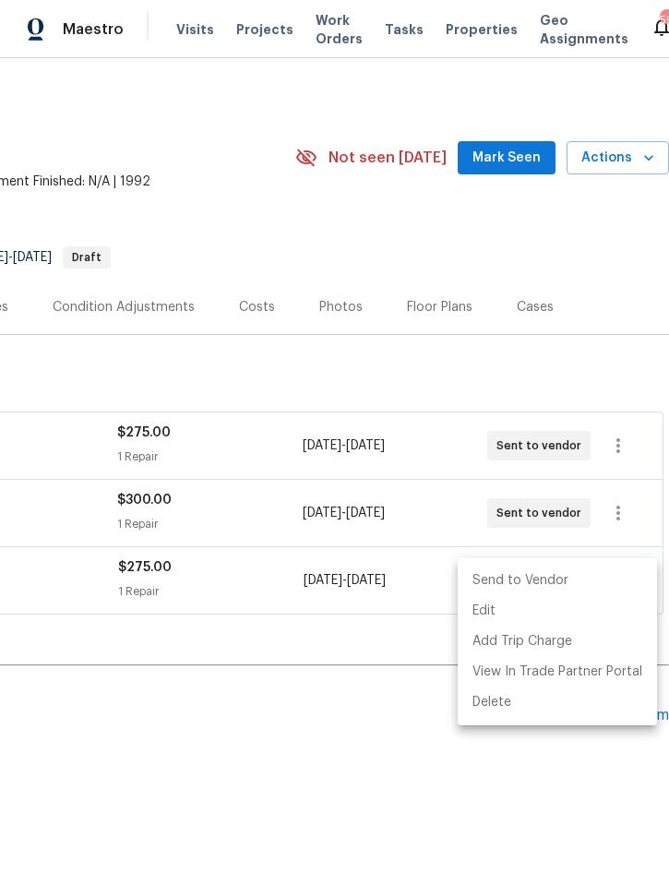
click at [581, 586] on li "Send to Vendor" at bounding box center [557, 581] width 199 height 30
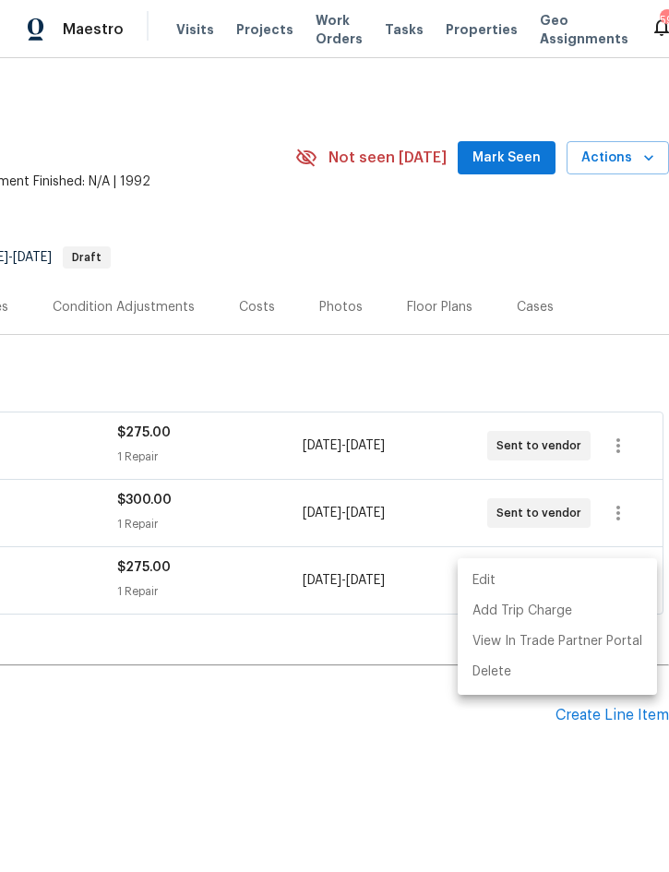
click at [333, 771] on div at bounding box center [334, 436] width 669 height 872
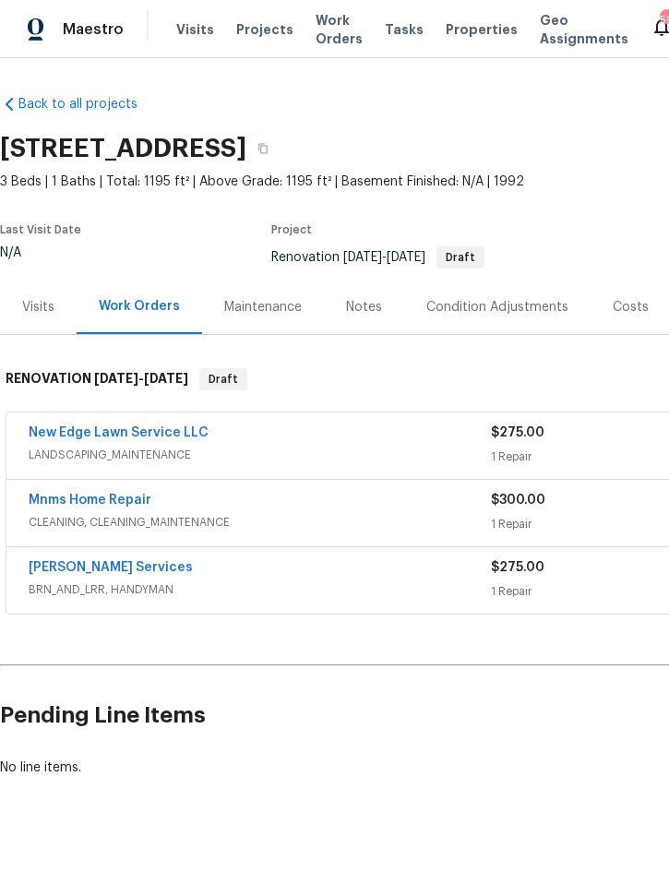
scroll to position [0, 0]
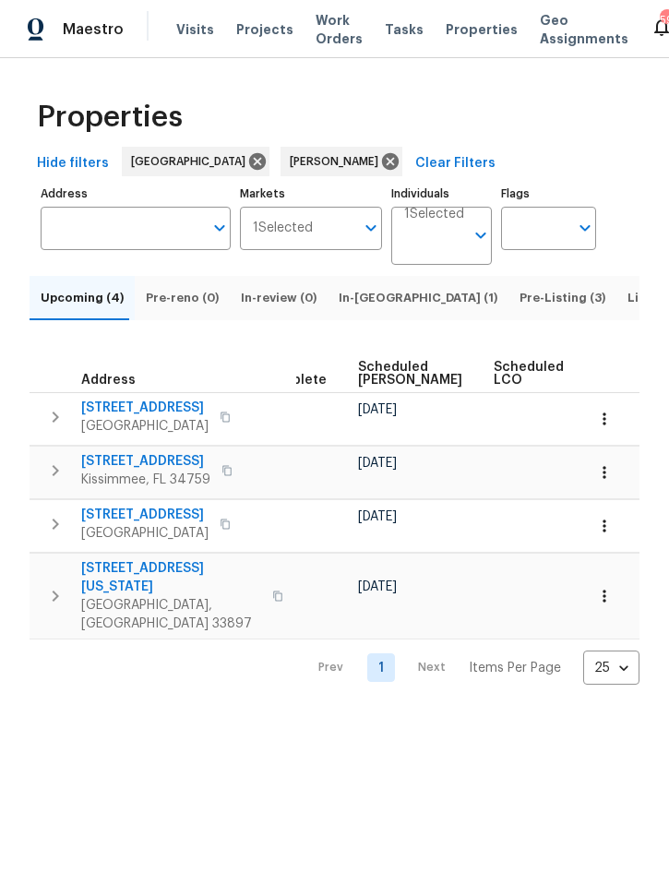
scroll to position [0, 540]
click at [597, 387] on span "Ready Date" at bounding box center [617, 374] width 41 height 26
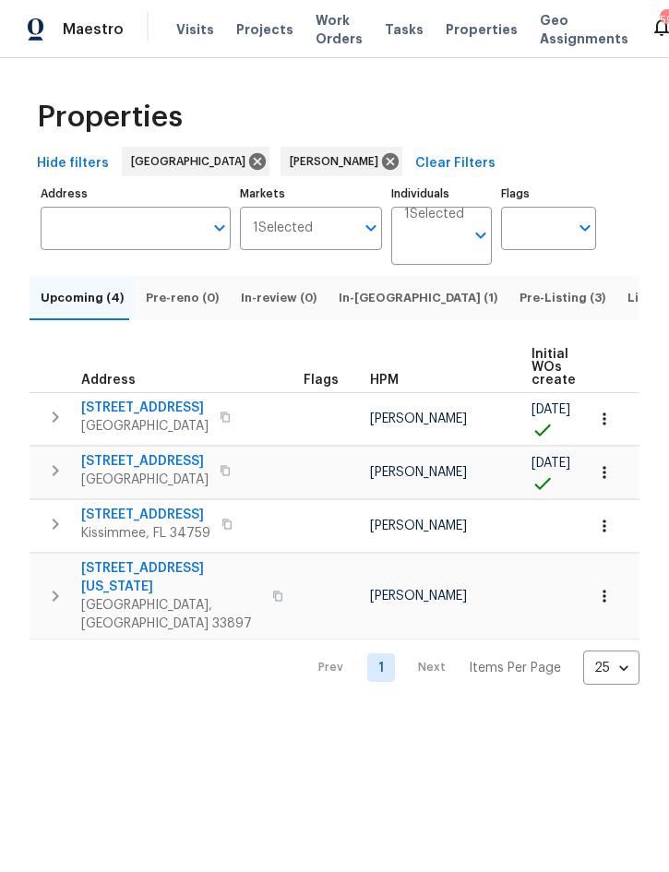
click at [359, 308] on span "In-[GEOGRAPHIC_DATA] (1)" at bounding box center [418, 298] width 159 height 20
